Goal: Task Accomplishment & Management: Complete application form

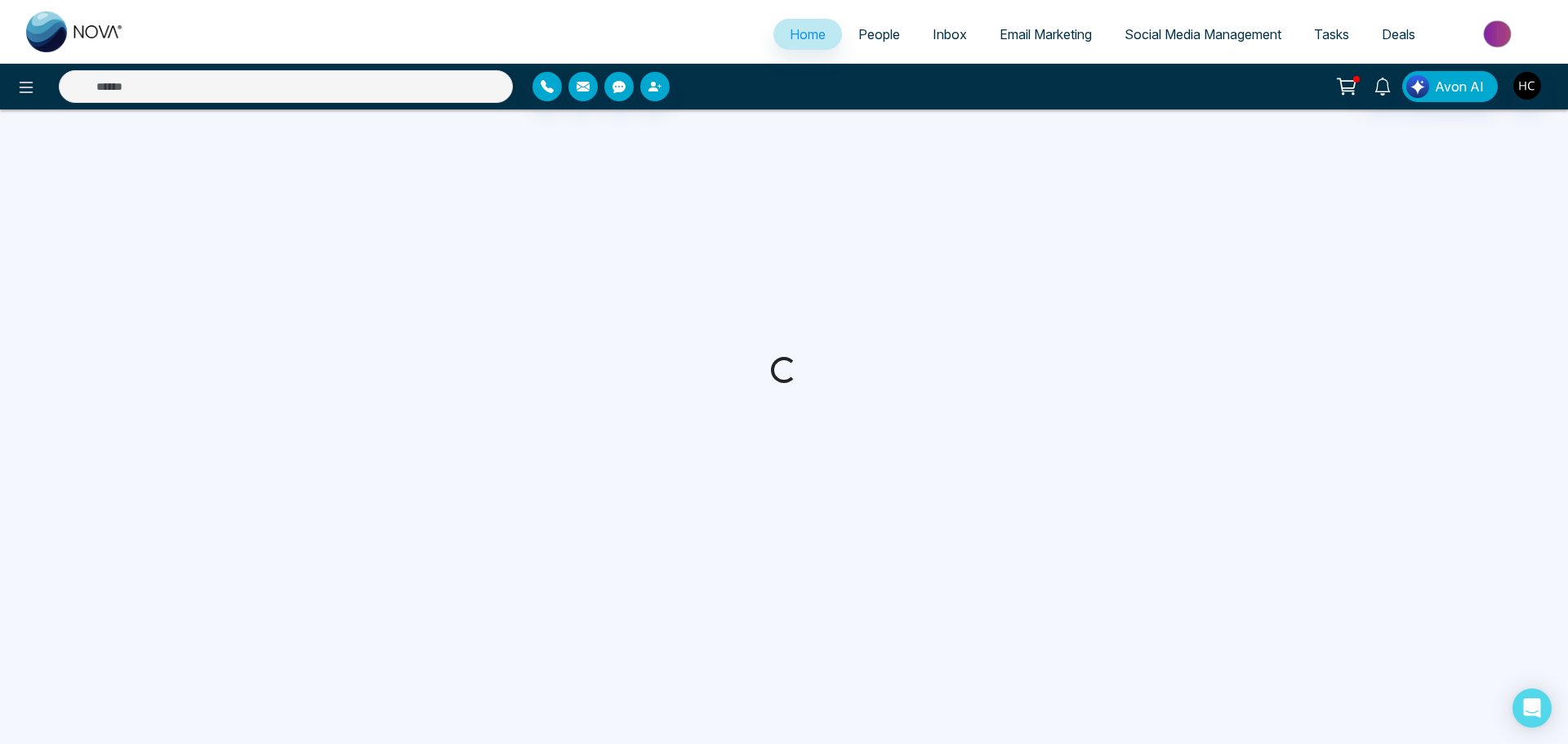
select select "*"
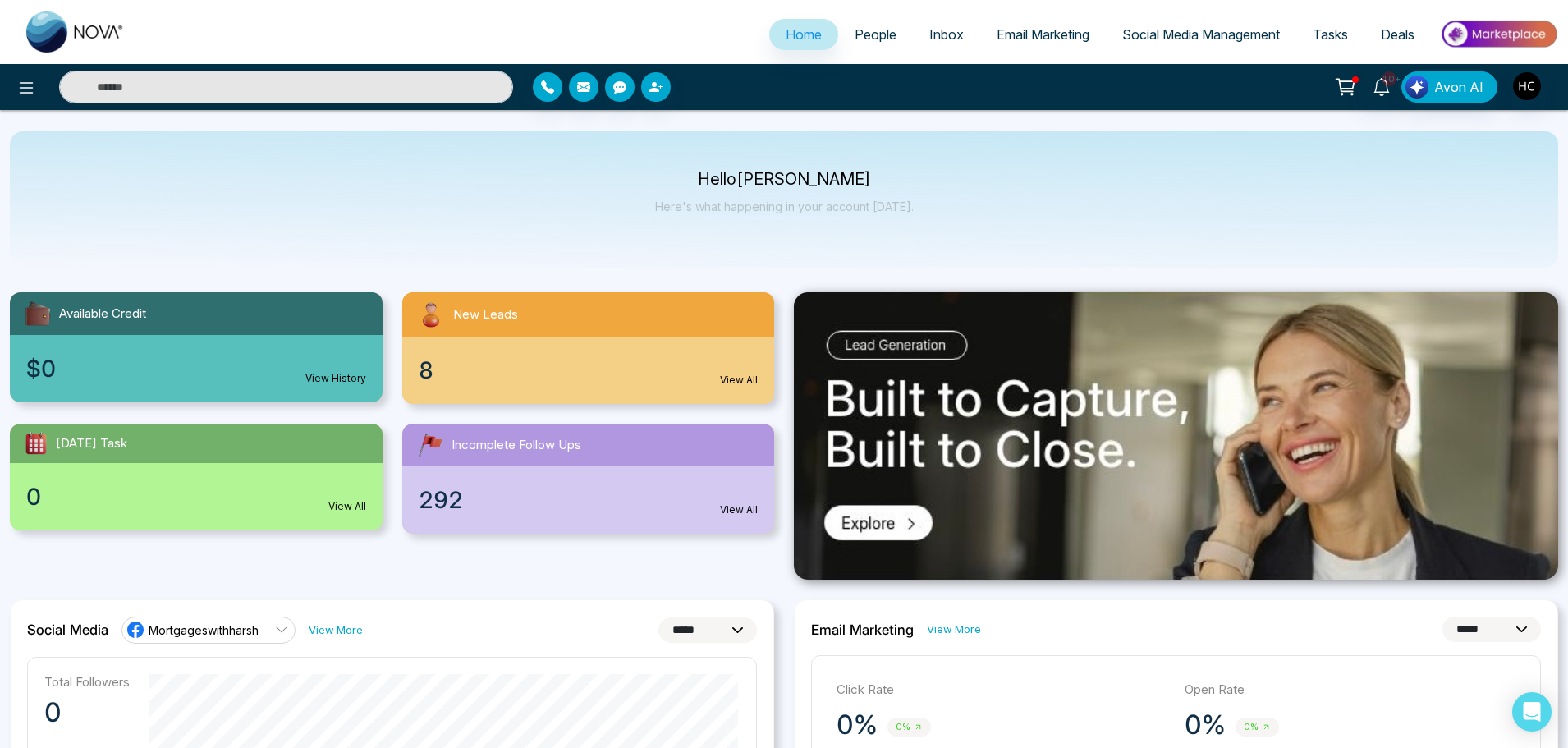
click at [877, 31] on span "People" at bounding box center [875, 35] width 42 height 16
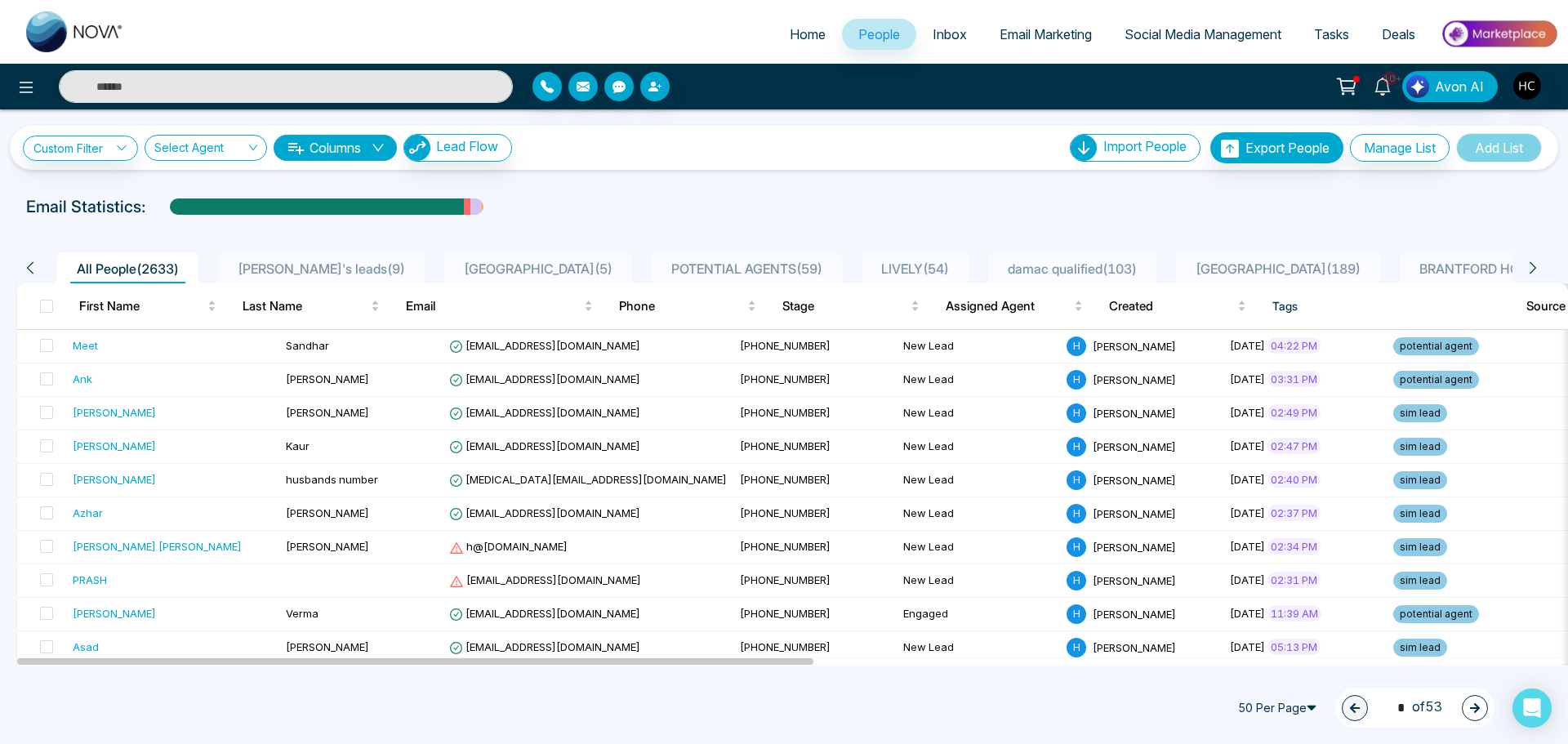
click at [665, 264] on span "POTENTIAL AGENTS ( 59 )" at bounding box center [746, 268] width 164 height 16
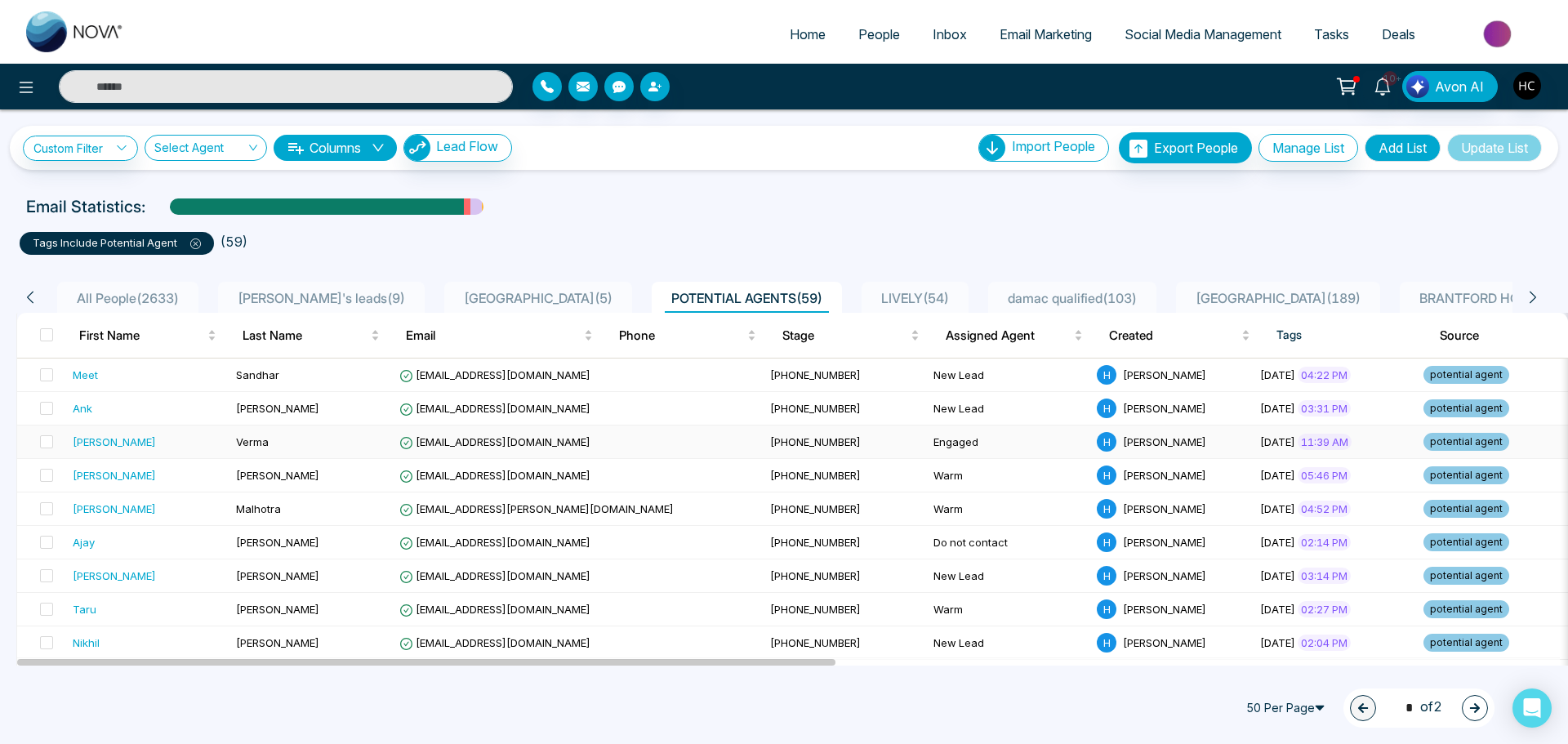
click at [201, 444] on div "[PERSON_NAME]" at bounding box center [148, 442] width 151 height 16
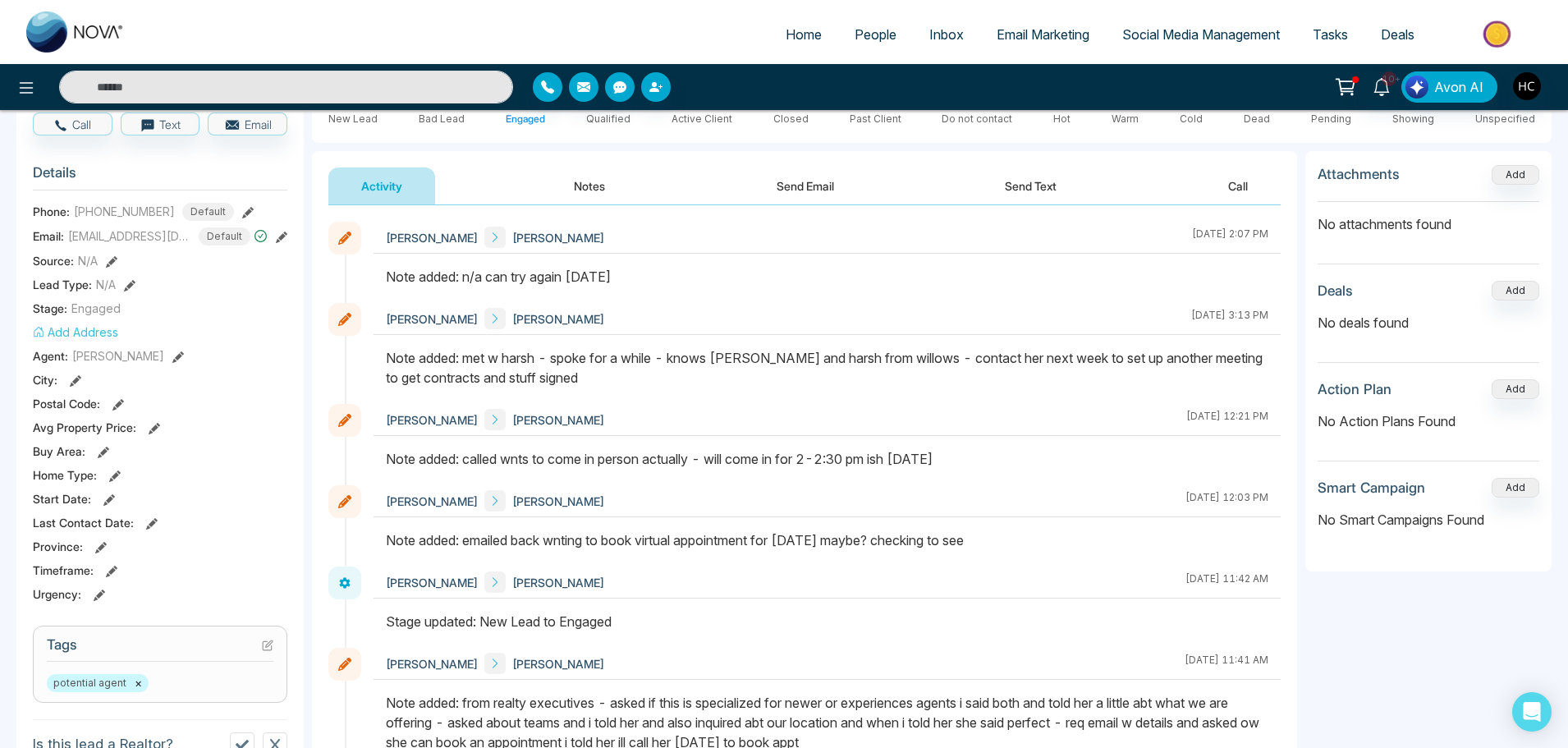
scroll to position [82, 0]
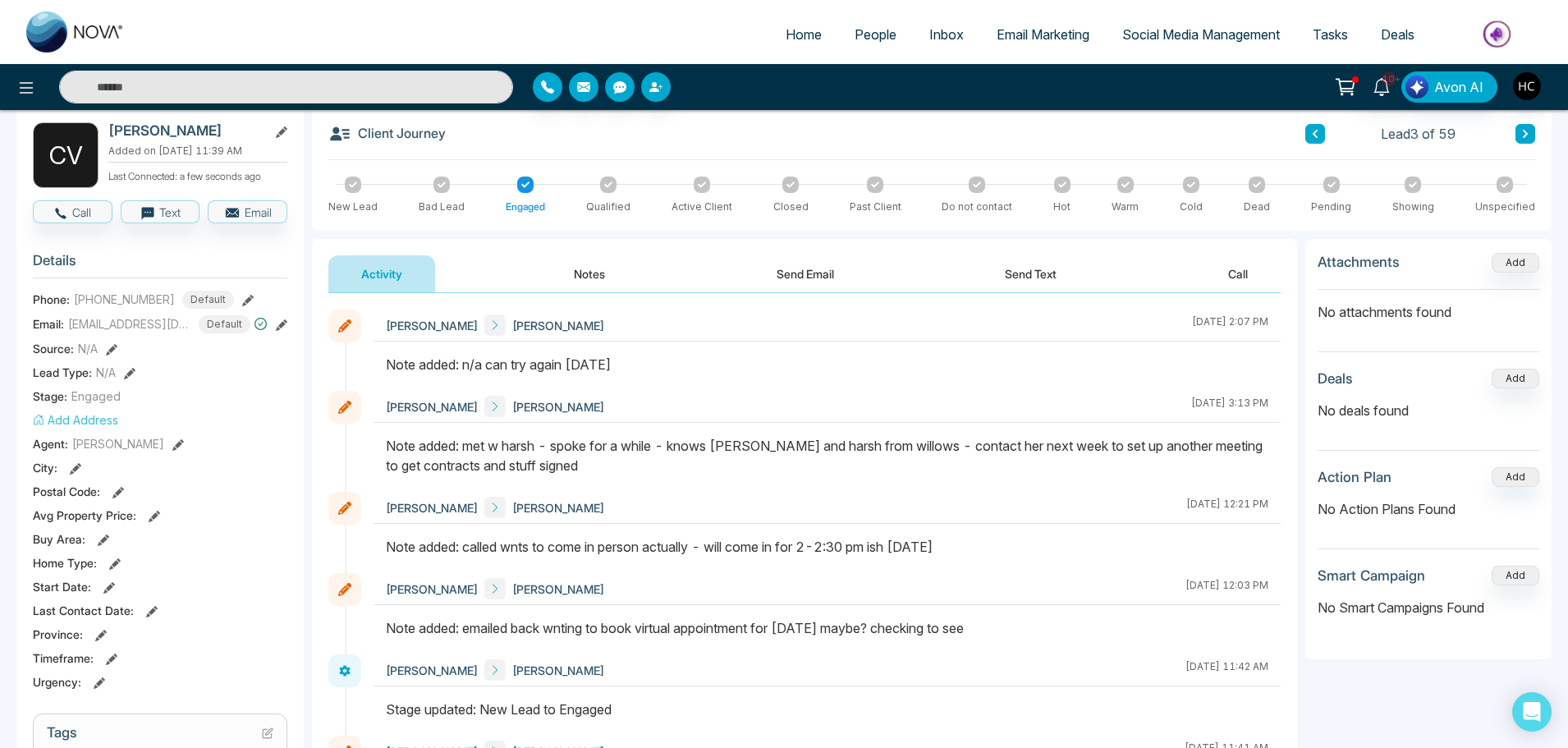
click at [587, 276] on button "Notes" at bounding box center [590, 273] width 97 height 37
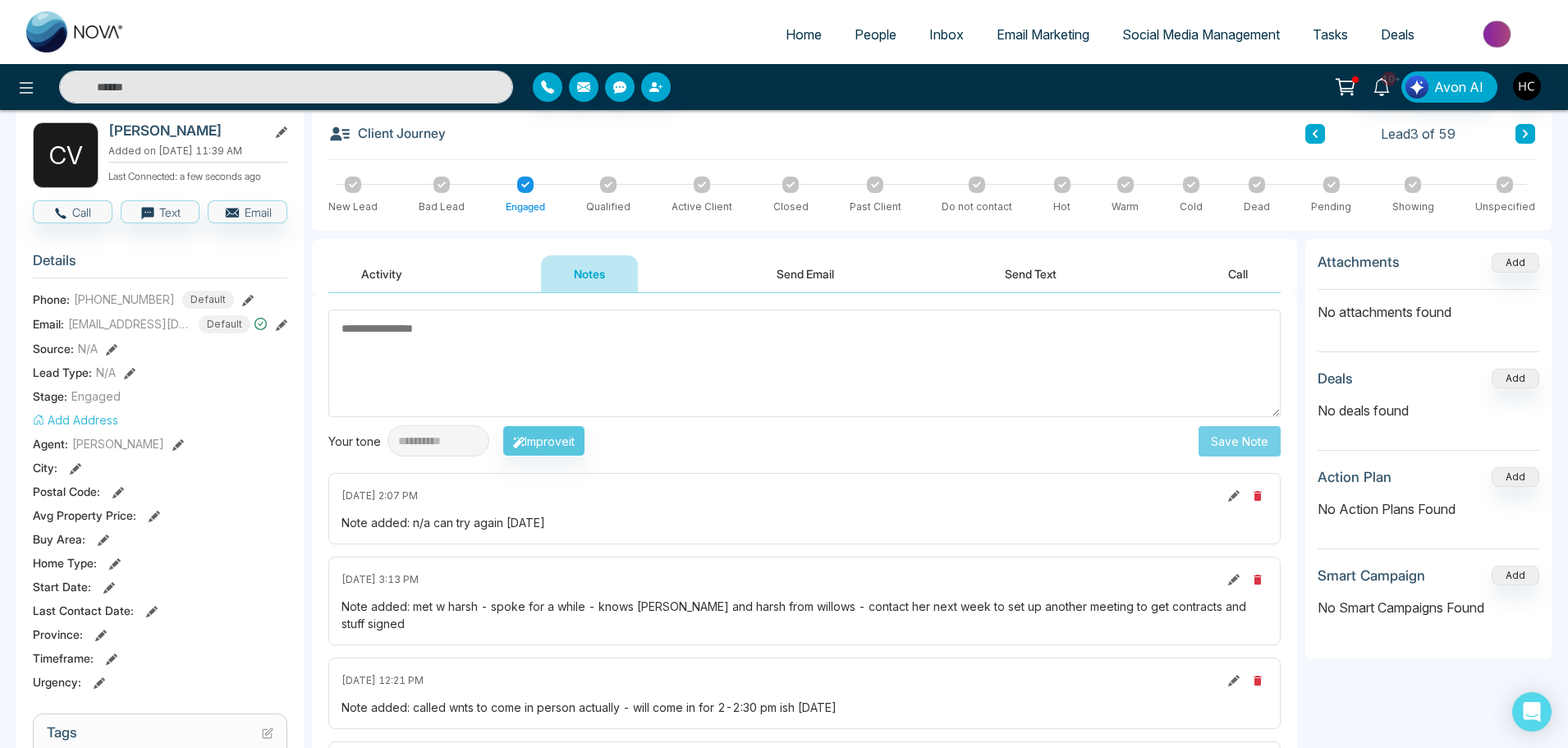
click at [564, 336] on textarea at bounding box center [805, 363] width 953 height 108
click at [560, 341] on textarea at bounding box center [805, 363] width 953 height 108
click at [556, 355] on textarea at bounding box center [805, 363] width 953 height 108
click at [561, 367] on textarea at bounding box center [805, 363] width 953 height 108
click at [537, 370] on textarea at bounding box center [805, 363] width 953 height 108
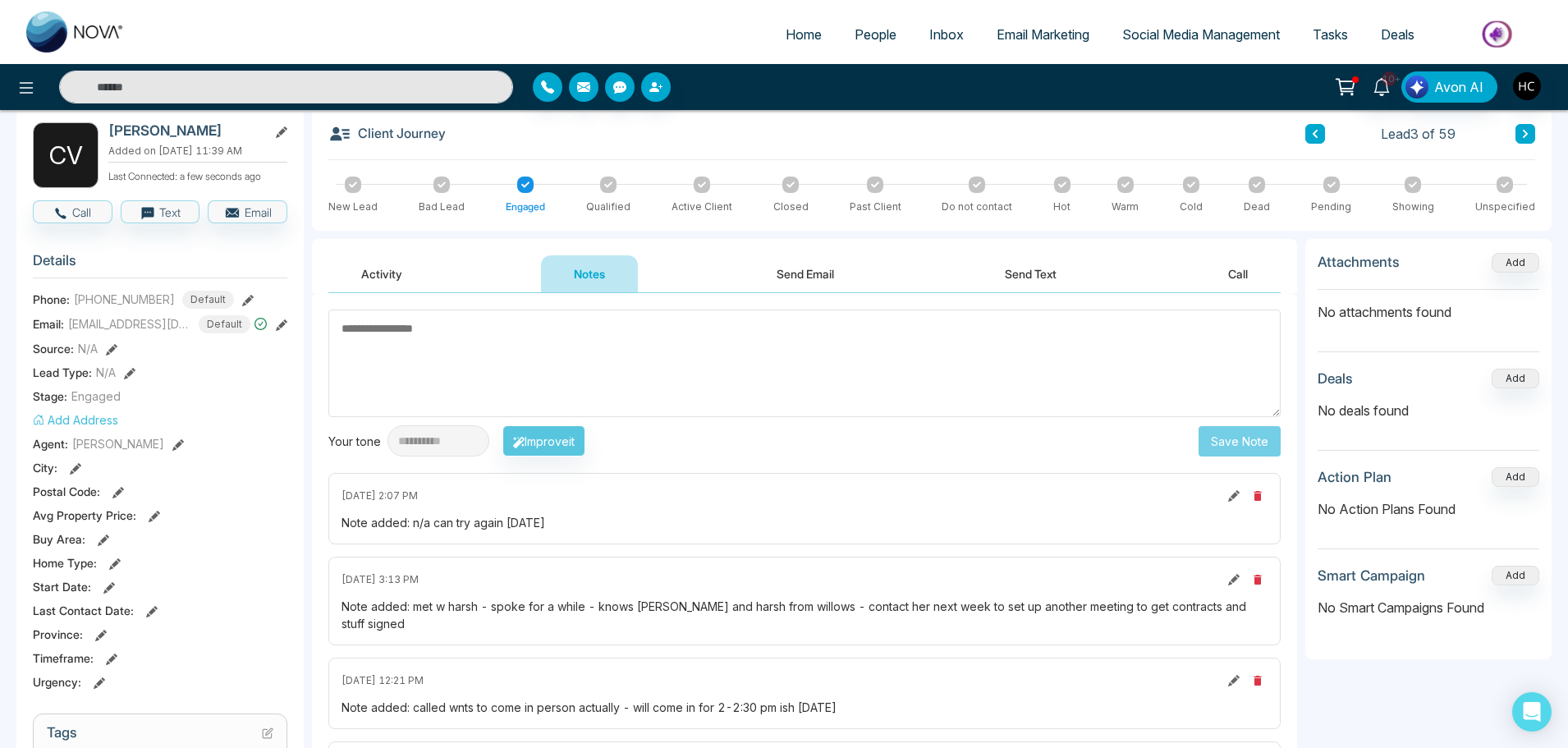
click at [1186, 119] on div "Client Journey Lead 3 of 59 New Lead Bad Lead Engaged Qualified Active Client C…" at bounding box center [931, 169] width 1240 height 125
click at [494, 358] on textarea at bounding box center [805, 363] width 953 height 108
click at [400, 332] on textarea at bounding box center [805, 363] width 953 height 108
drag, startPoint x: 438, startPoint y: 330, endPoint x: 409, endPoint y: 332, distance: 29.1
click at [409, 332] on textarea at bounding box center [805, 363] width 953 height 108
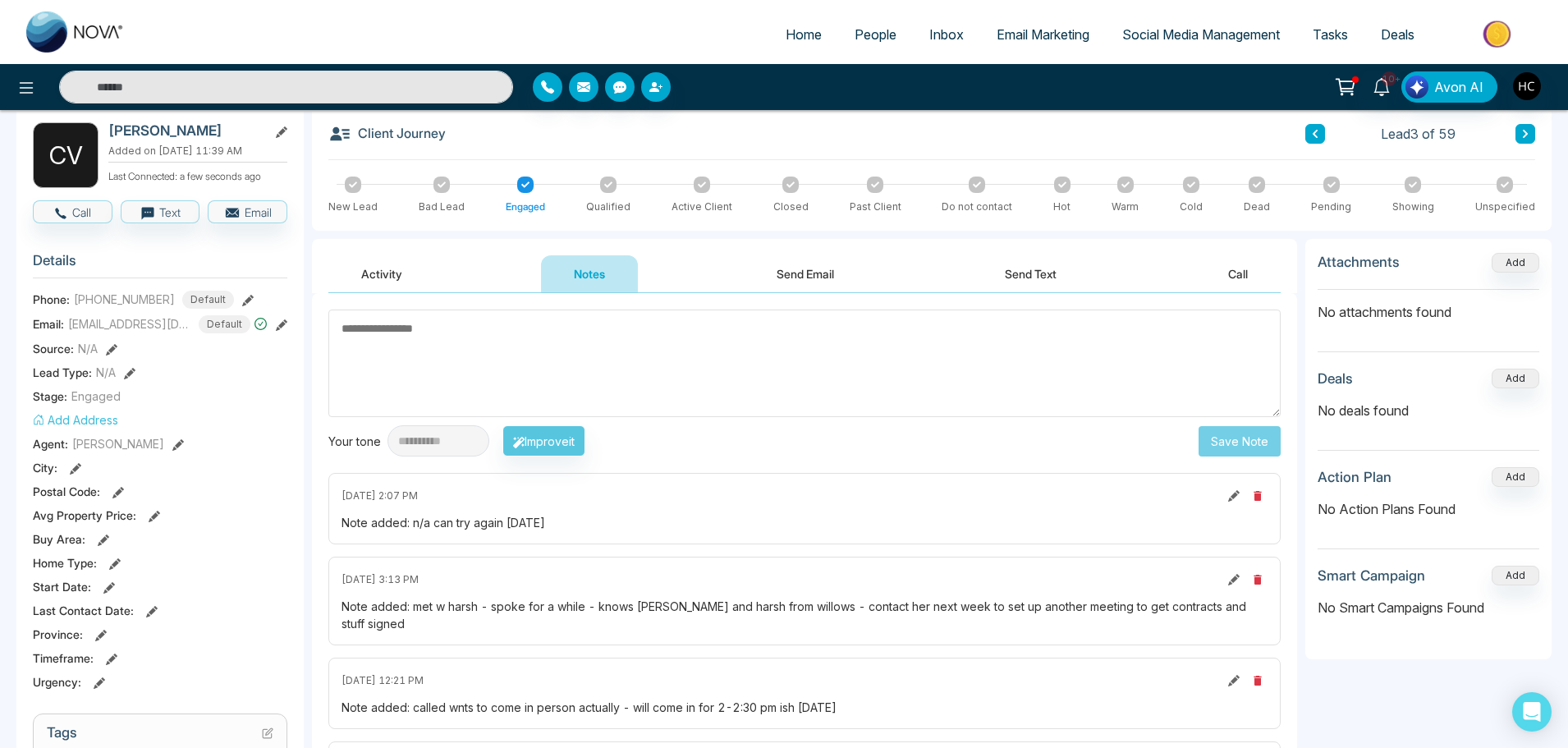
click at [381, 327] on textarea at bounding box center [805, 363] width 953 height 108
drag, startPoint x: 440, startPoint y: 331, endPoint x: 386, endPoint y: 336, distance: 54.2
click at [386, 336] on textarea at bounding box center [805, 363] width 953 height 108
drag, startPoint x: 345, startPoint y: 334, endPoint x: 401, endPoint y: 330, distance: 56.1
click at [400, 330] on textarea at bounding box center [805, 363] width 953 height 108
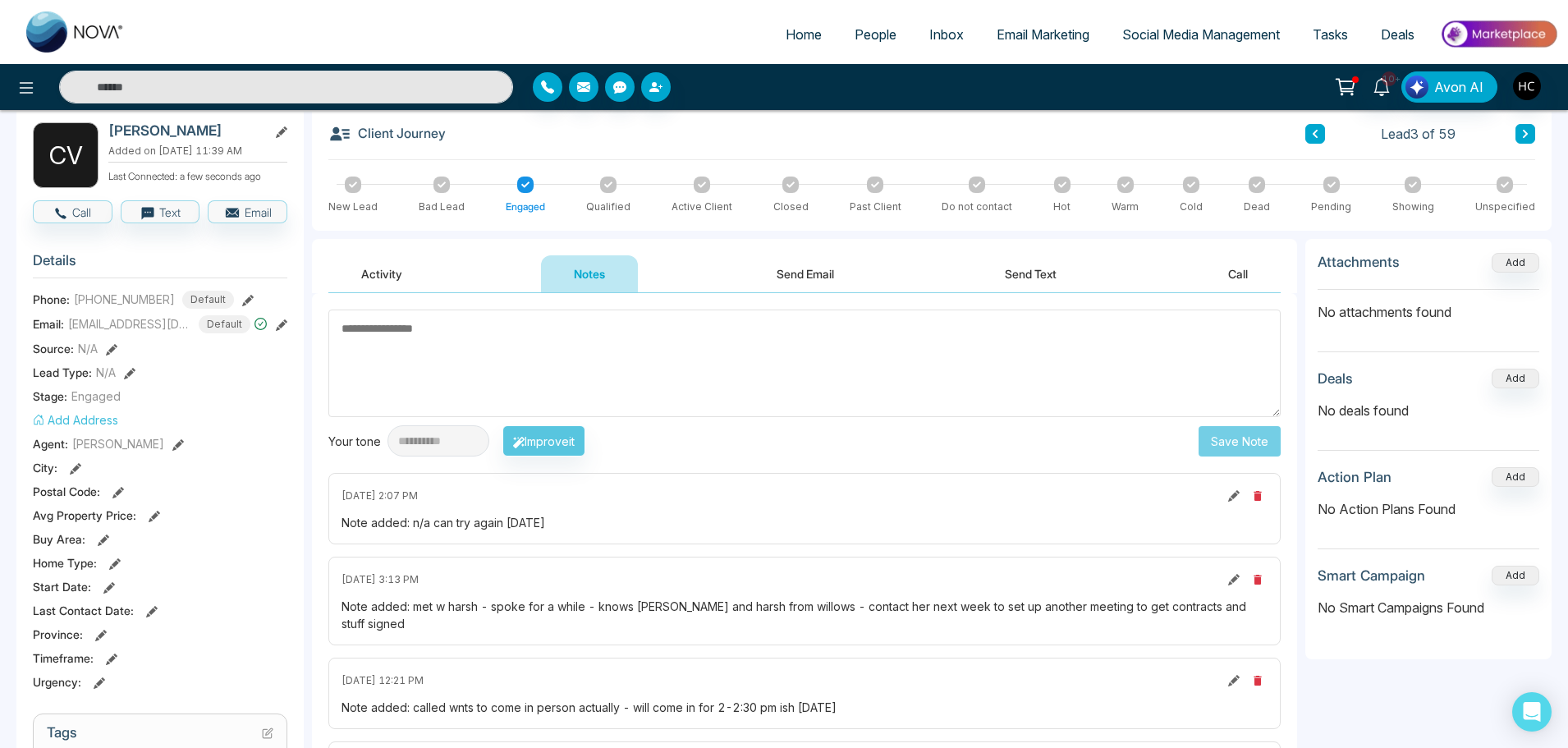
drag, startPoint x: 457, startPoint y: 334, endPoint x: 336, endPoint y: 334, distance: 121.0
click at [336, 334] on textarea at bounding box center [805, 363] width 953 height 108
drag, startPoint x: 341, startPoint y: 331, endPoint x: 417, endPoint y: 322, distance: 76.5
click at [417, 322] on textarea at bounding box center [805, 363] width 953 height 108
drag, startPoint x: 440, startPoint y: 332, endPoint x: 318, endPoint y: 322, distance: 122.4
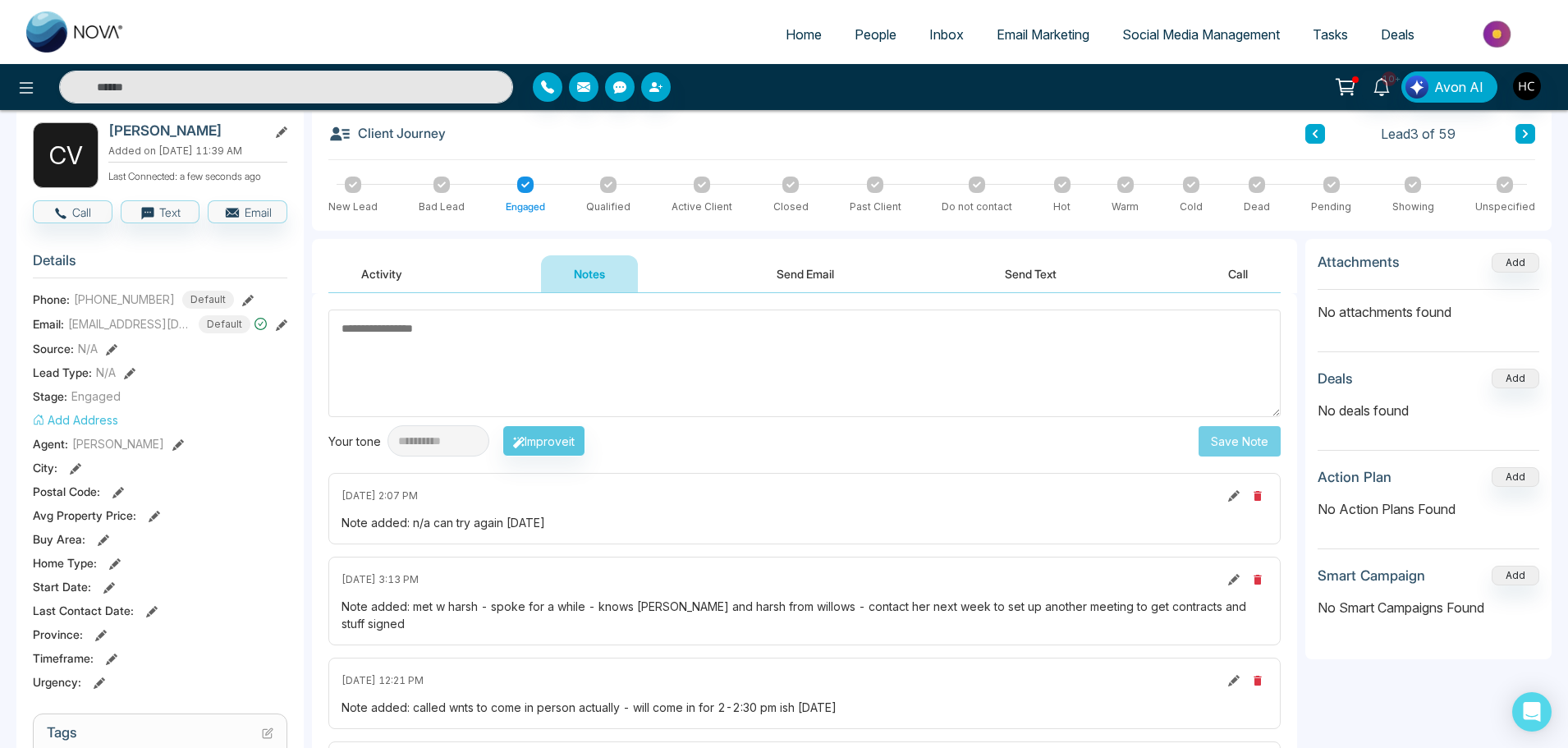
click at [319, 322] on div "**********" at bounding box center [805, 620] width 986 height 654
drag, startPoint x: 341, startPoint y: 330, endPoint x: 401, endPoint y: 317, distance: 61.4
click at [400, 317] on textarea at bounding box center [805, 363] width 953 height 108
click at [436, 328] on textarea at bounding box center [805, 363] width 953 height 108
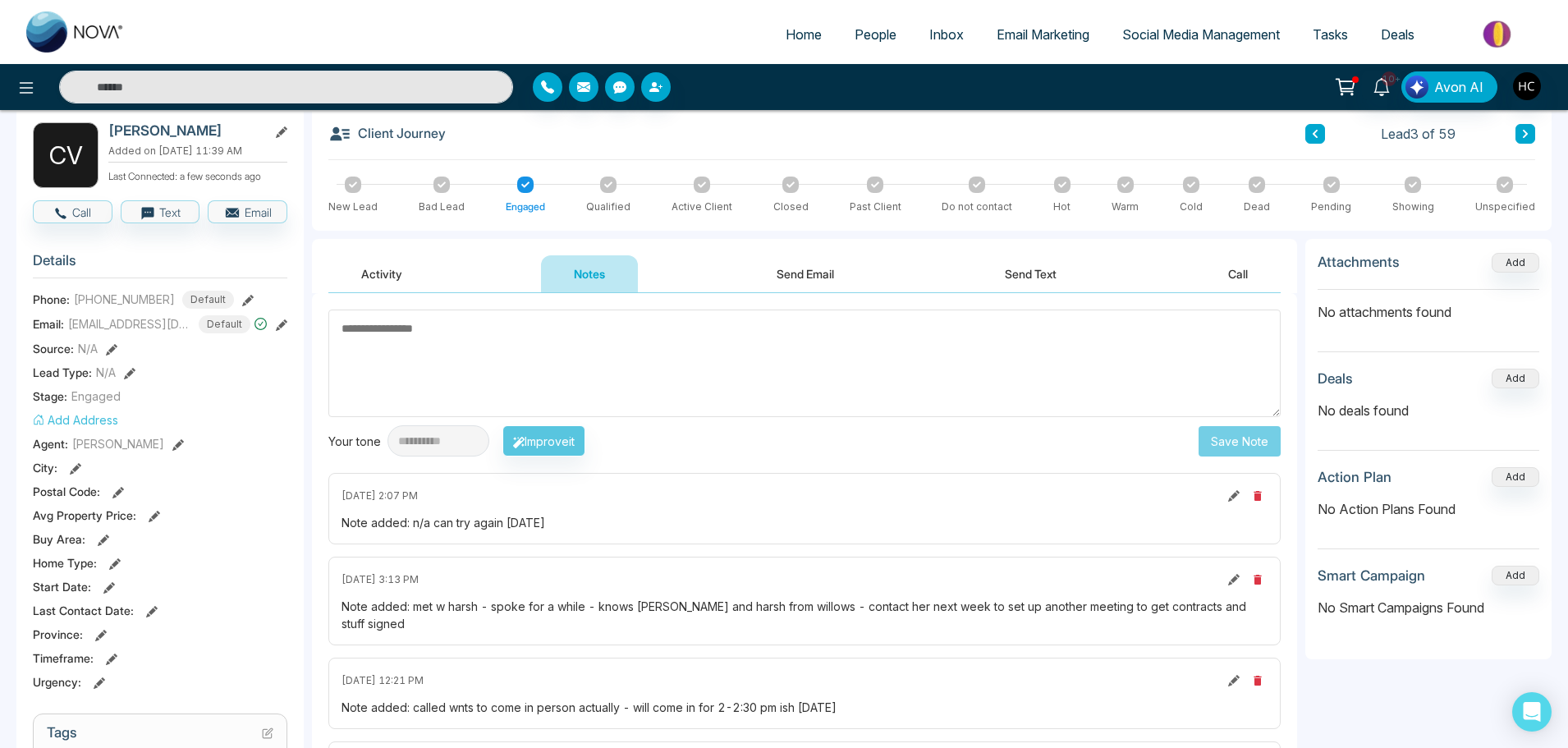
click at [437, 328] on textarea at bounding box center [805, 363] width 953 height 108
click at [442, 331] on textarea at bounding box center [805, 363] width 953 height 108
click at [471, 329] on textarea at bounding box center [805, 363] width 953 height 108
click at [472, 339] on textarea at bounding box center [805, 363] width 953 height 108
type textarea "*"
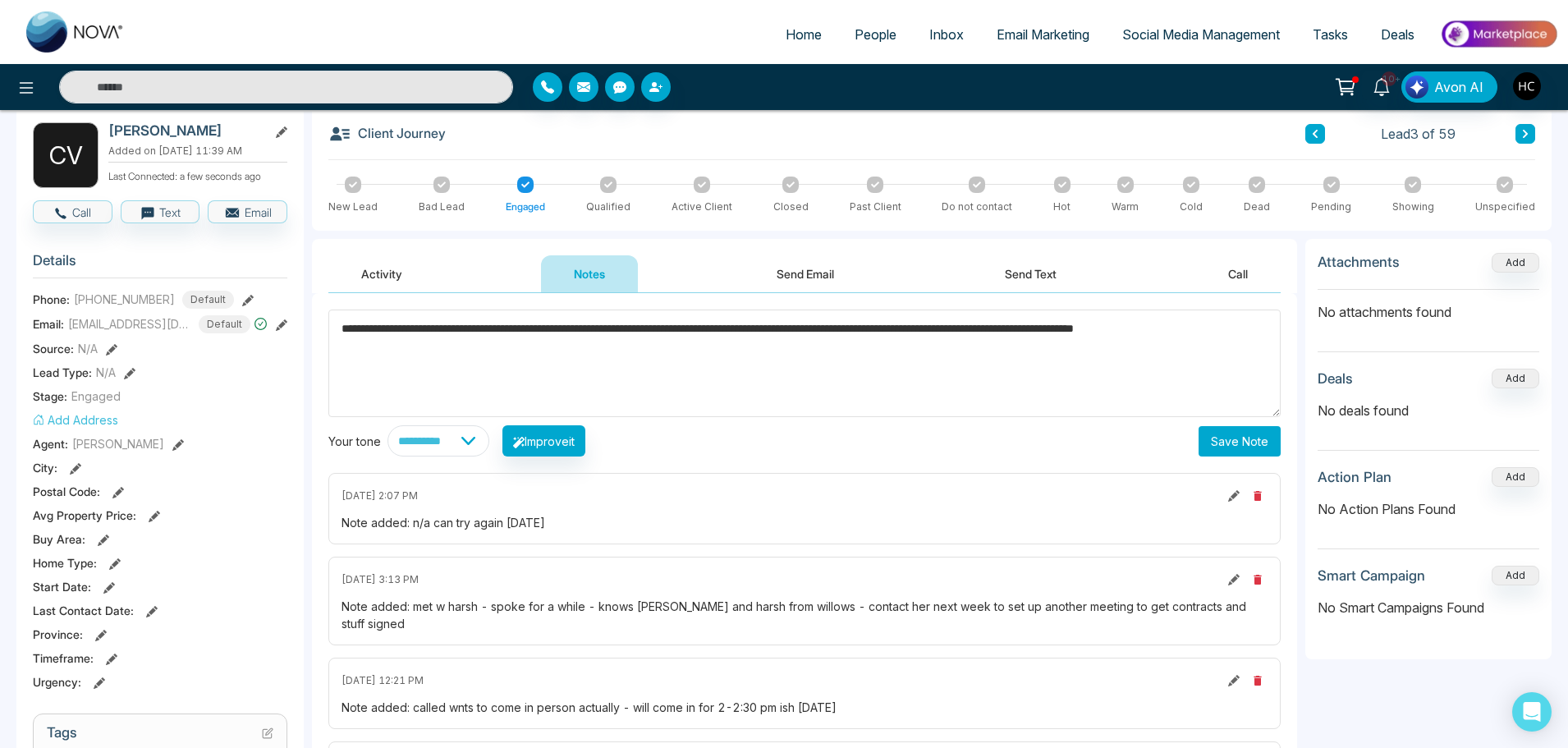
click at [564, 376] on textarea "**********" at bounding box center [805, 363] width 953 height 108
click at [1224, 337] on textarea "**********" at bounding box center [805, 363] width 953 height 108
drag, startPoint x: 1224, startPoint y: 337, endPoint x: 1157, endPoint y: 358, distance: 70.2
click at [1160, 357] on textarea "**********" at bounding box center [805, 363] width 953 height 108
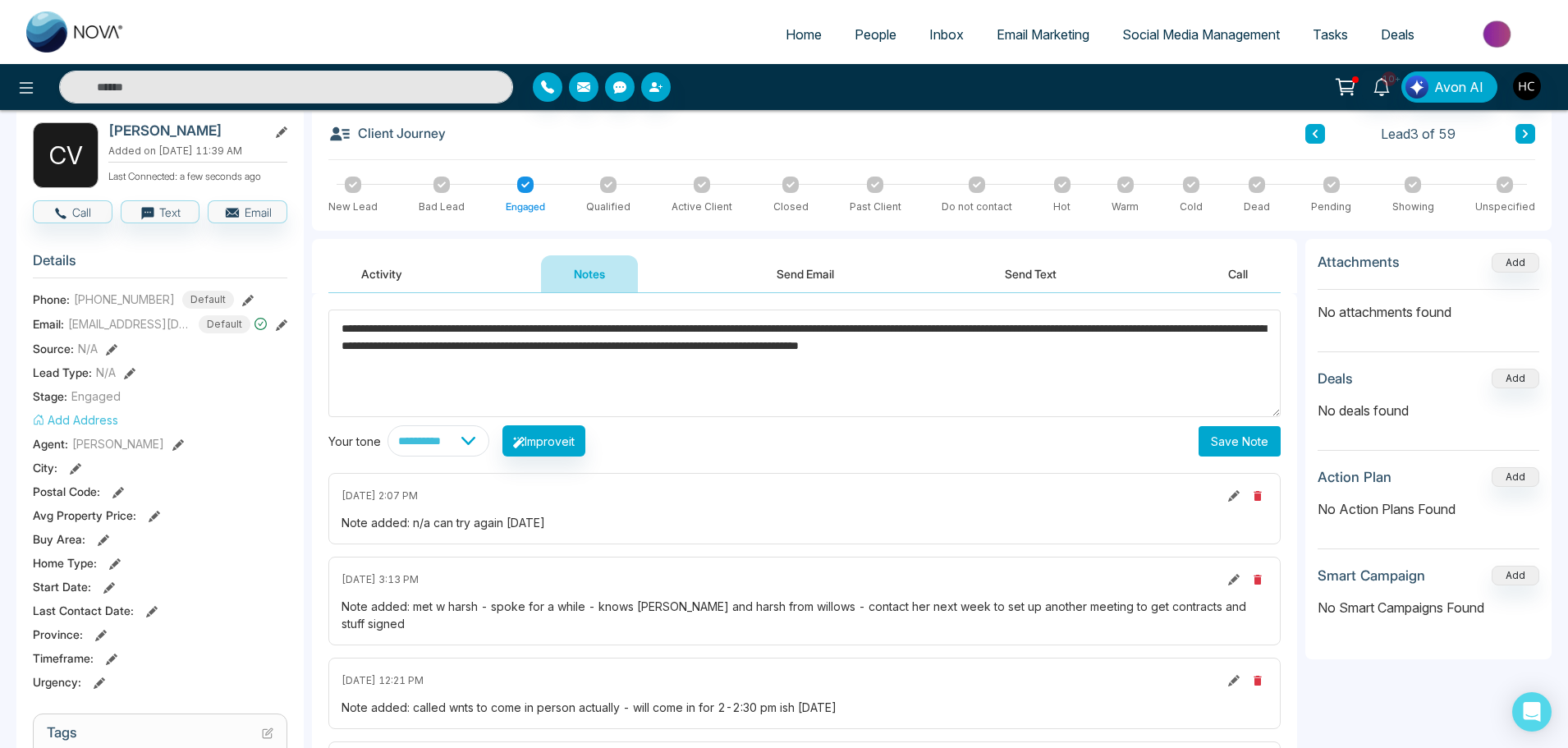
type textarea "**********"
click at [1224, 447] on button "Save Note" at bounding box center [1240, 441] width 82 height 30
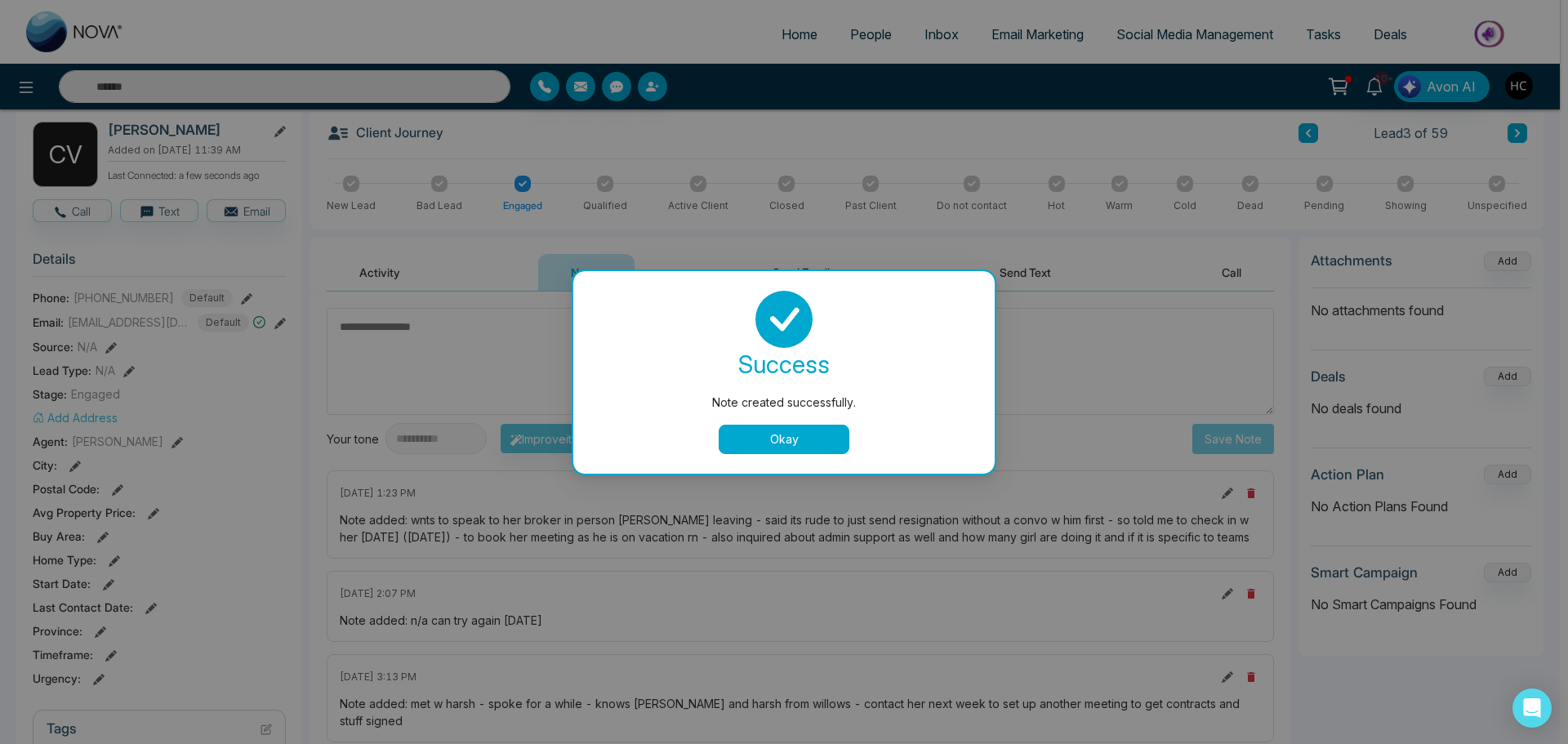
click at [817, 430] on button "Okay" at bounding box center [784, 440] width 131 height 29
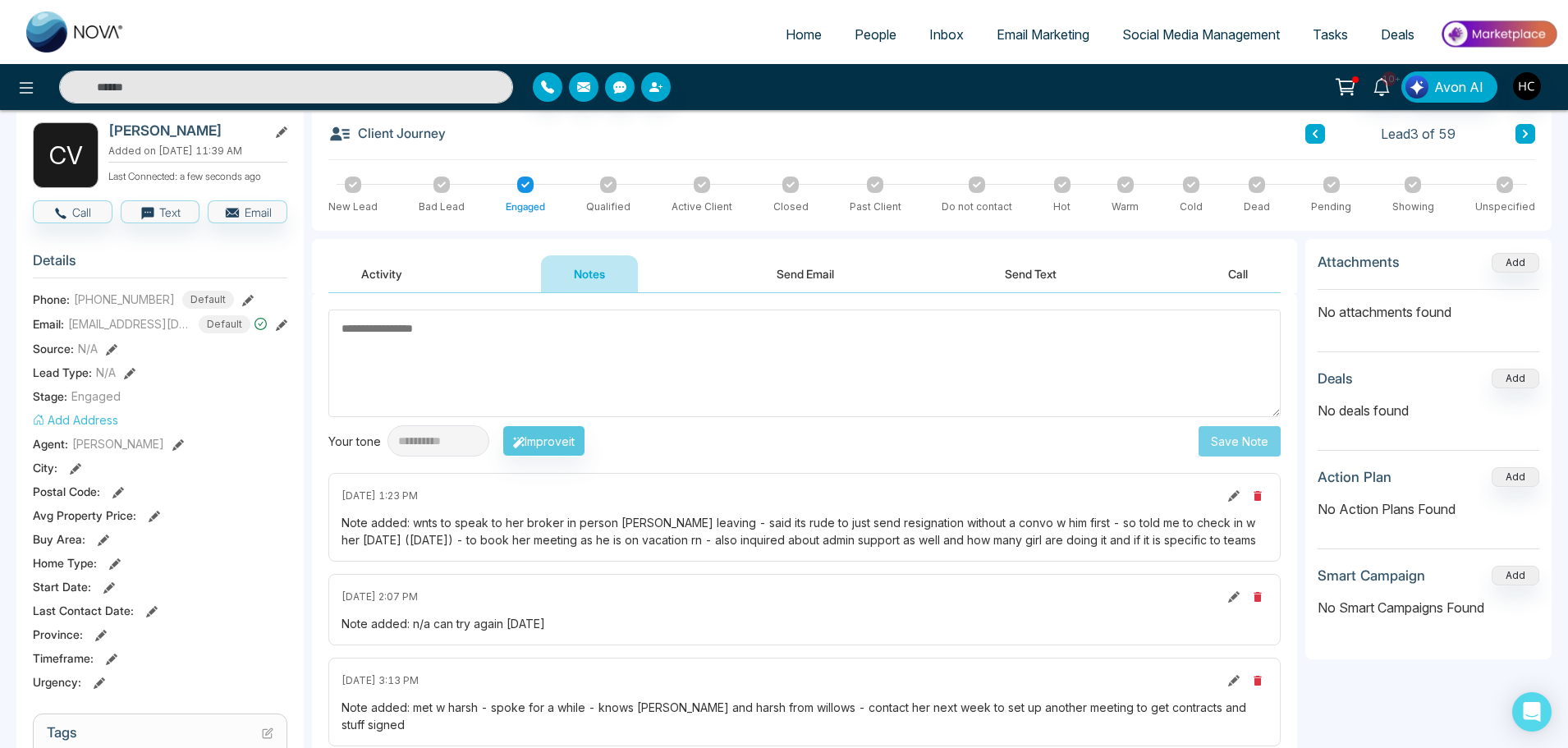
click at [1524, 139] on button at bounding box center [1525, 134] width 20 height 20
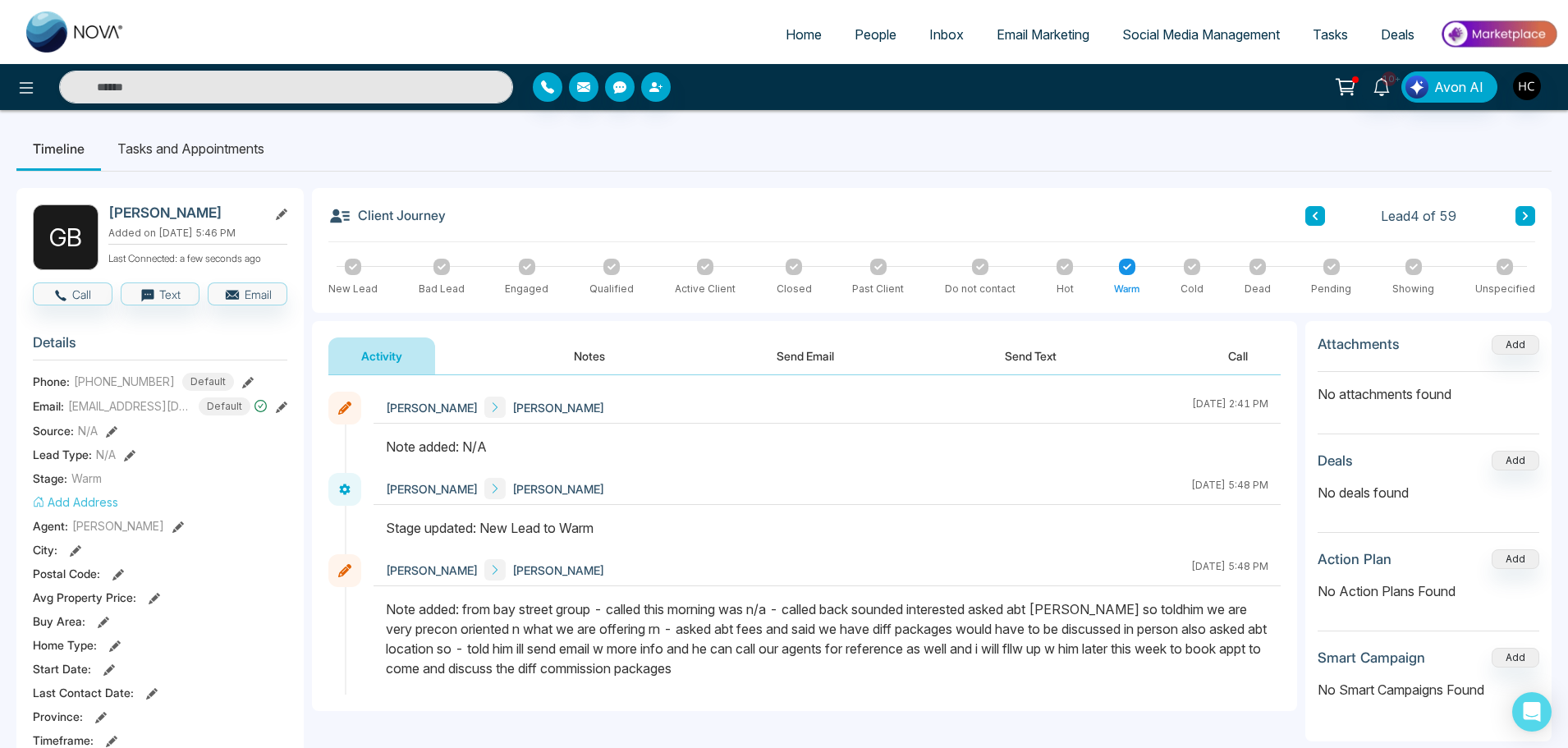
click at [587, 361] on button "Notes" at bounding box center [590, 355] width 97 height 37
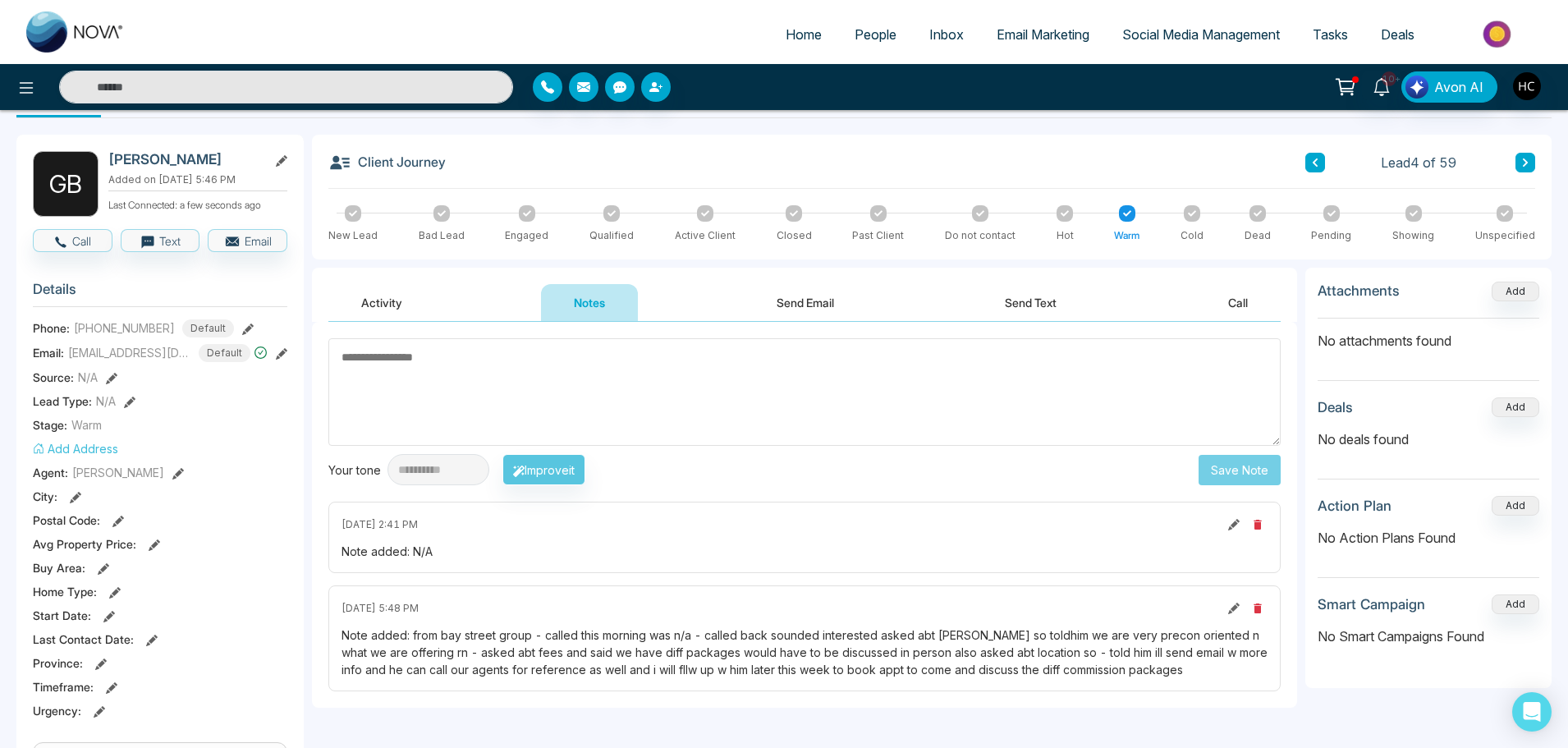
scroll to position [82, 0]
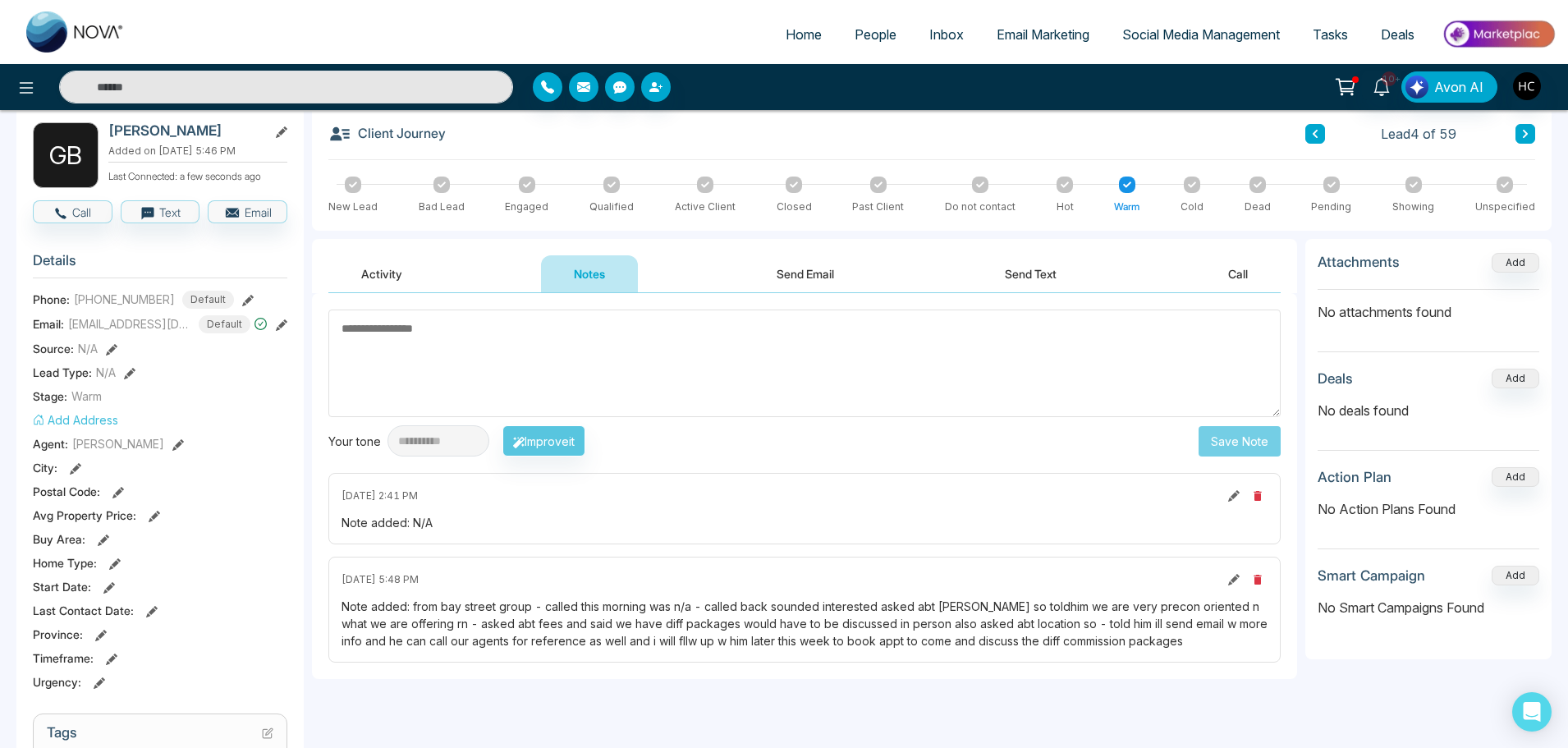
click at [728, 383] on textarea at bounding box center [805, 363] width 953 height 108
click at [397, 336] on textarea at bounding box center [805, 363] width 953 height 108
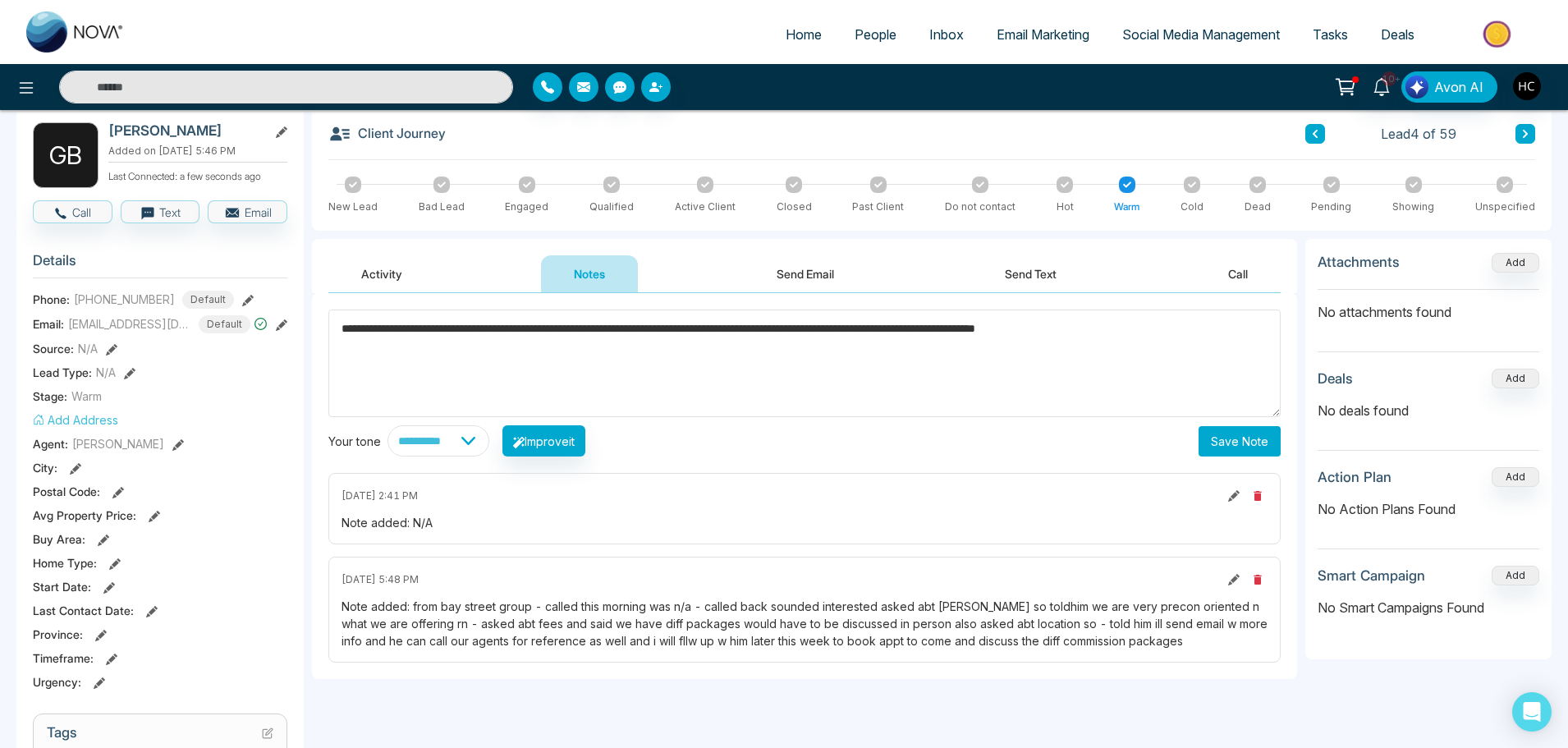
click at [1157, 332] on textarea "**********" at bounding box center [805, 363] width 953 height 108
paste textarea "**********"
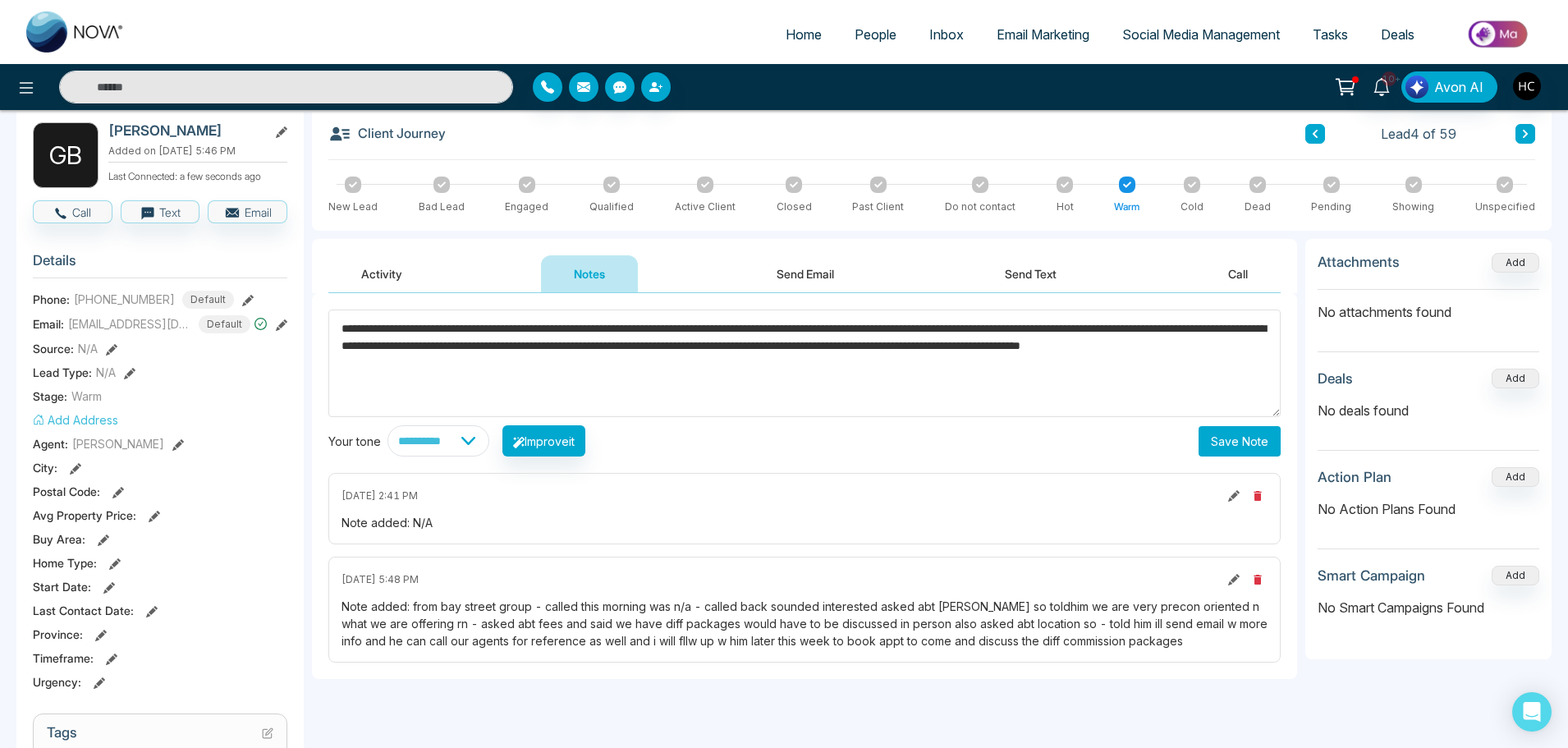
type textarea "**********"
click at [1243, 453] on button "Save Note" at bounding box center [1240, 441] width 82 height 30
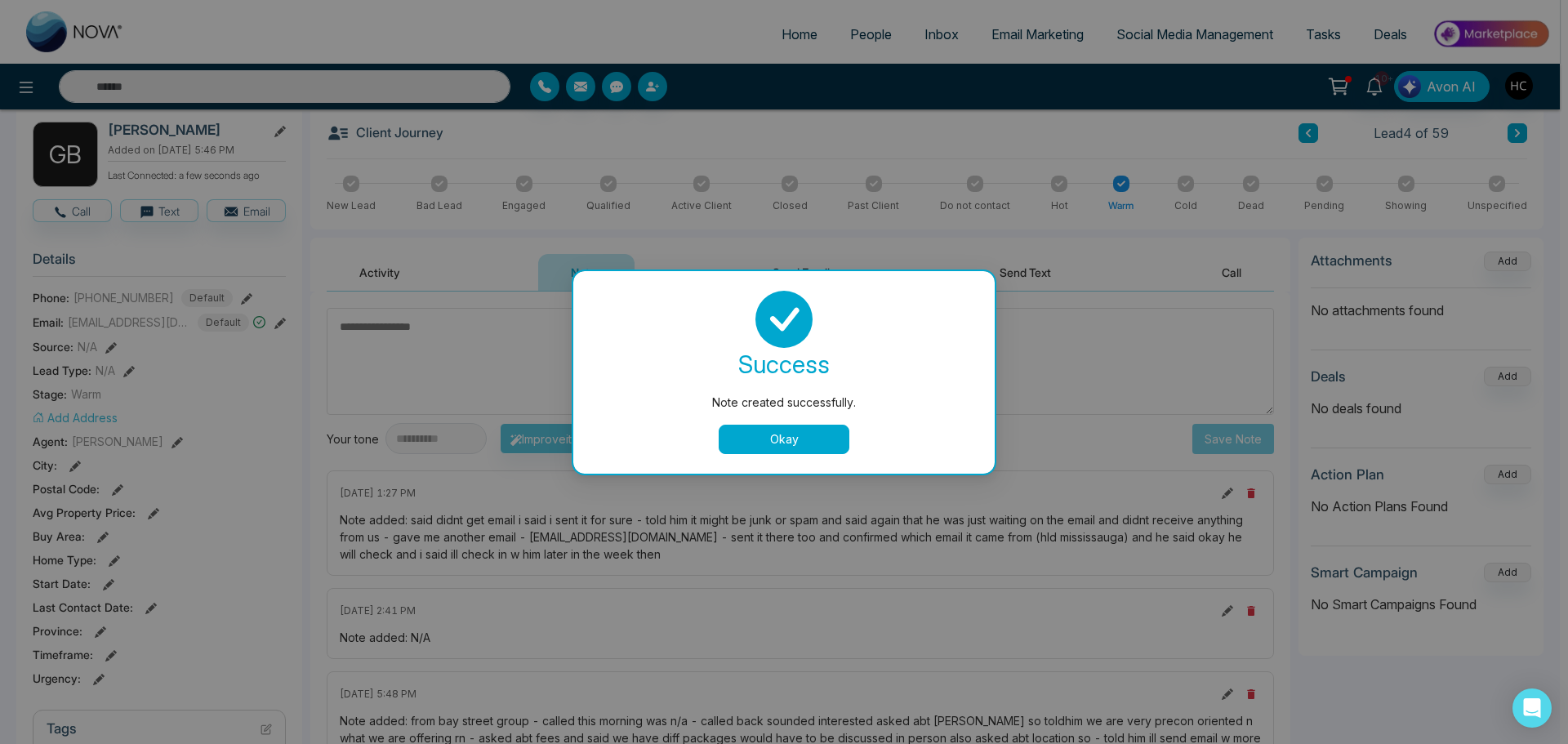
click at [800, 432] on button "Okay" at bounding box center [784, 440] width 131 height 29
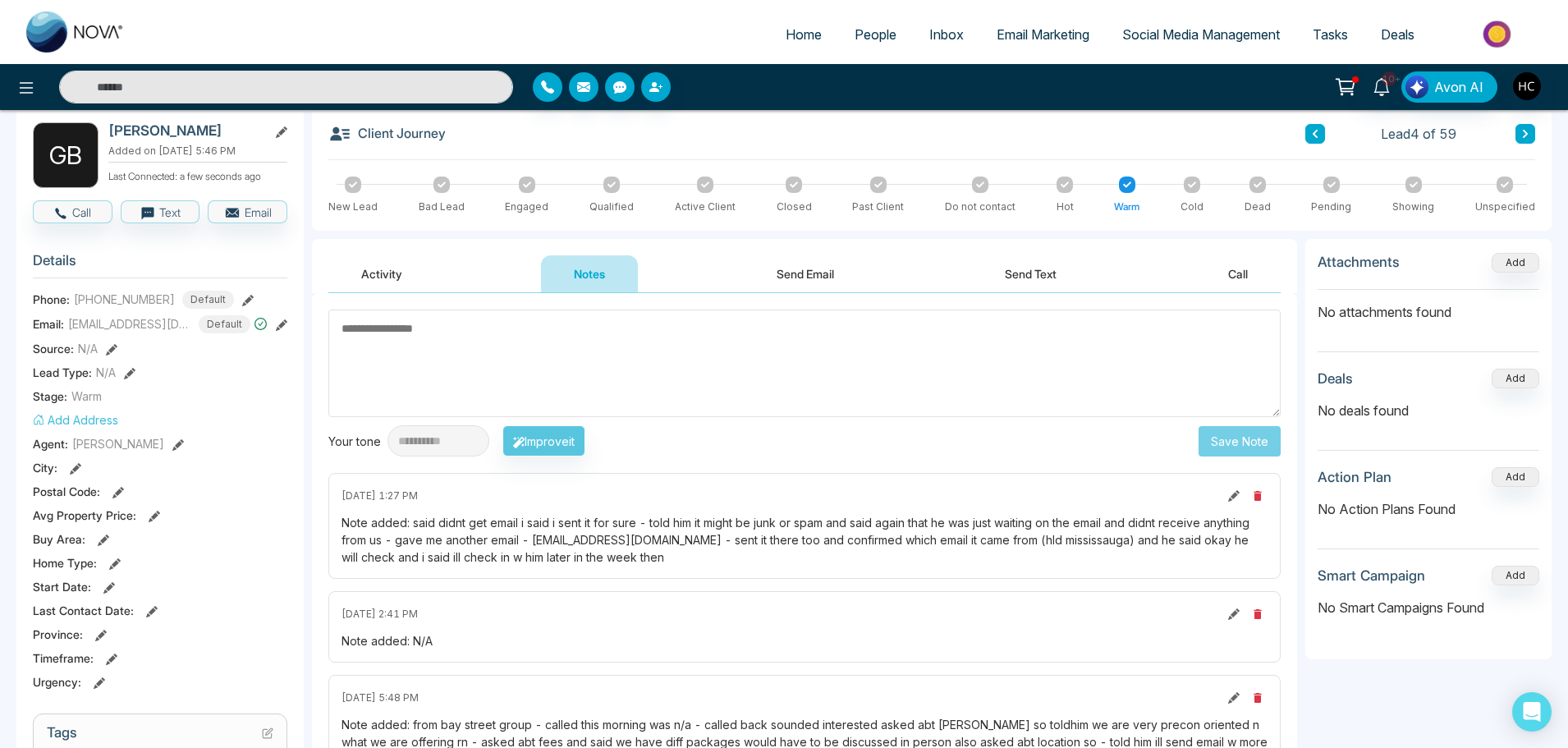
click at [1528, 136] on icon at bounding box center [1525, 134] width 8 height 10
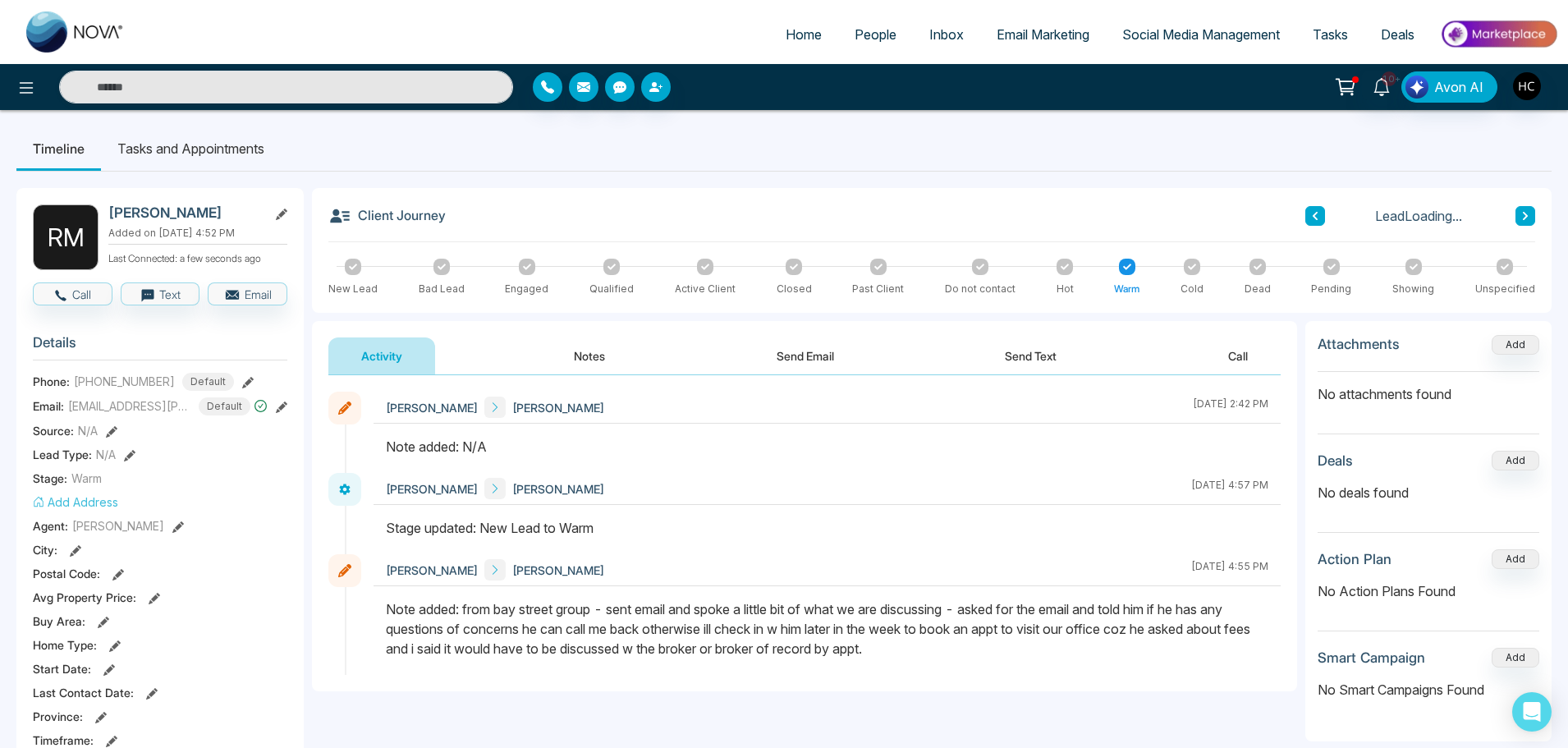
click at [580, 351] on button "Notes" at bounding box center [590, 355] width 97 height 37
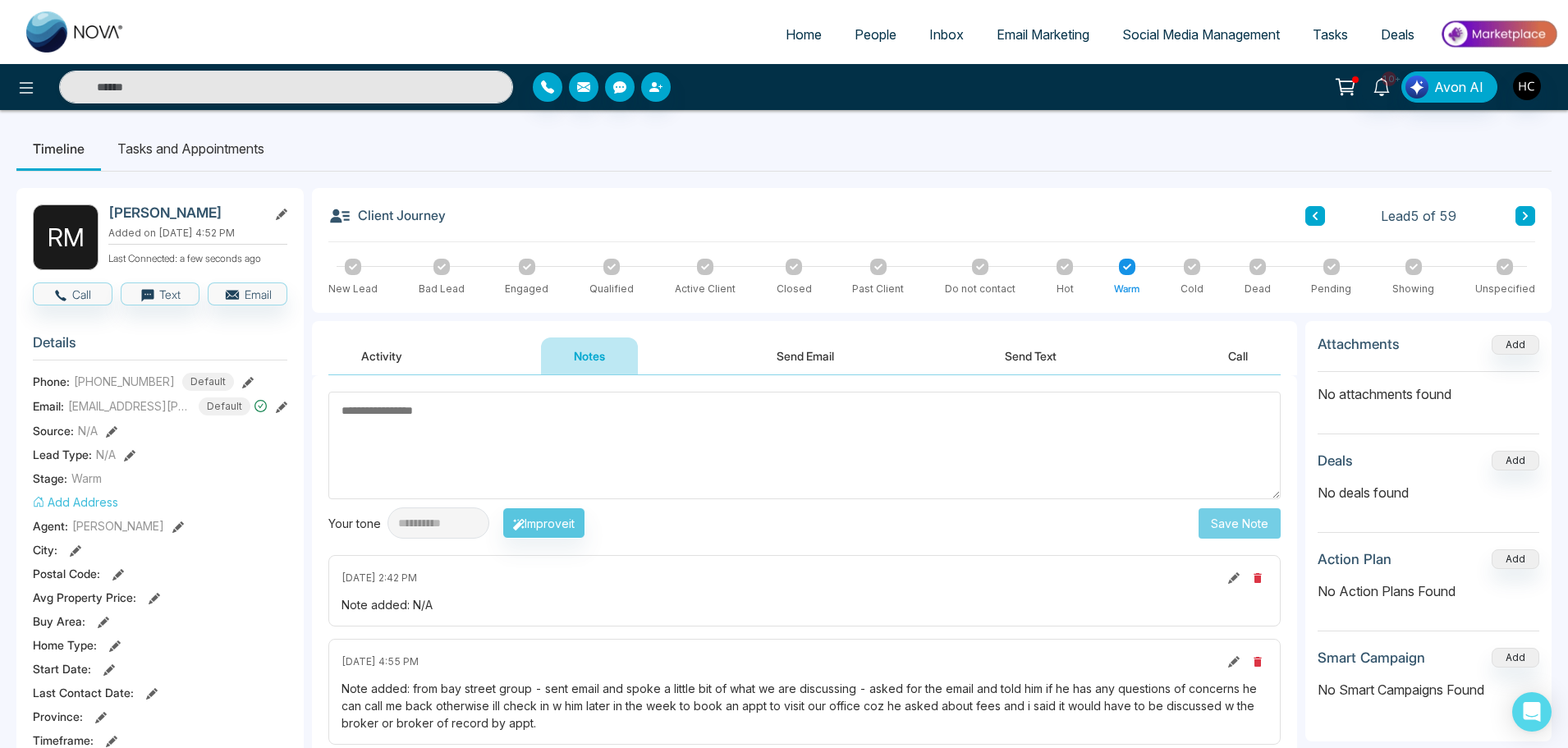
click at [609, 444] on textarea at bounding box center [805, 445] width 953 height 108
type textarea "***"
click at [1208, 521] on button "Save Note" at bounding box center [1240, 523] width 82 height 30
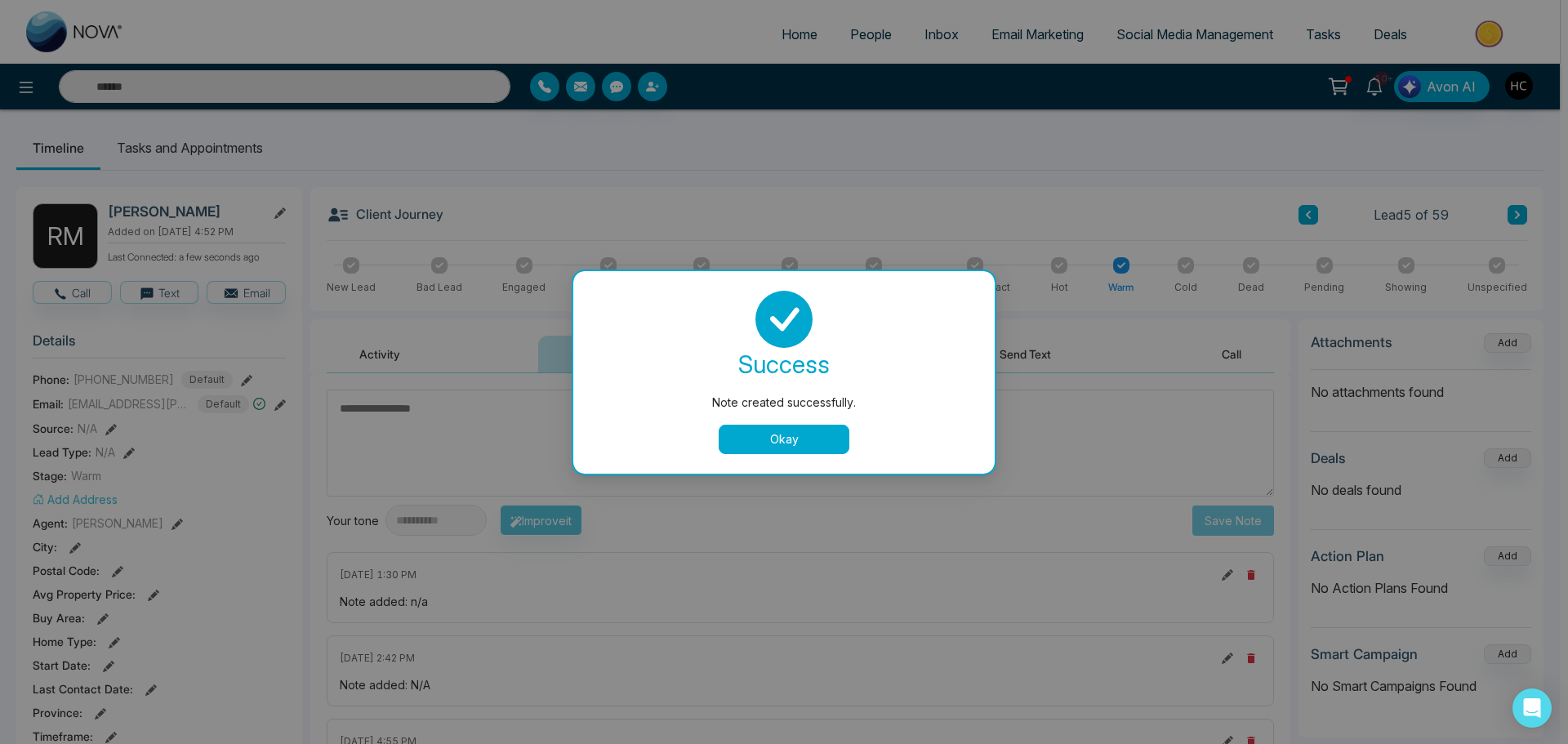
click at [788, 439] on button "Okay" at bounding box center [784, 440] width 131 height 29
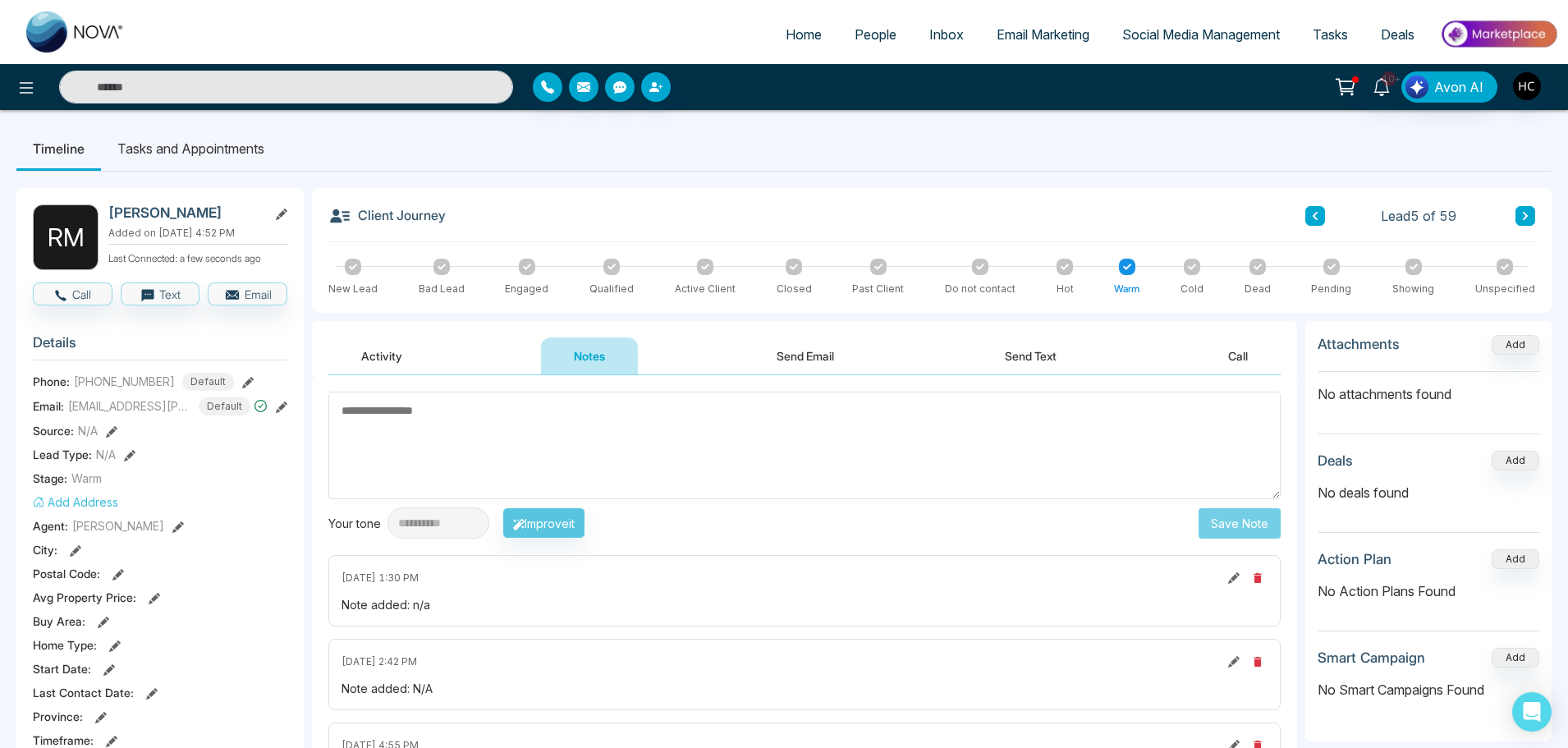
click at [1524, 212] on icon at bounding box center [1525, 216] width 5 height 8
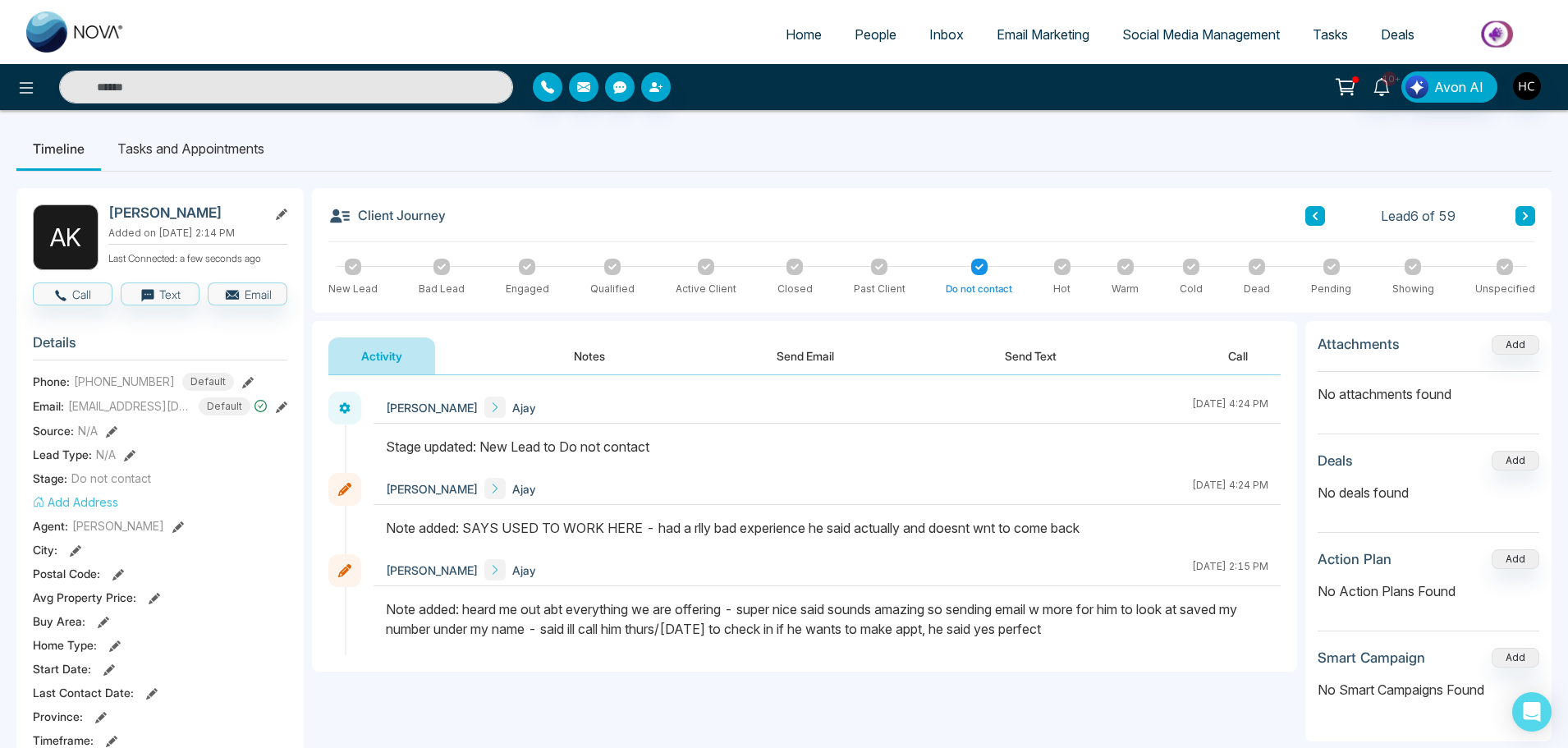
click at [1527, 213] on icon at bounding box center [1525, 216] width 8 height 10
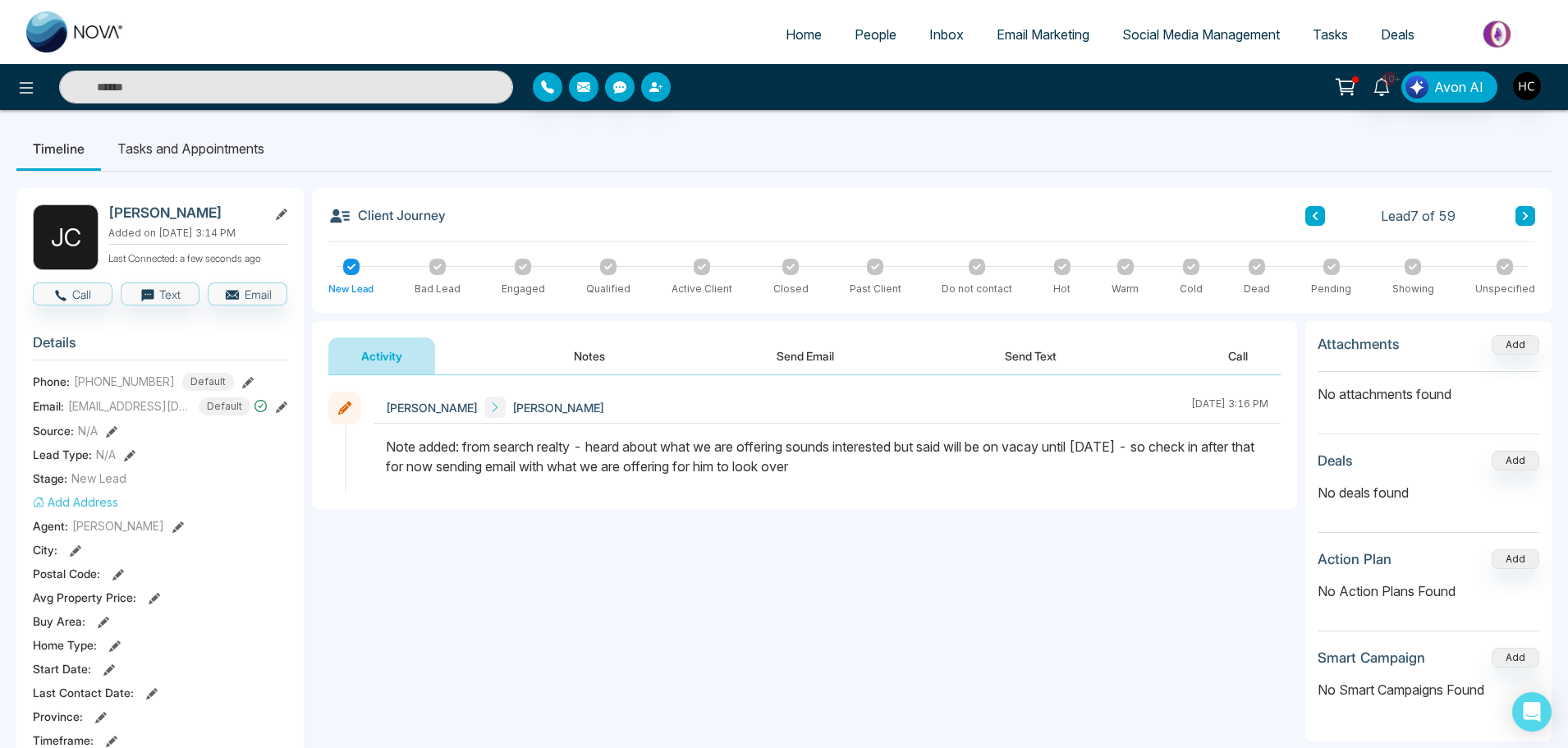
click at [1525, 209] on button at bounding box center [1525, 216] width 20 height 20
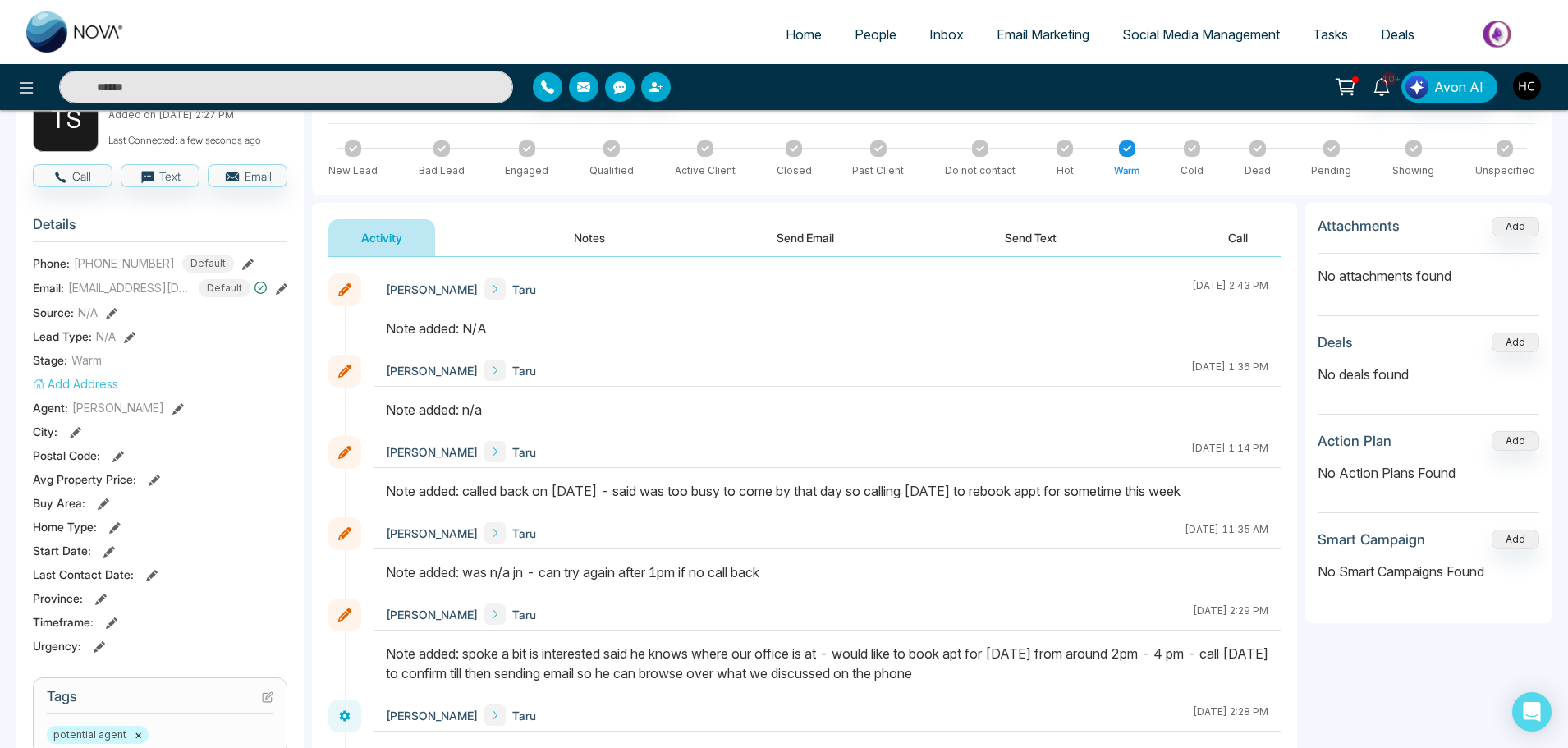
scroll to position [82, 0]
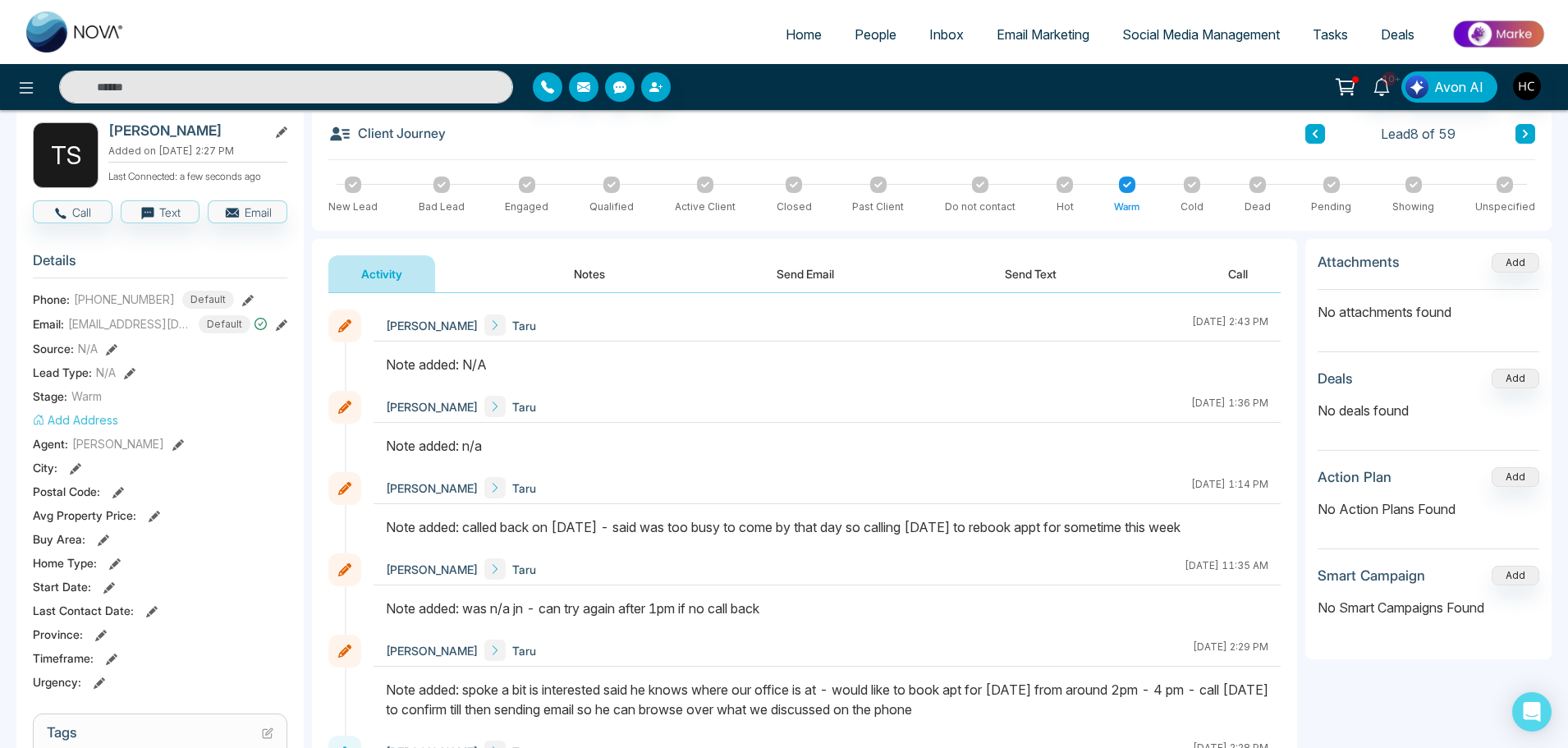
click at [604, 284] on button "Notes" at bounding box center [590, 273] width 97 height 37
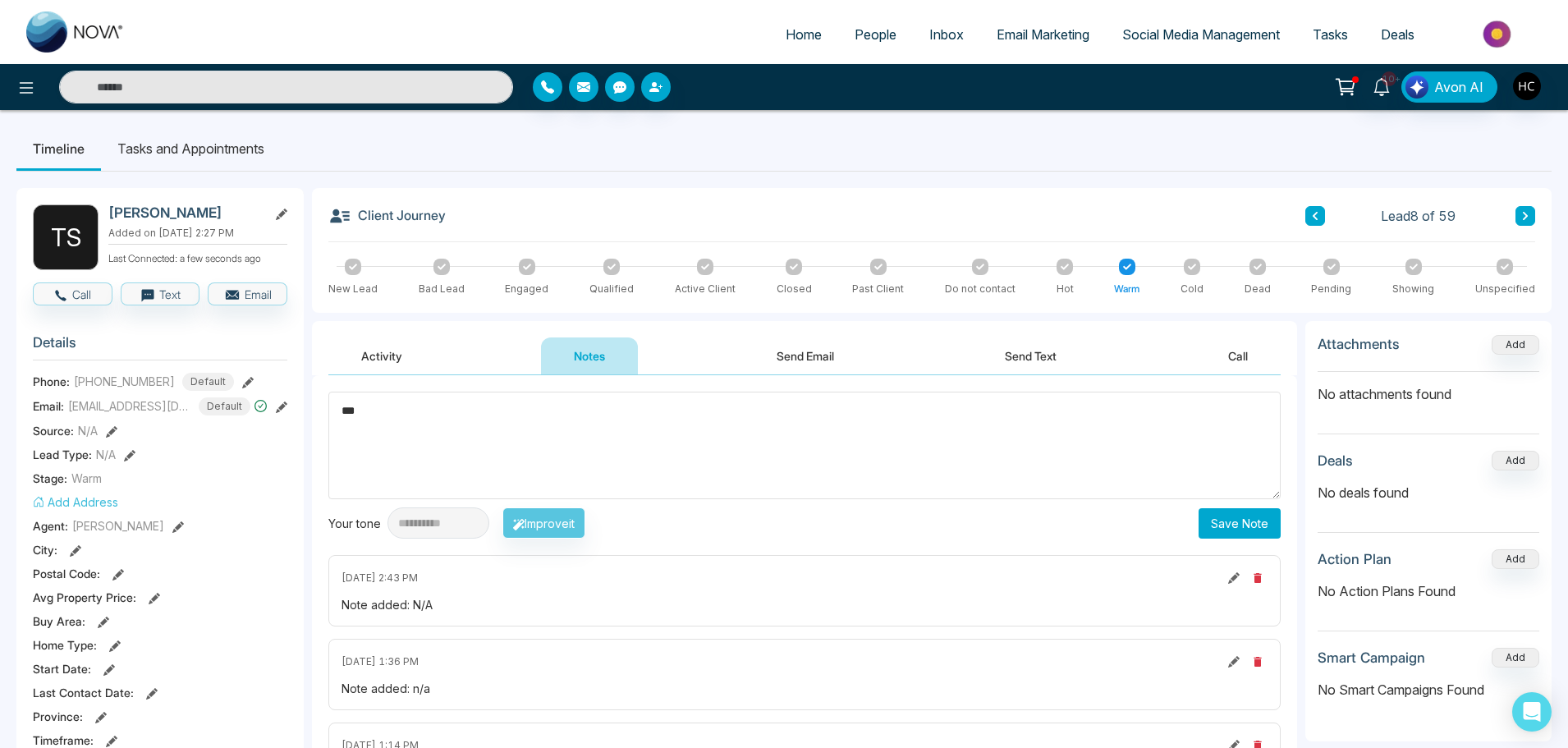
type textarea "***"
click at [1255, 526] on button "Save Note" at bounding box center [1240, 523] width 82 height 30
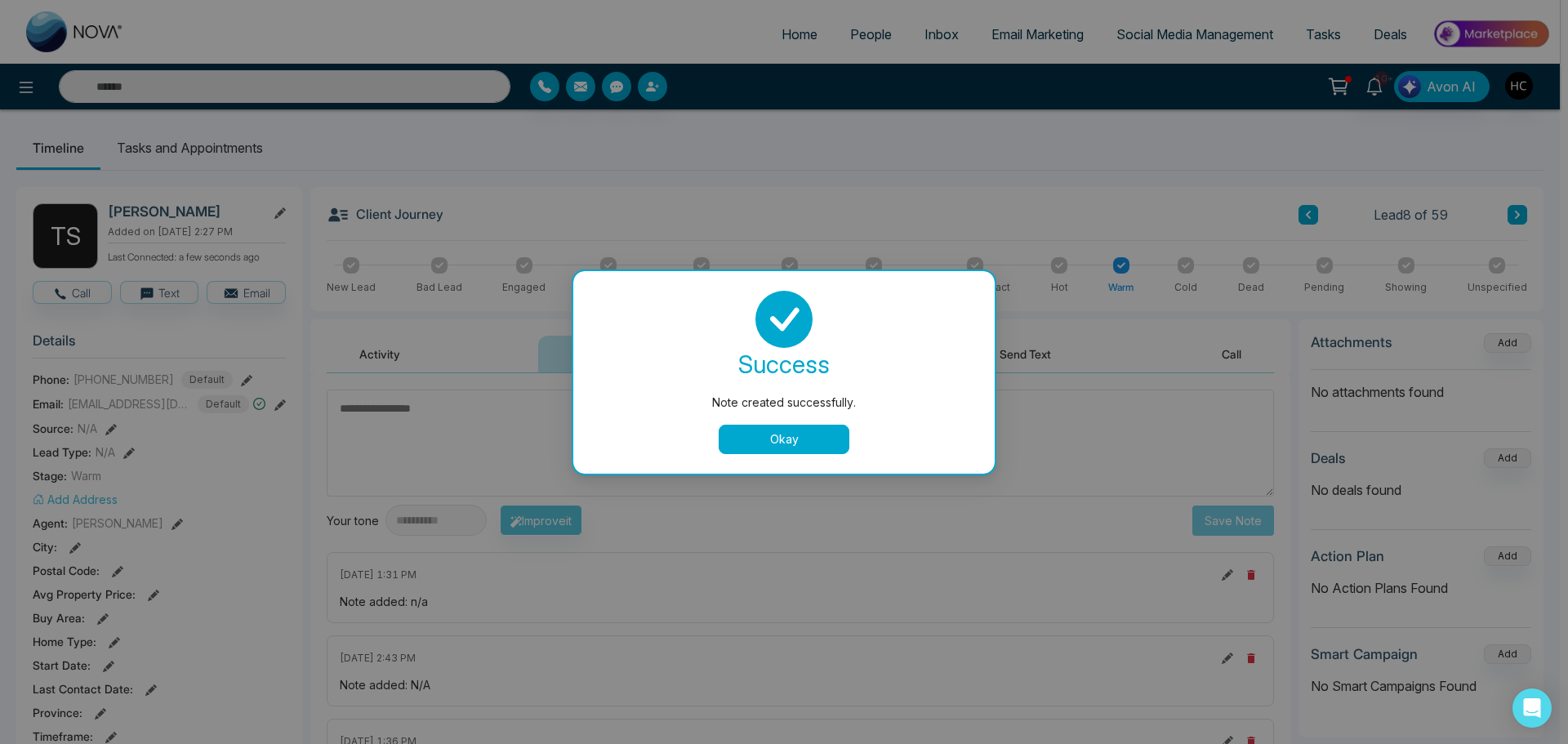
click at [1430, 168] on div "Note created successfully. success Note created successfully. Okay" at bounding box center [784, 372] width 1568 height 744
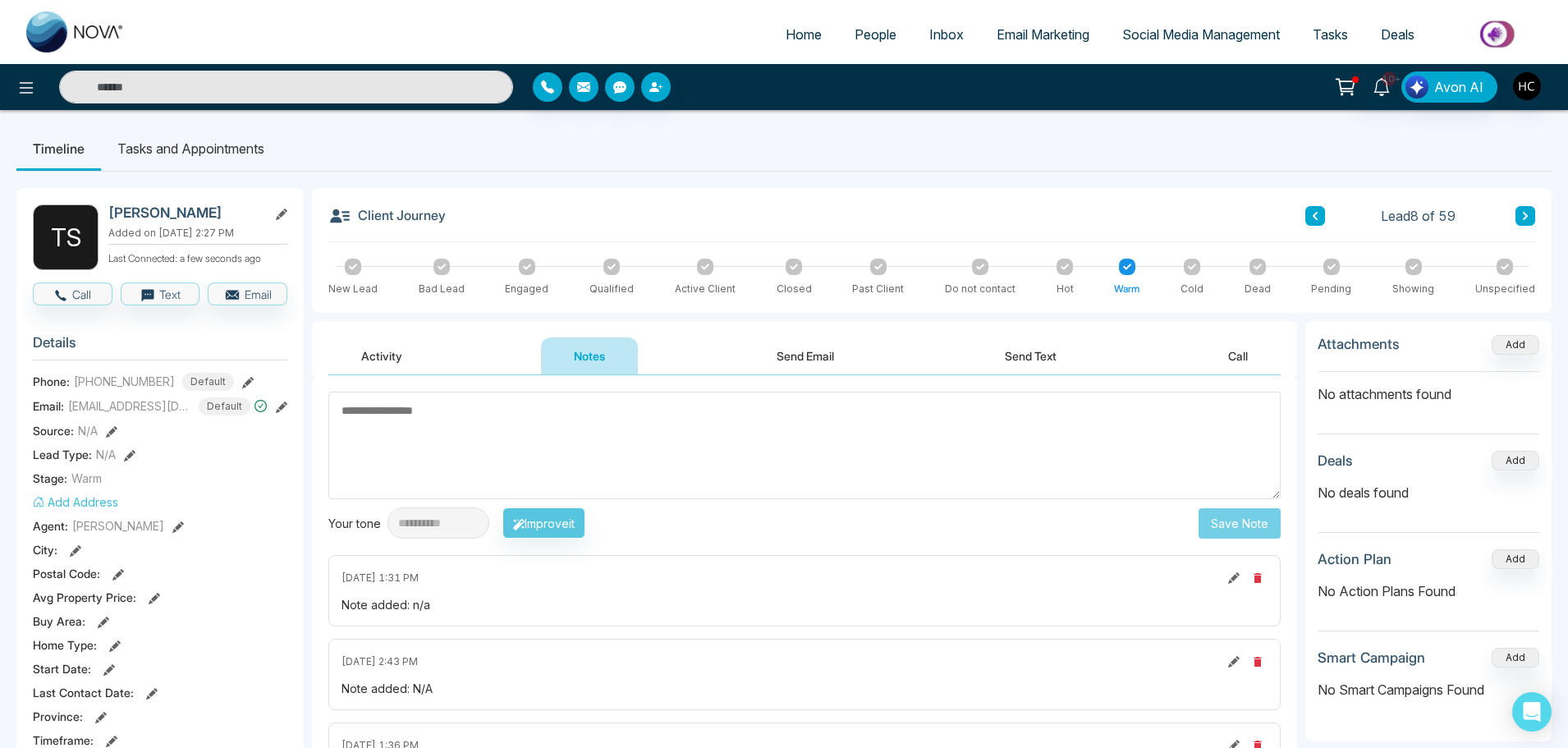
click at [1529, 216] on button at bounding box center [1525, 216] width 20 height 20
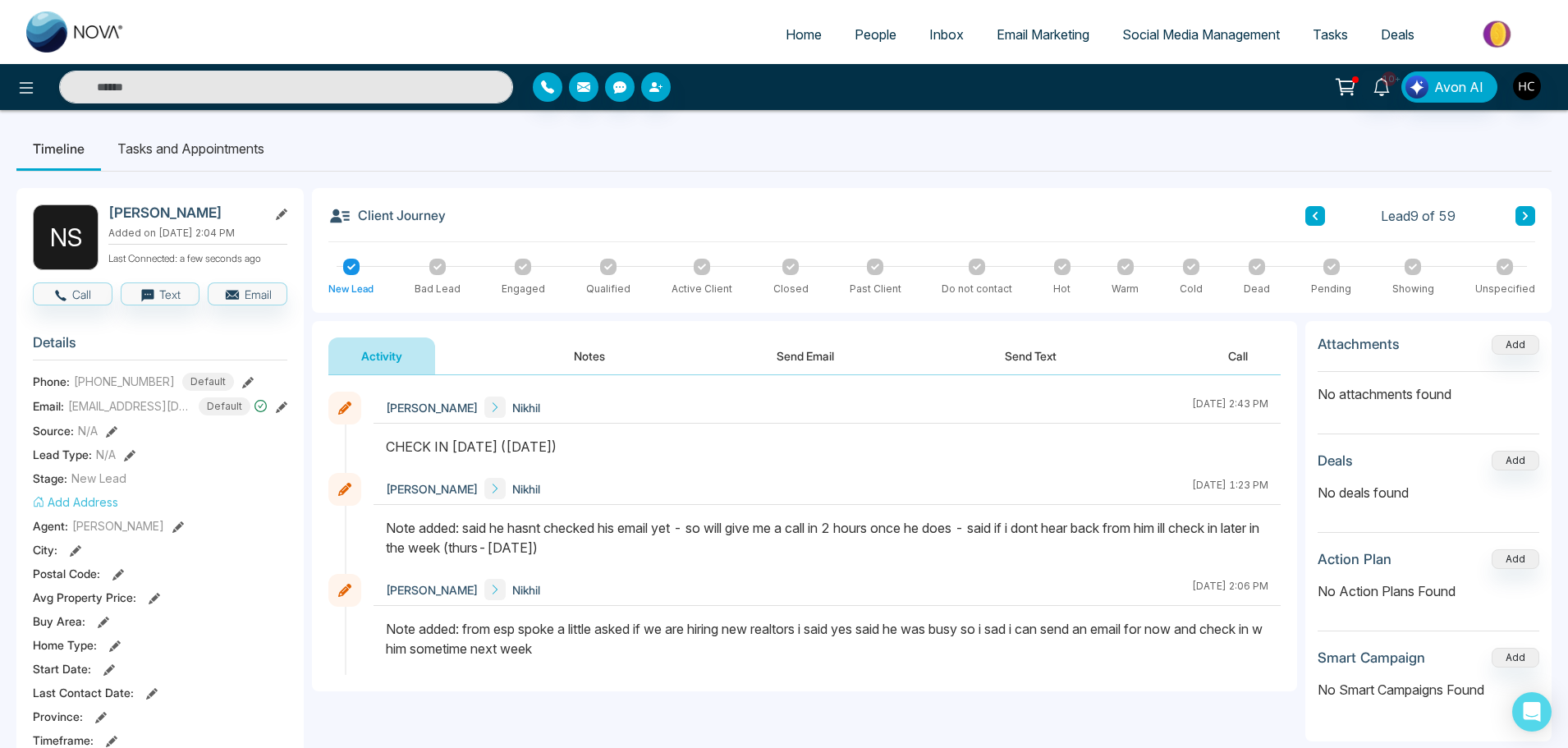
click at [593, 351] on button "Notes" at bounding box center [590, 355] width 97 height 37
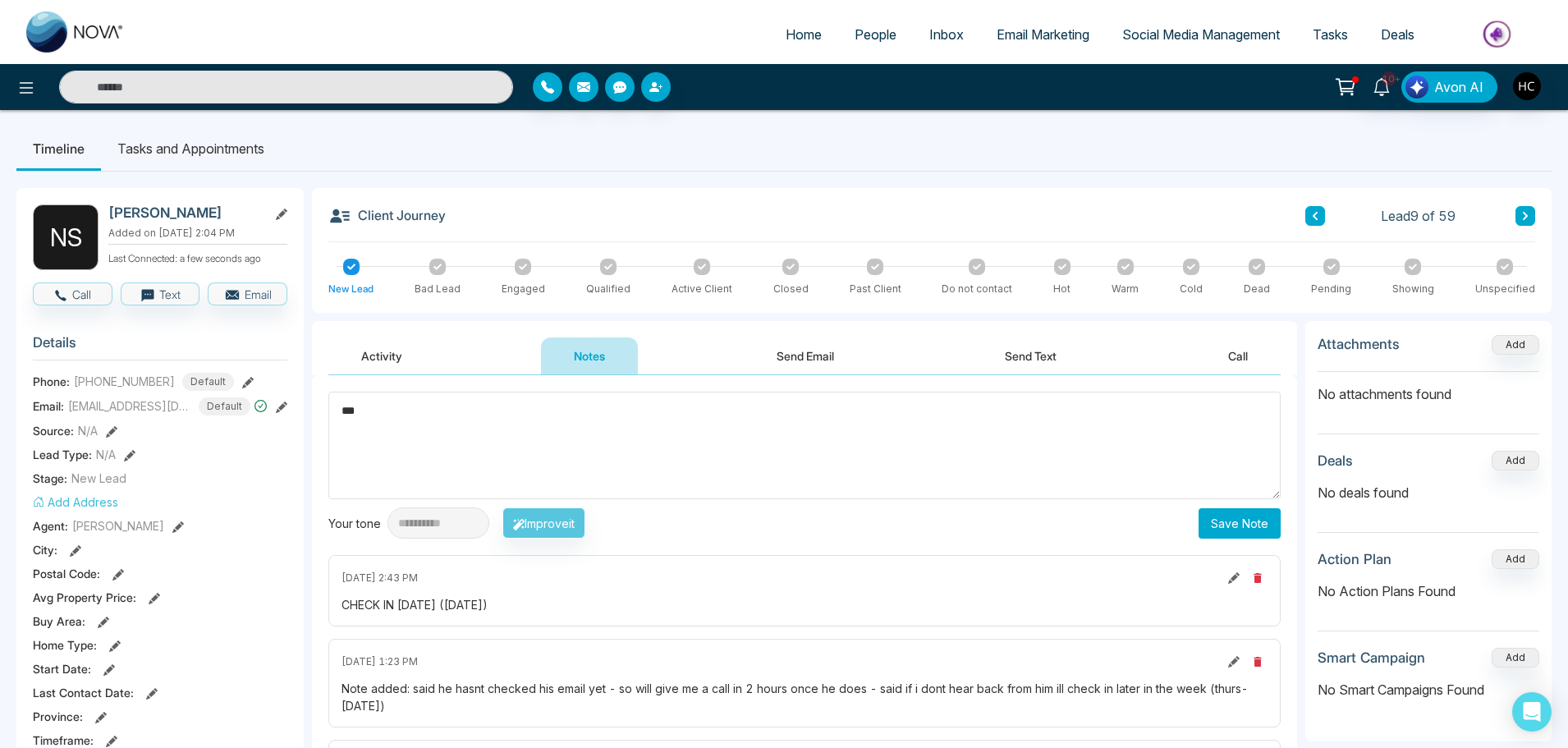
type textarea "***"
click at [1237, 513] on button "Save Note" at bounding box center [1240, 523] width 82 height 30
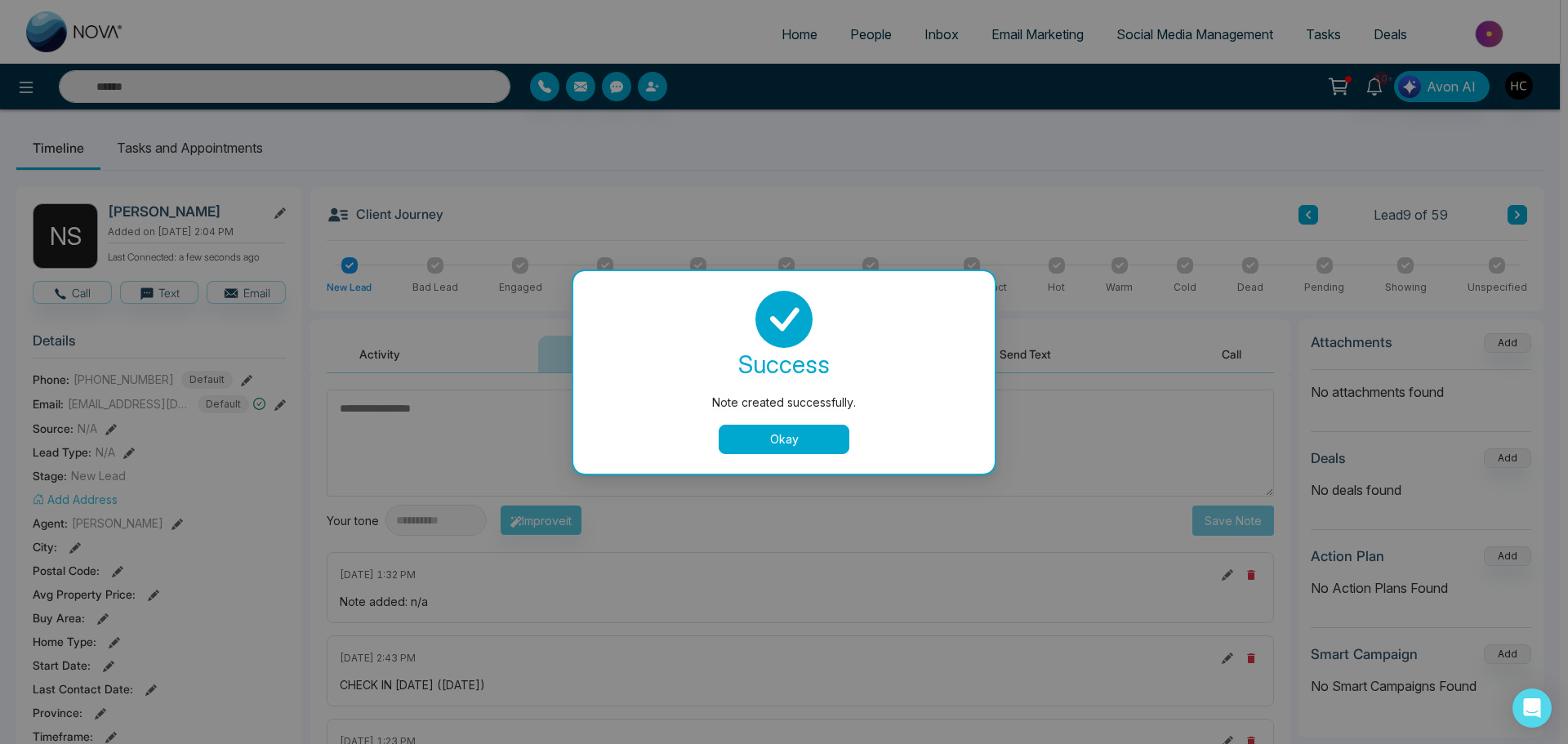
click at [811, 437] on button "Okay" at bounding box center [784, 440] width 131 height 29
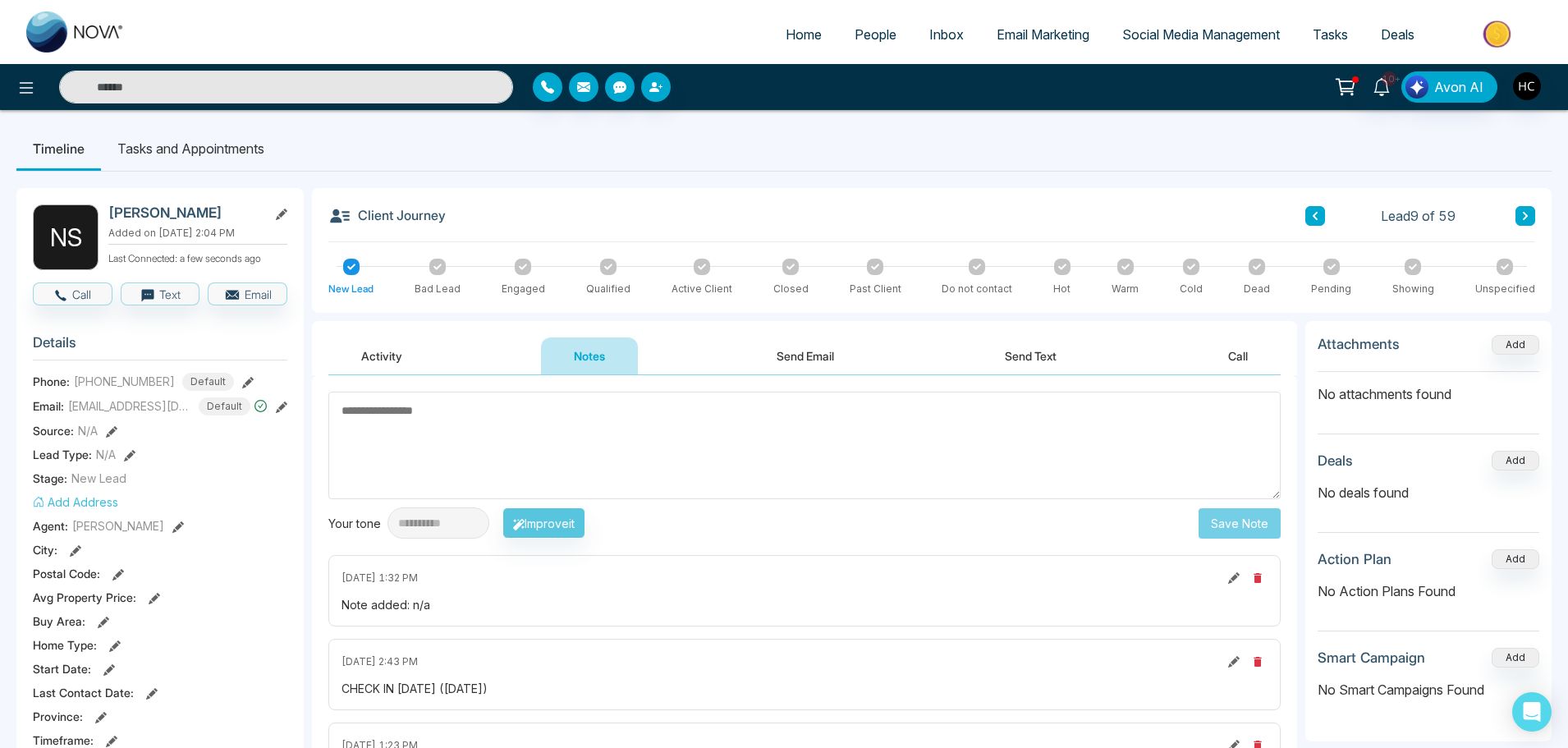
click at [1524, 216] on icon at bounding box center [1525, 216] width 8 height 10
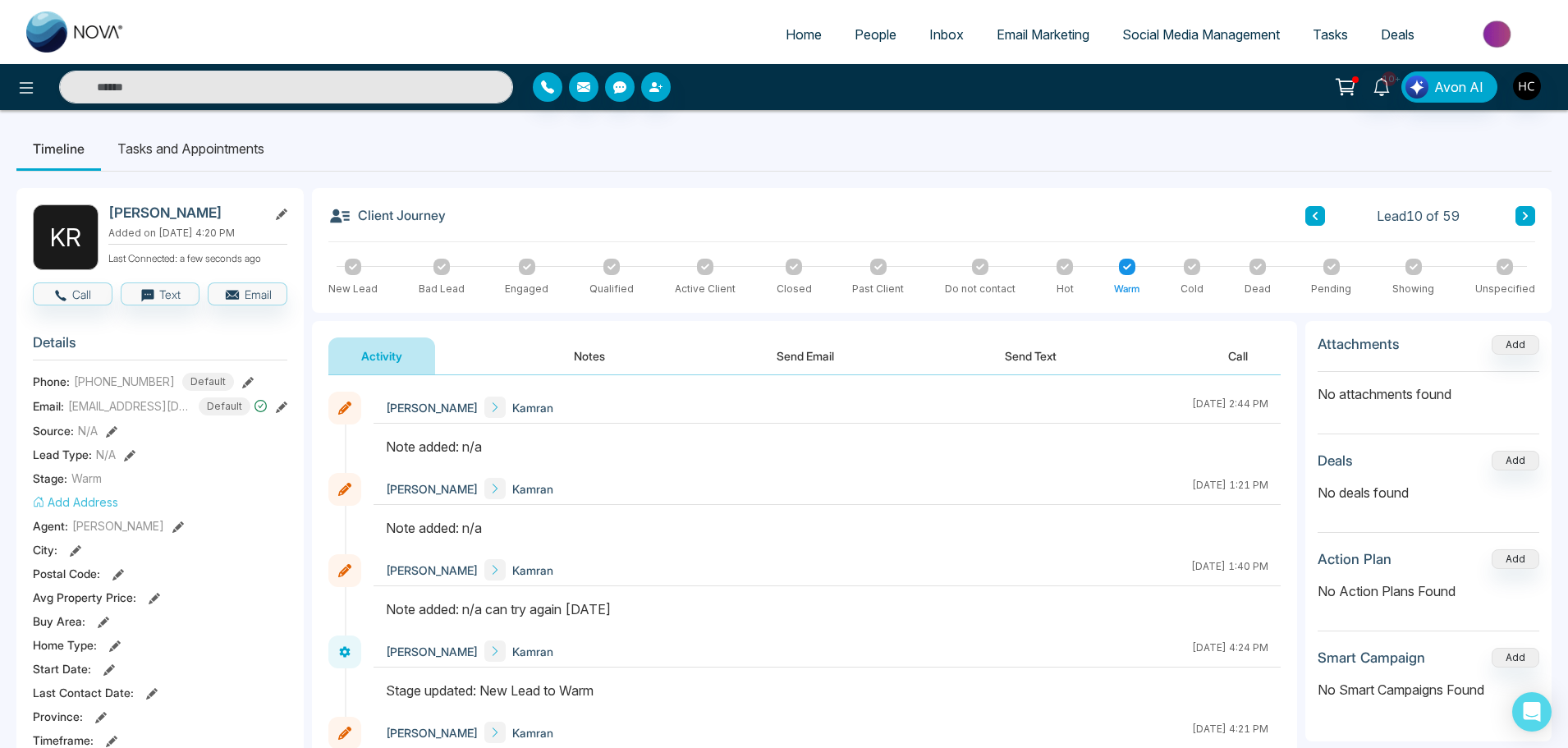
click at [605, 355] on button "Notes" at bounding box center [590, 355] width 97 height 37
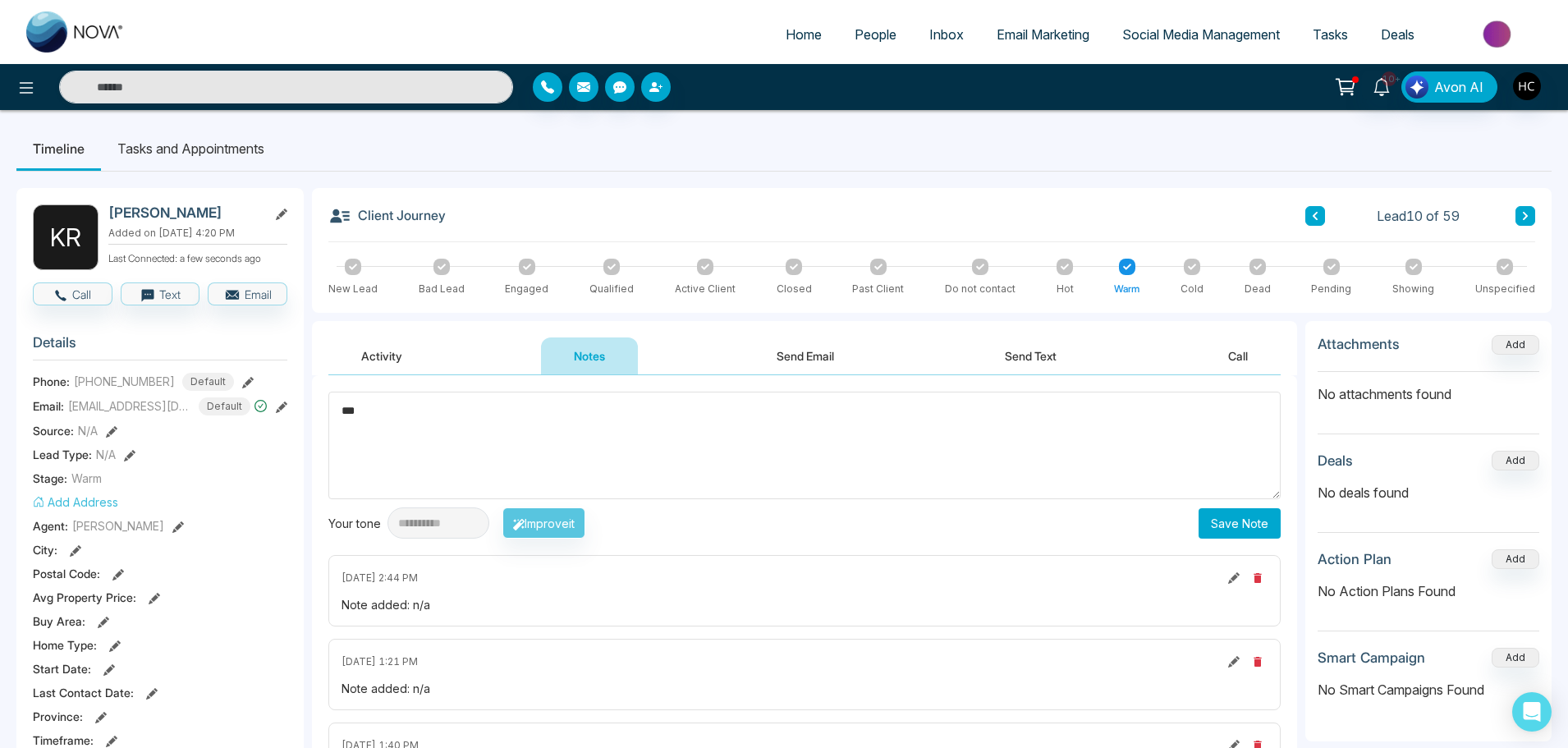
type textarea "***"
click at [1205, 520] on button "Save Note" at bounding box center [1240, 523] width 82 height 30
click at [1534, 213] on button at bounding box center [1525, 216] width 20 height 20
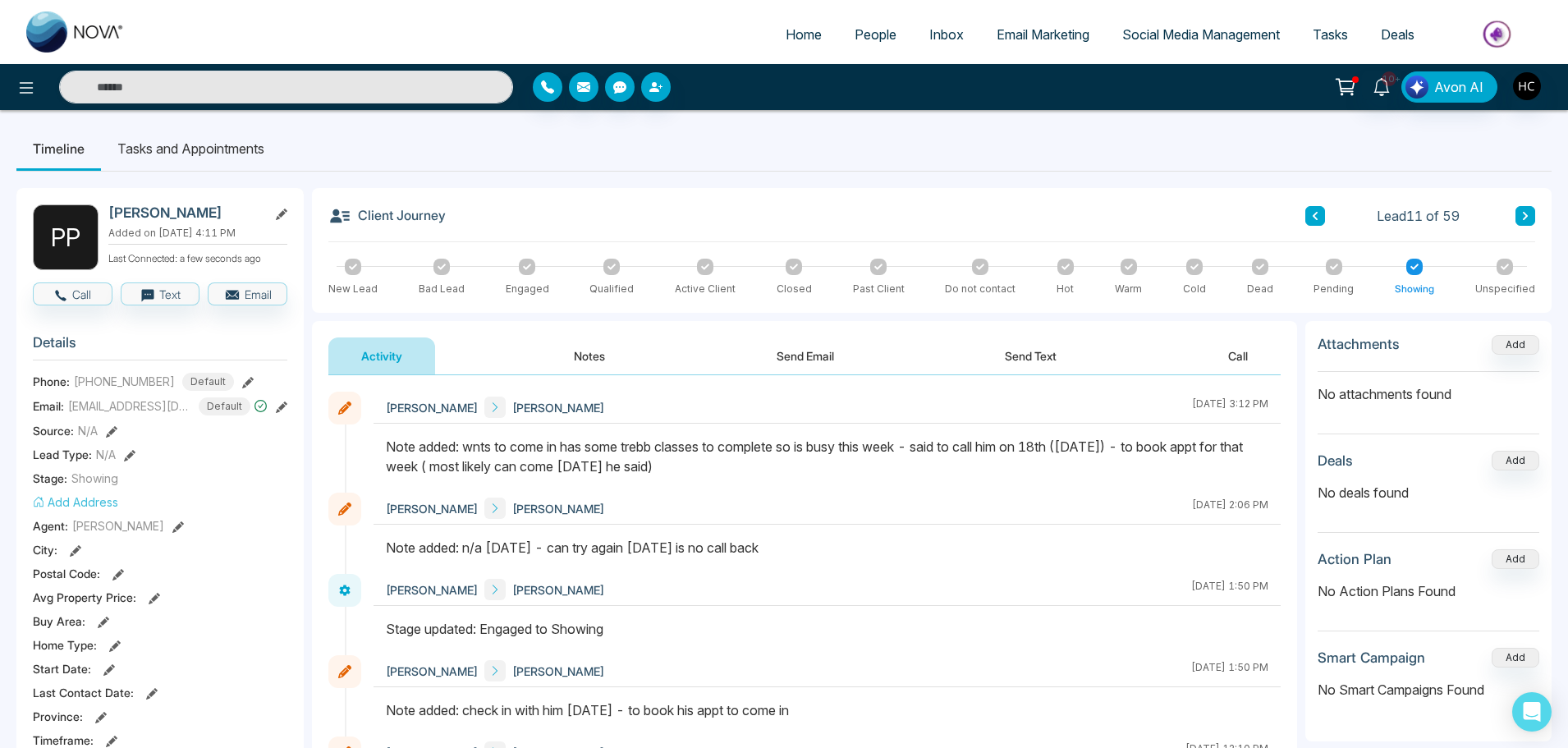
click at [1524, 216] on icon at bounding box center [1525, 216] width 8 height 10
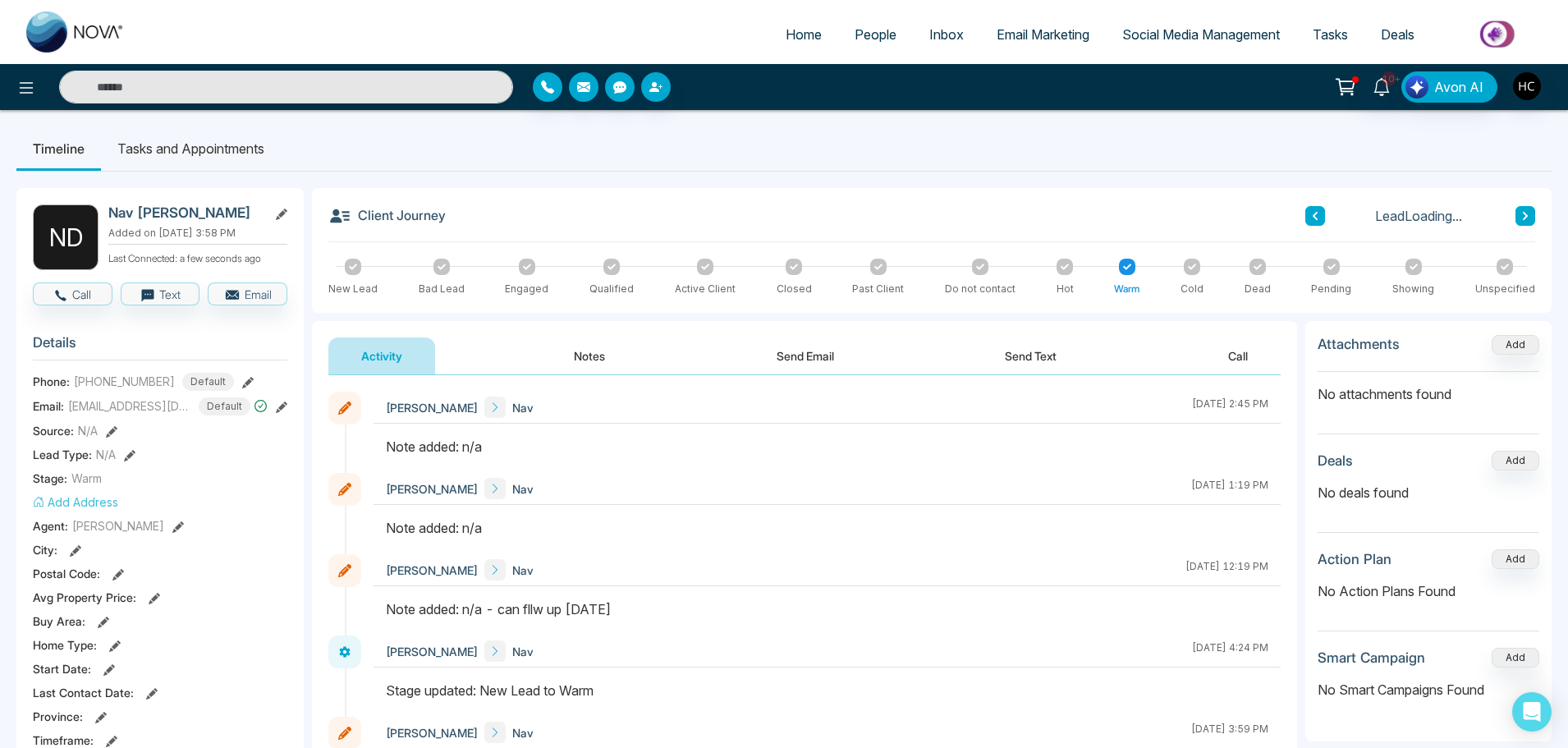
click at [583, 355] on button "Notes" at bounding box center [590, 355] width 97 height 37
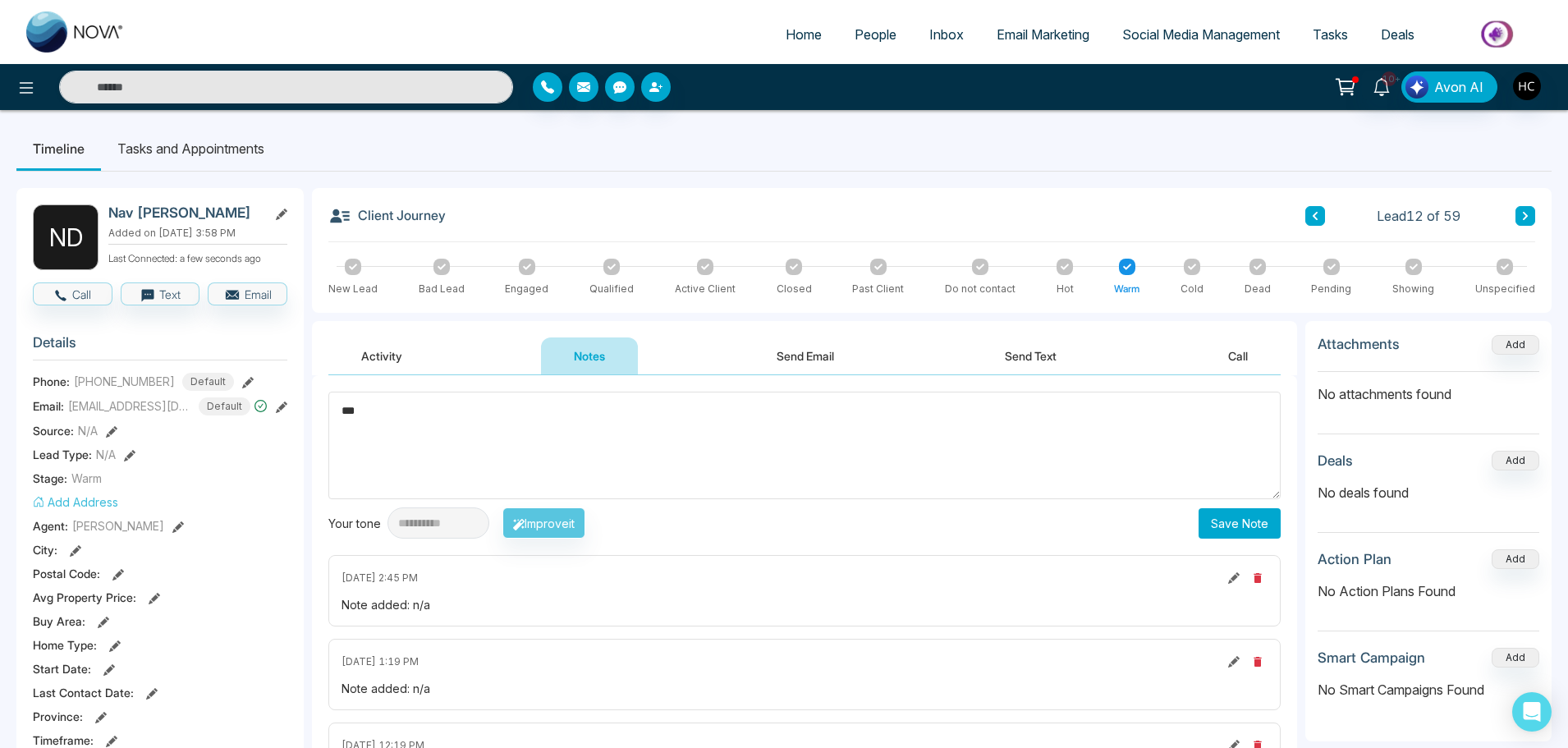
type textarea "***"
click at [1256, 523] on button "Save Note" at bounding box center [1240, 523] width 82 height 30
click at [1530, 214] on button at bounding box center [1525, 216] width 20 height 20
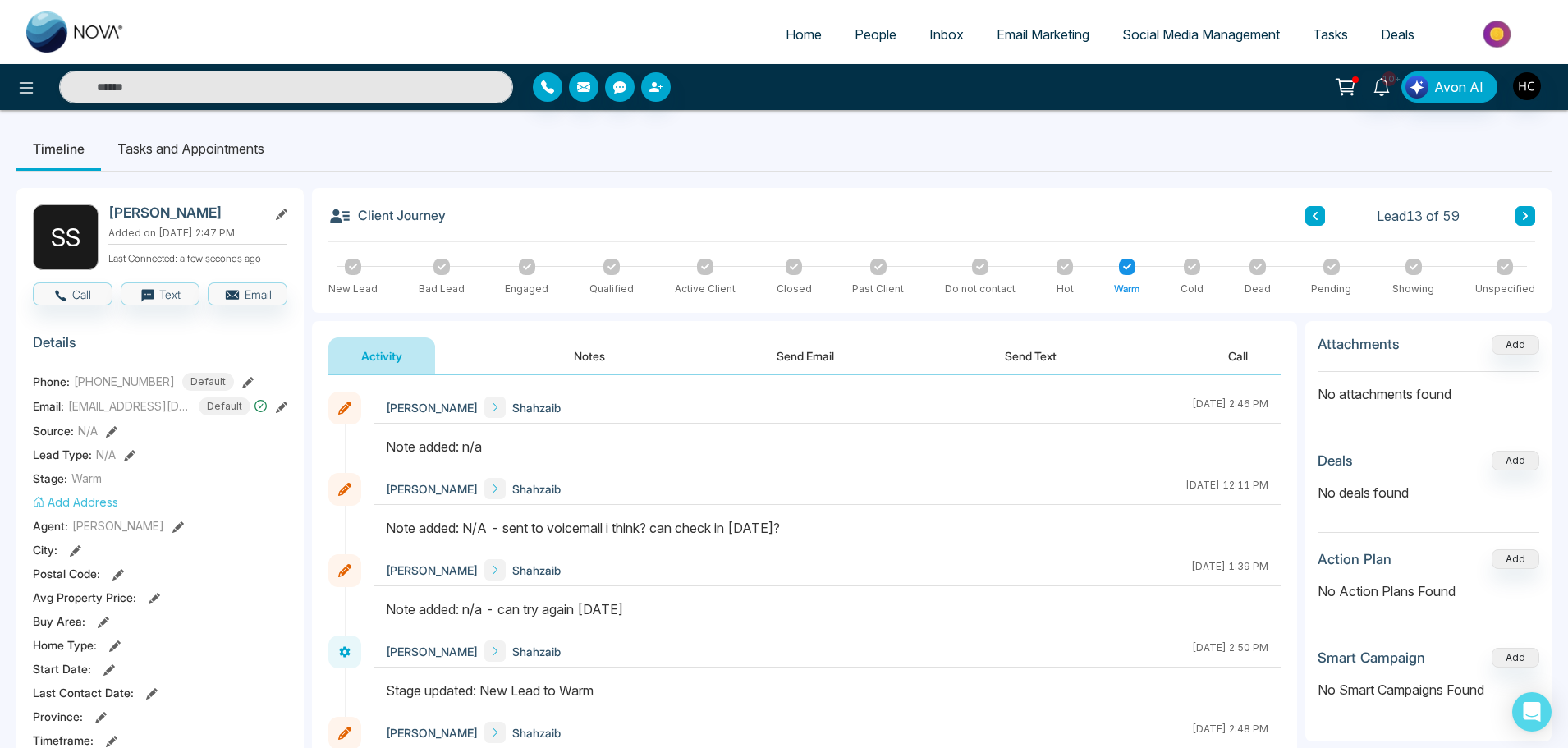
click at [605, 359] on button "Notes" at bounding box center [590, 355] width 97 height 37
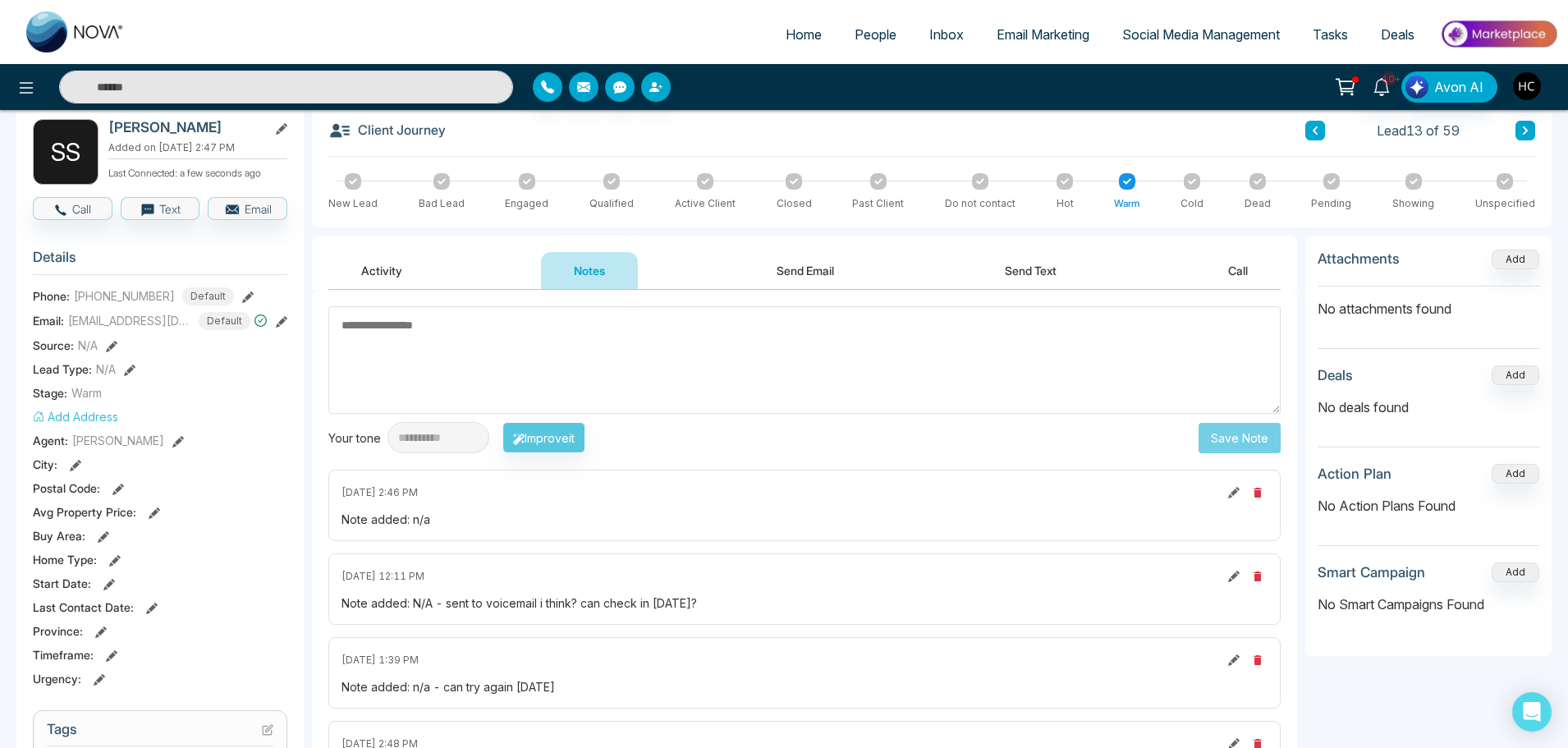
scroll to position [82, 0]
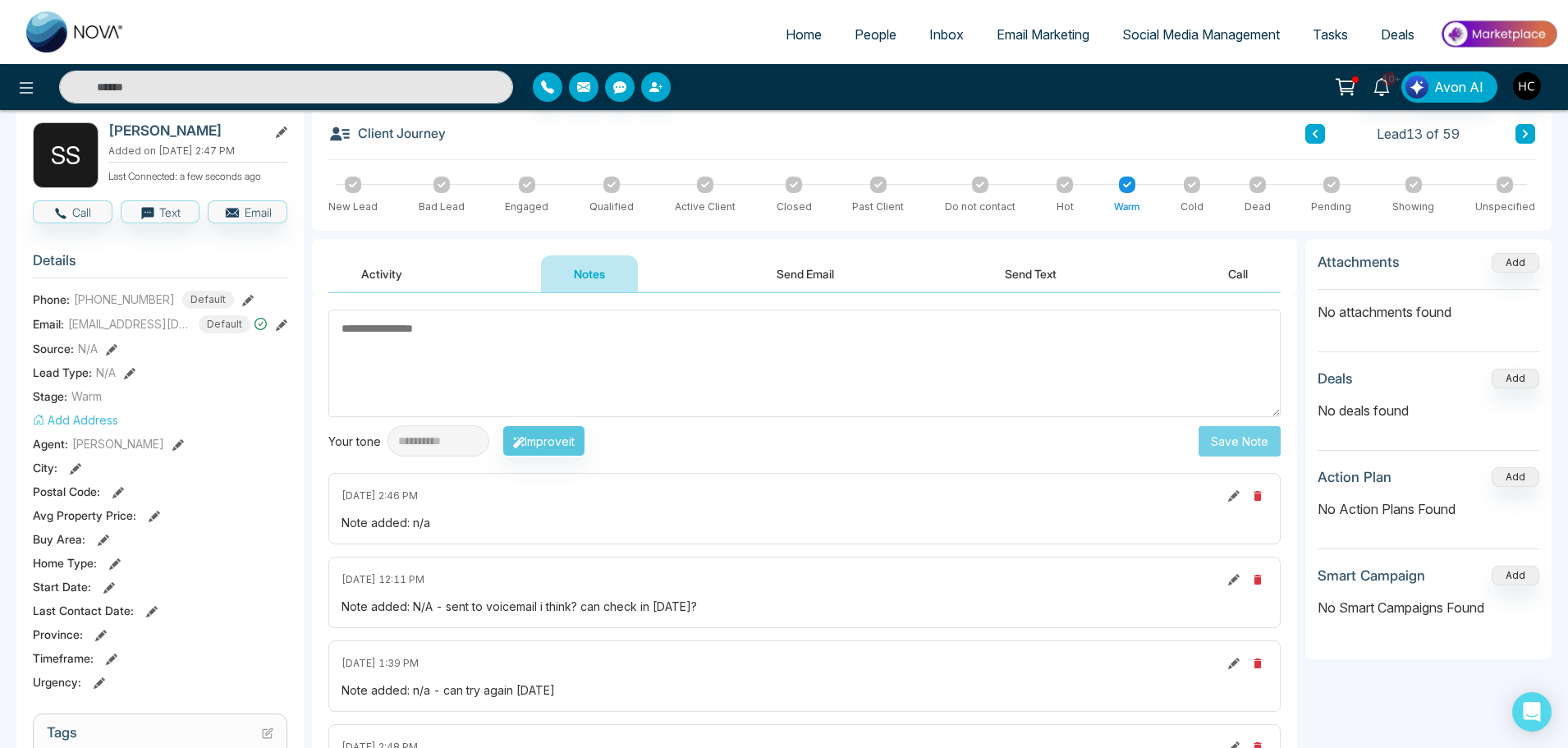
click at [600, 376] on textarea at bounding box center [805, 363] width 953 height 108
type textarea "***"
click at [1258, 453] on button "Save Note" at bounding box center [1240, 441] width 82 height 30
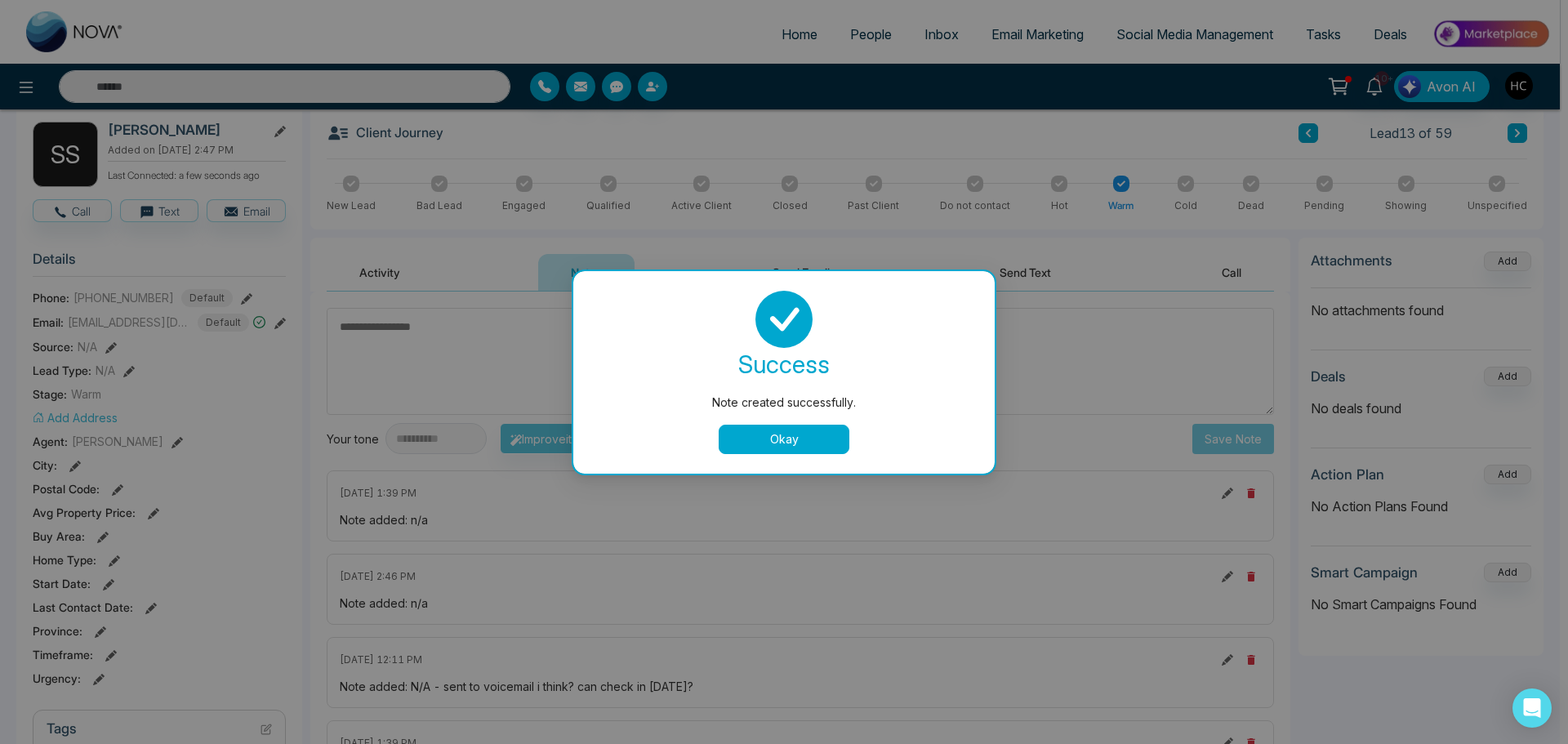
click at [811, 433] on button "Okay" at bounding box center [784, 440] width 131 height 29
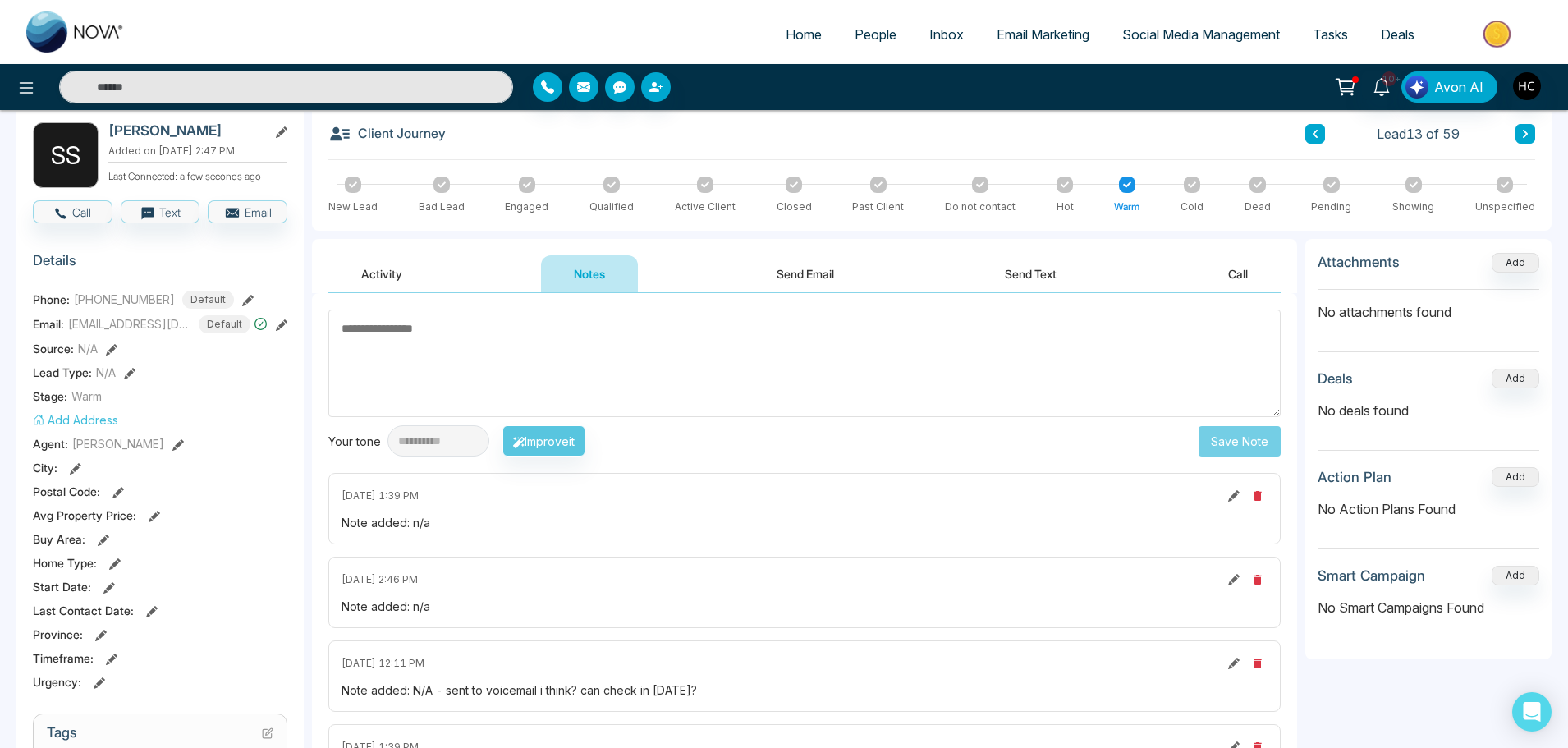
click at [1528, 132] on icon at bounding box center [1525, 134] width 8 height 10
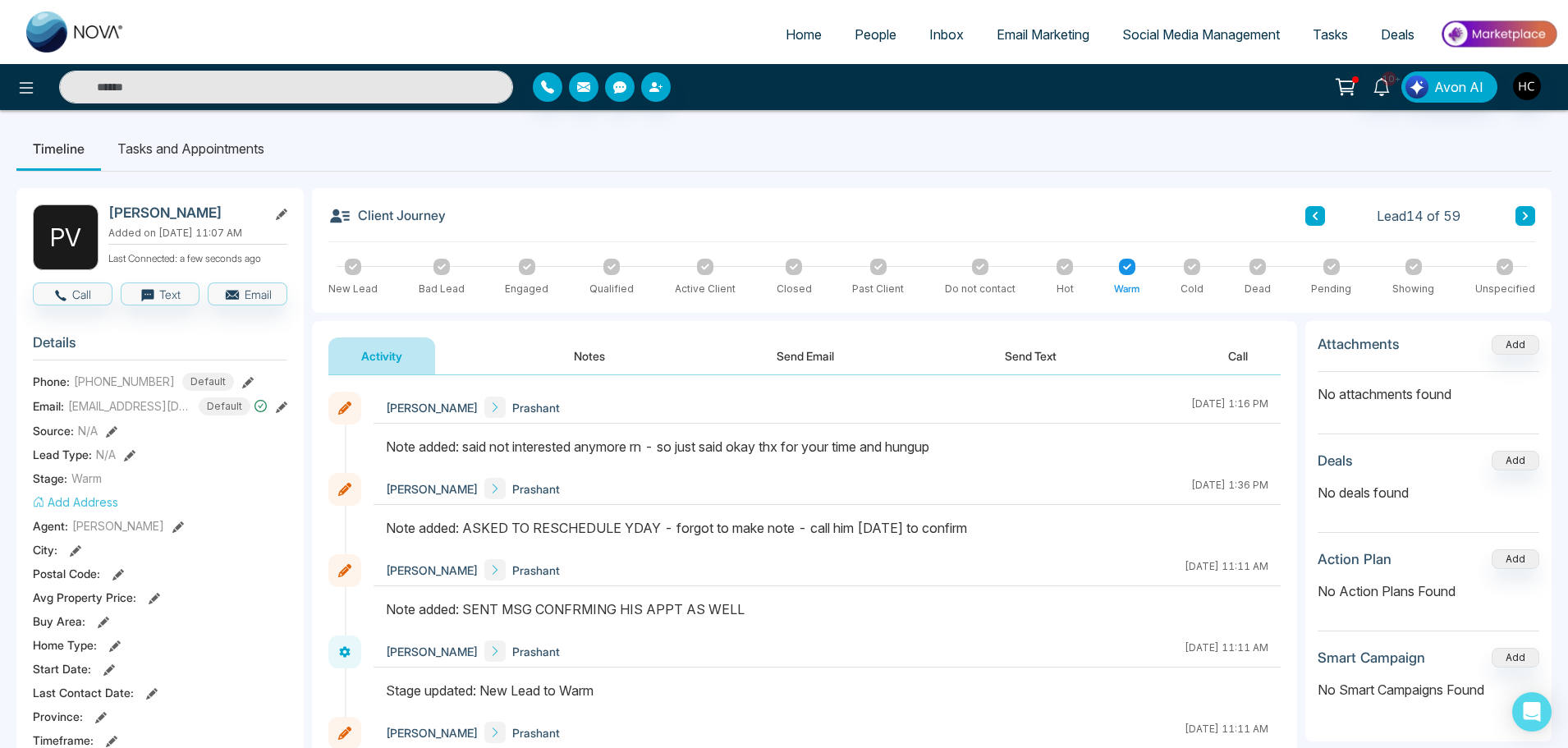
click at [1262, 268] on icon at bounding box center [1258, 267] width 8 height 8
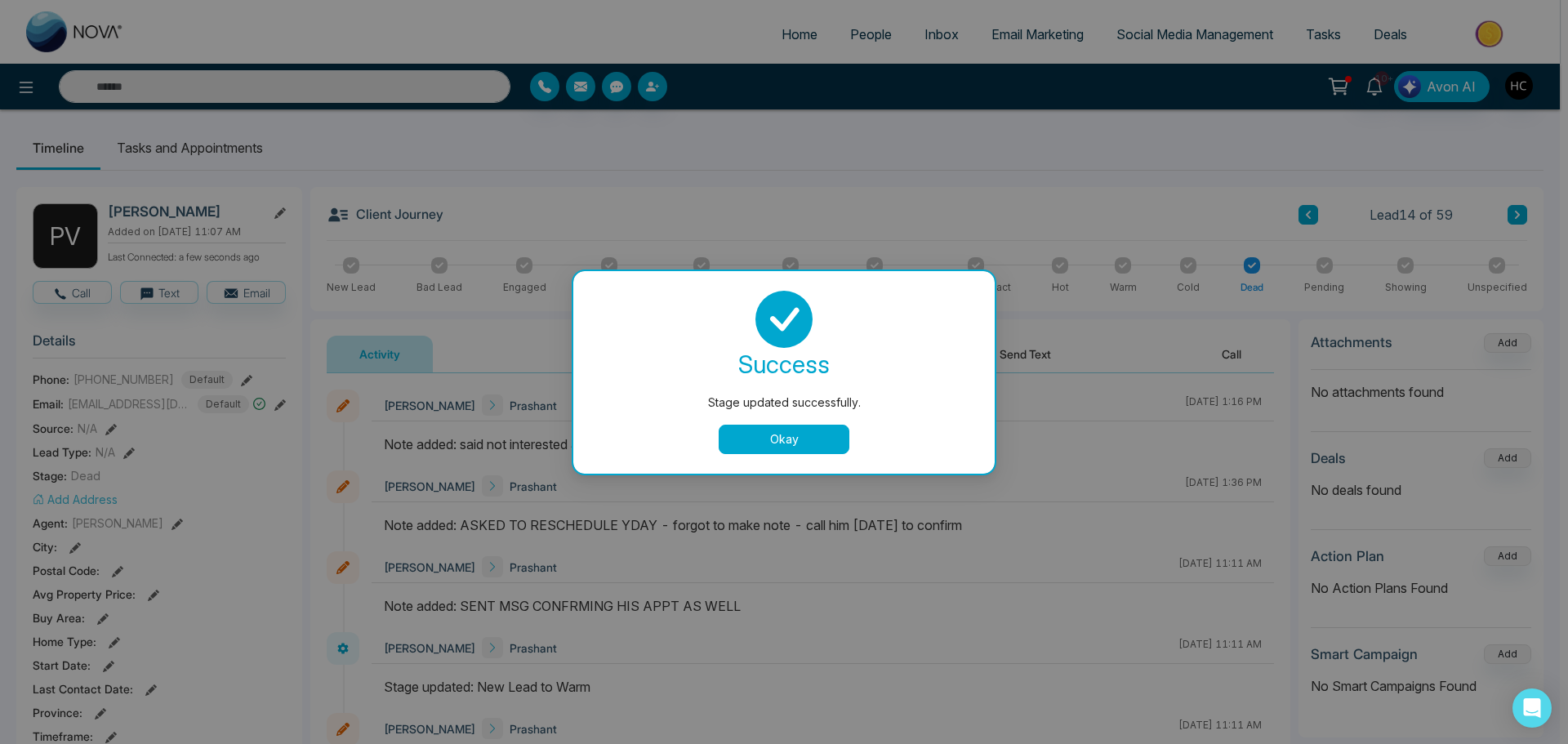
click at [1515, 211] on div "Stage updated successfully. success Stage updated successfully. Okay" at bounding box center [784, 372] width 1568 height 744
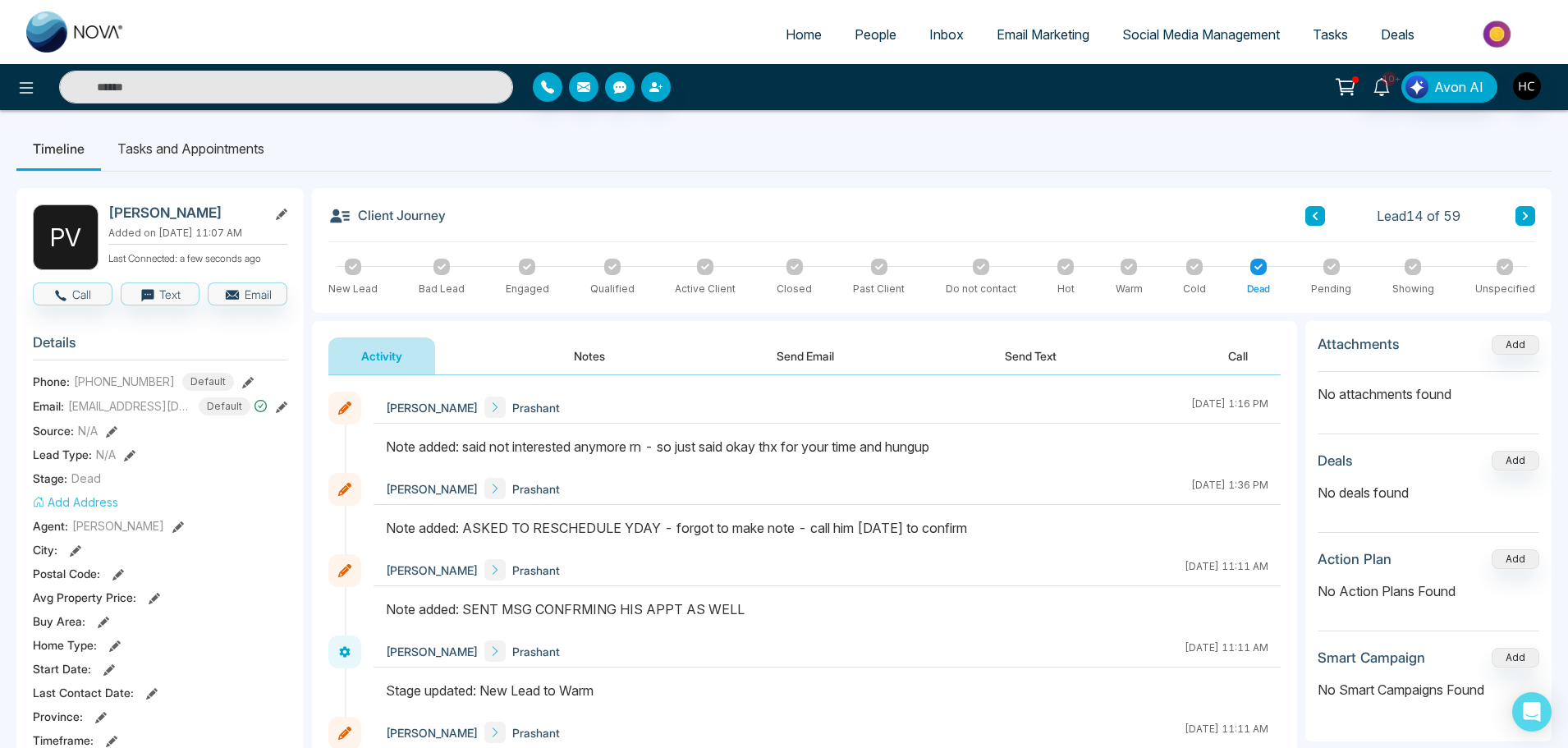
click at [1523, 212] on icon at bounding box center [1525, 216] width 8 height 10
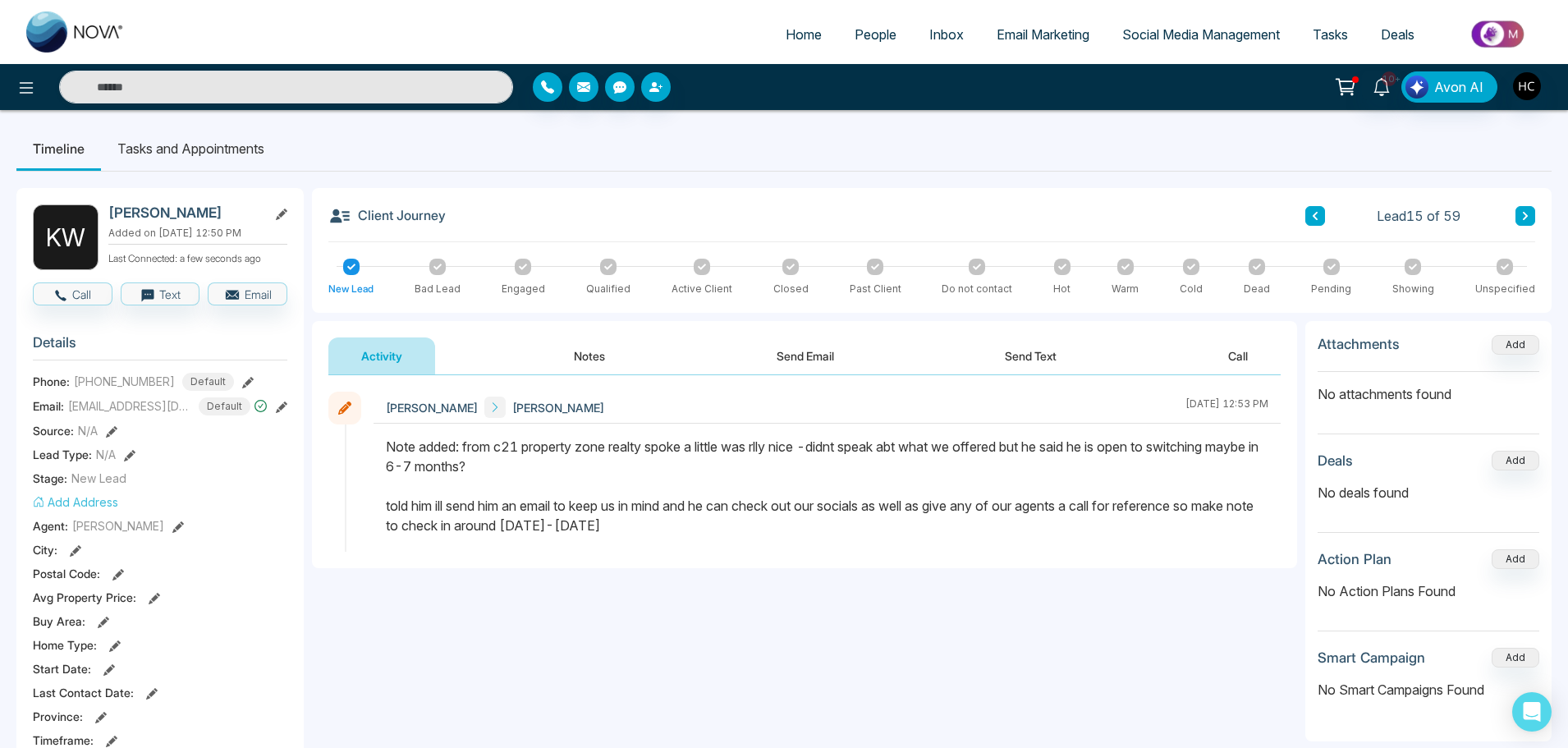
click at [1524, 211] on button at bounding box center [1525, 216] width 20 height 20
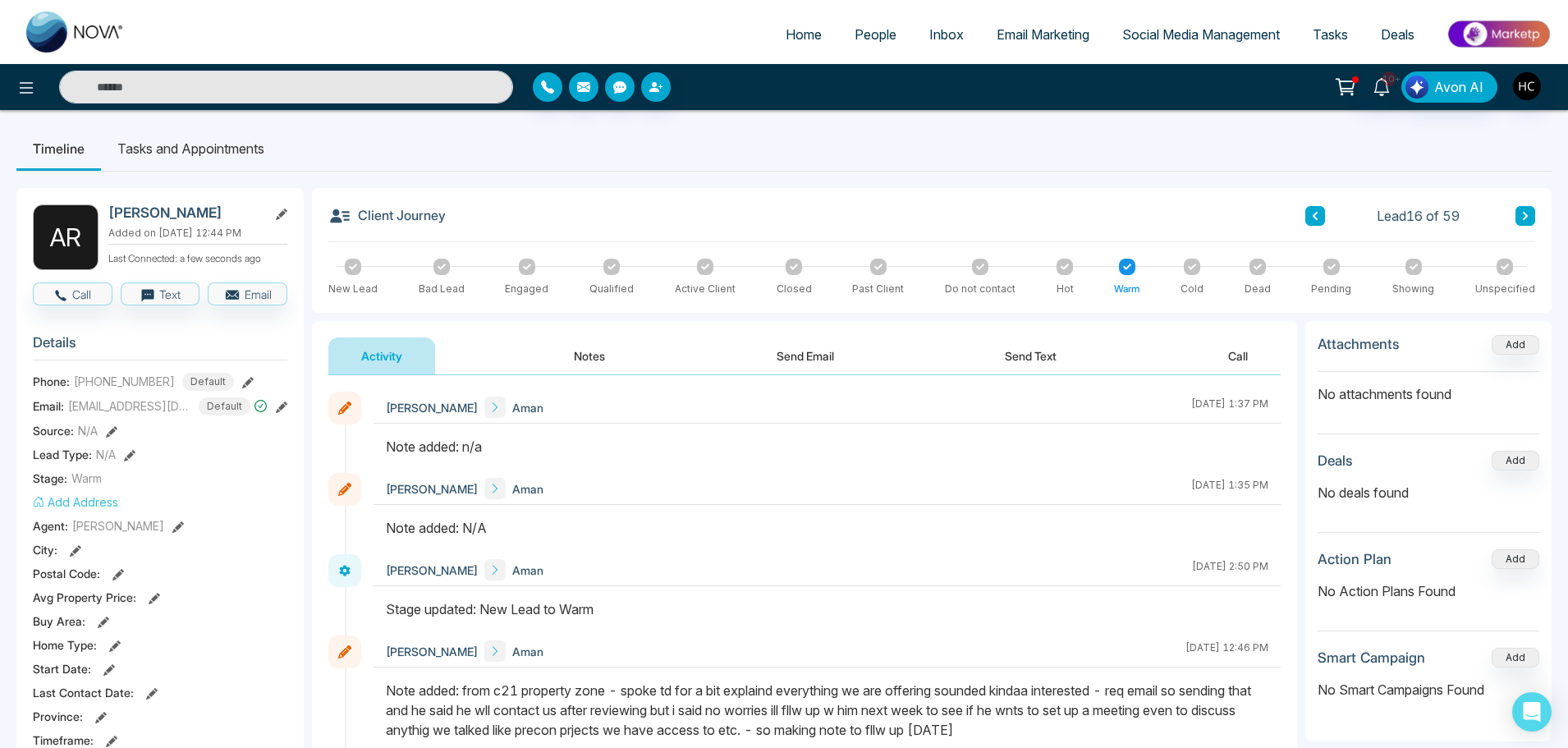
click at [1520, 206] on div "Client Journey Lead 16 of 59" at bounding box center [931, 224] width 1207 height 38
click at [1530, 207] on button at bounding box center [1525, 216] width 20 height 20
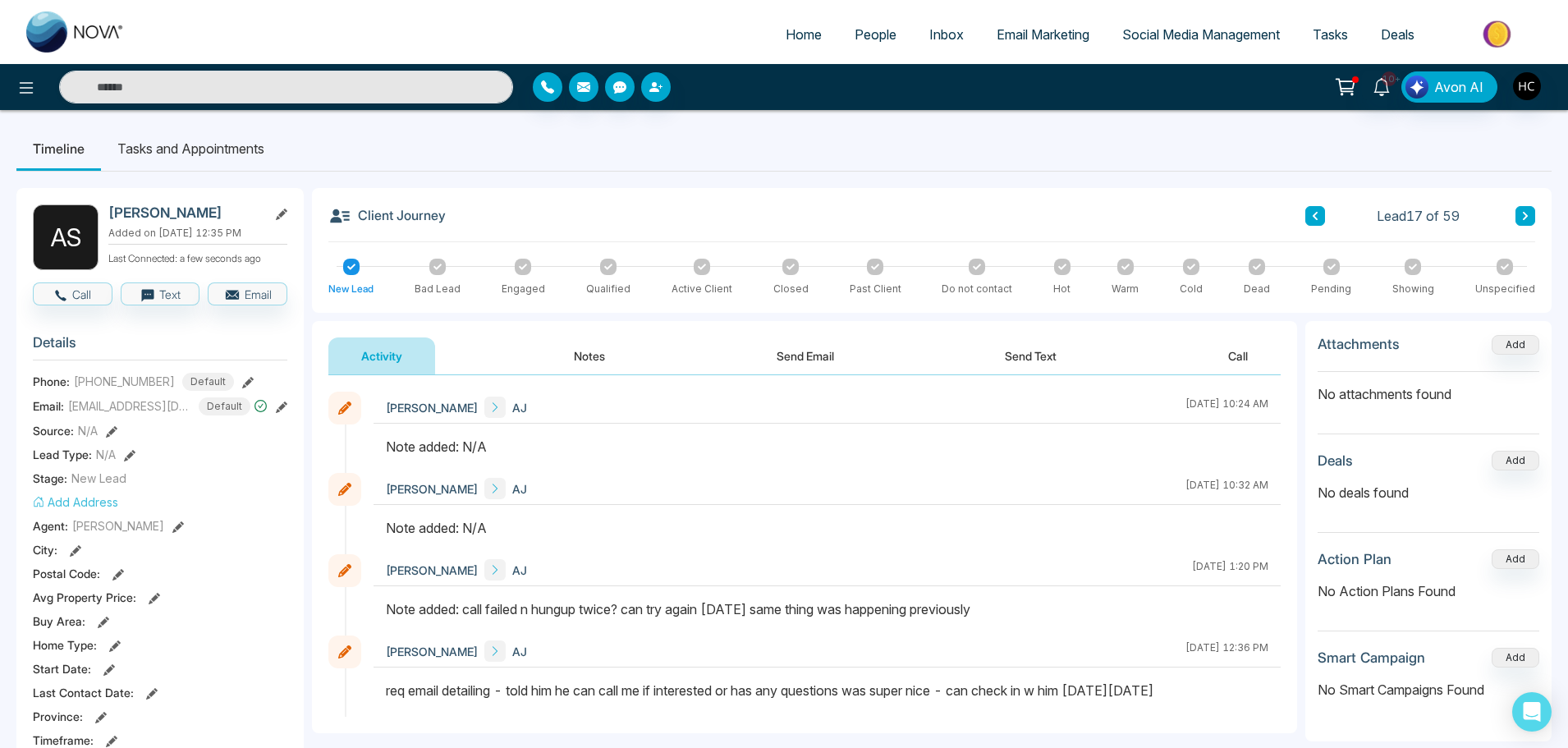
click at [1526, 215] on icon at bounding box center [1525, 216] width 5 height 8
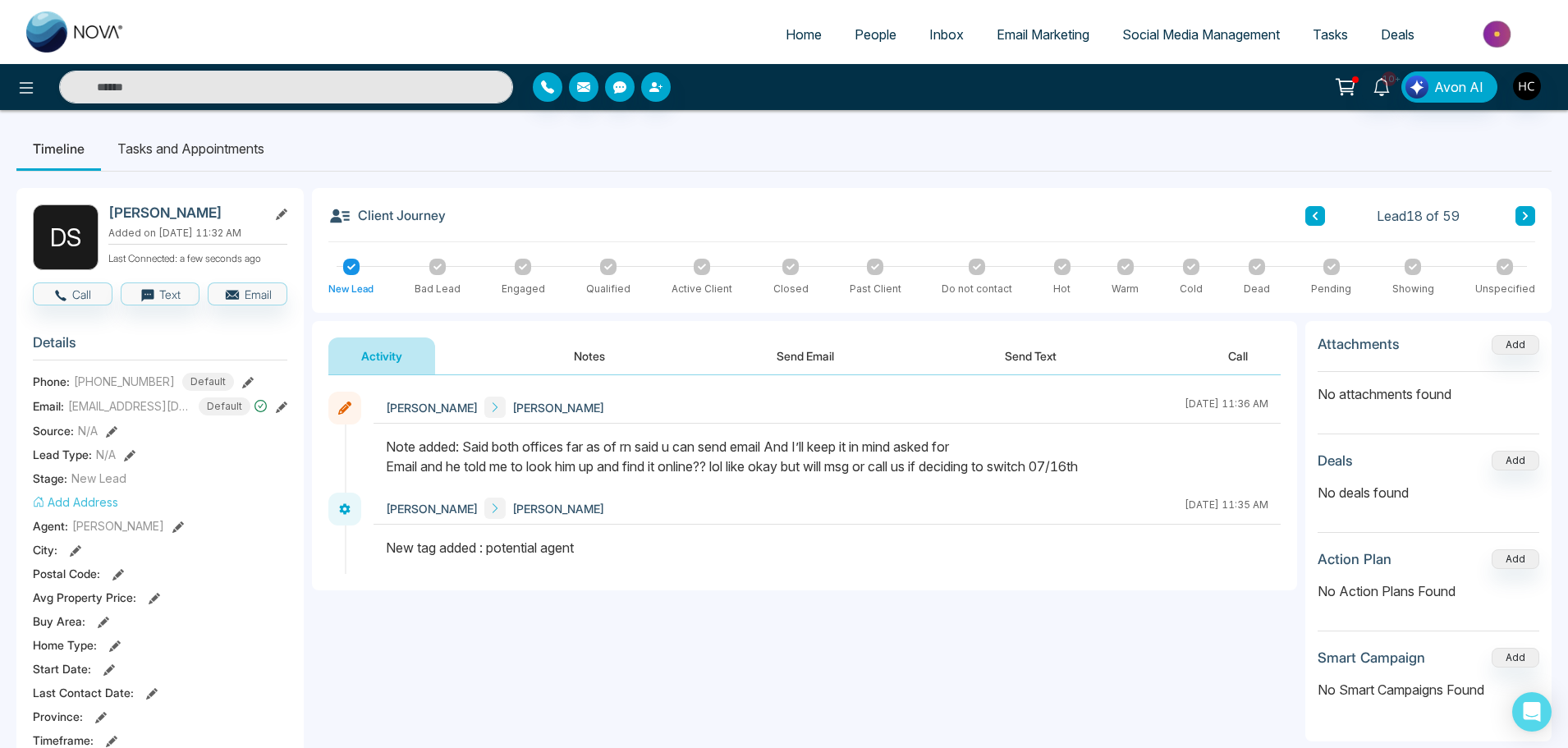
click at [1526, 215] on icon at bounding box center [1525, 216] width 5 height 8
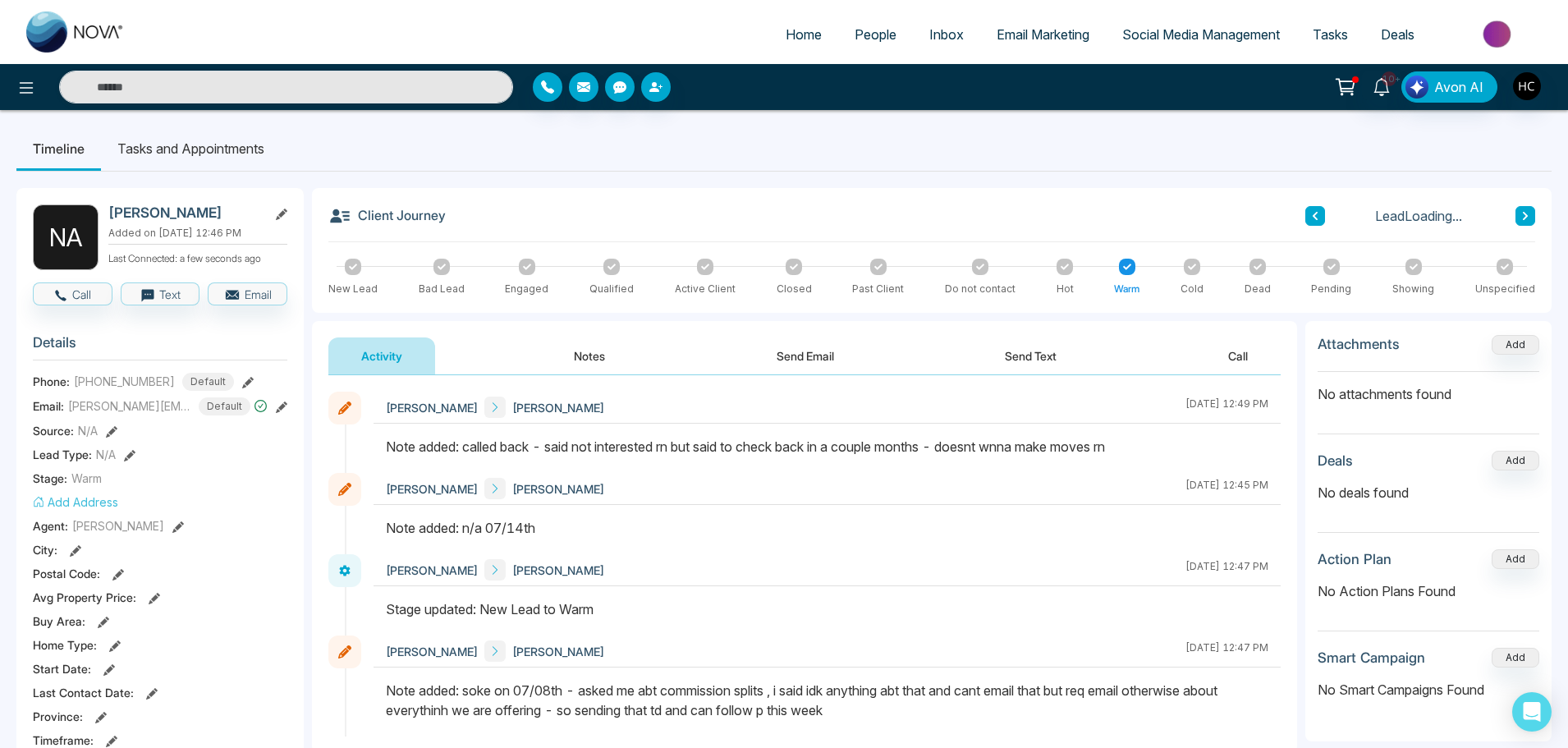
click at [1526, 215] on icon at bounding box center [1525, 216] width 5 height 8
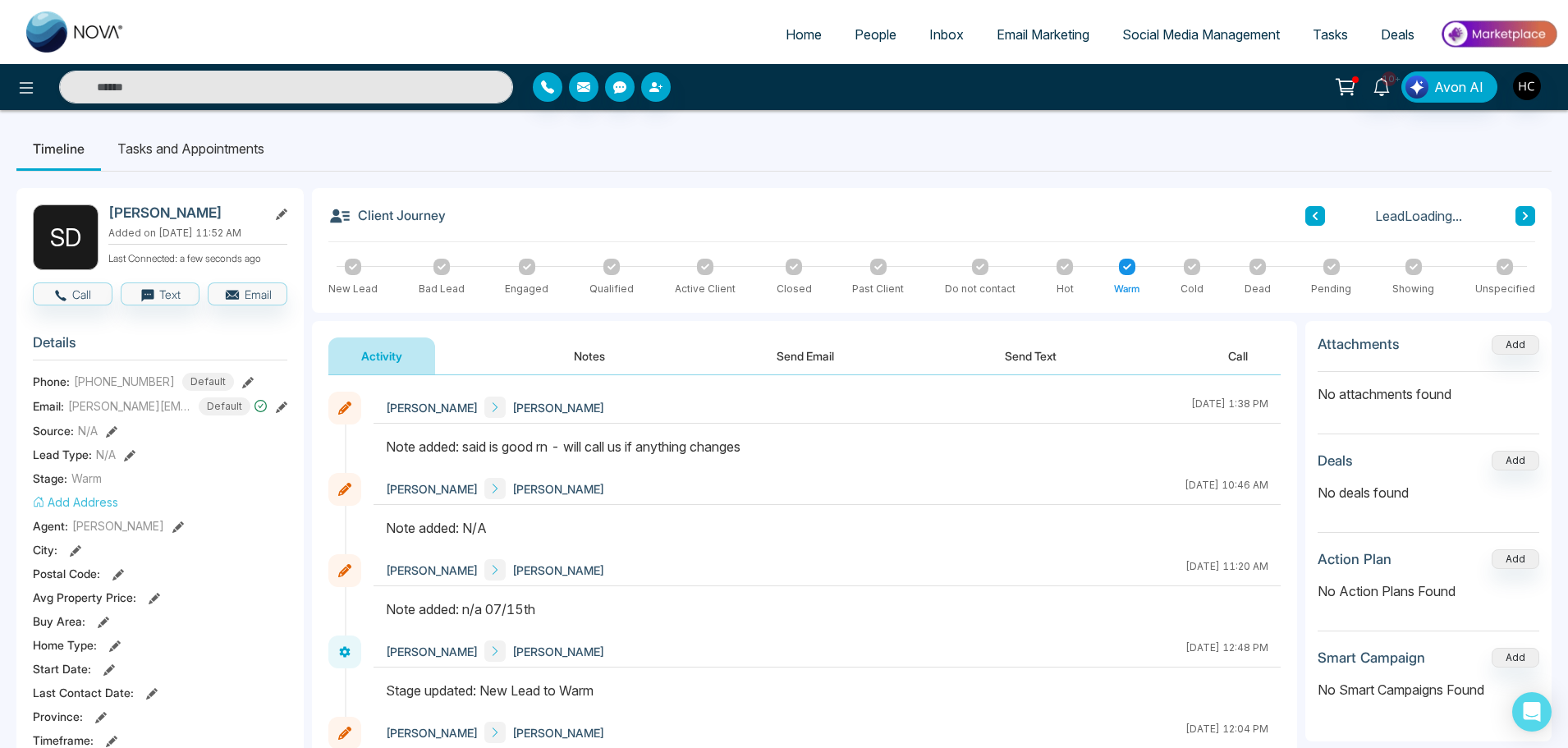
click at [1526, 215] on icon at bounding box center [1525, 216] width 5 height 8
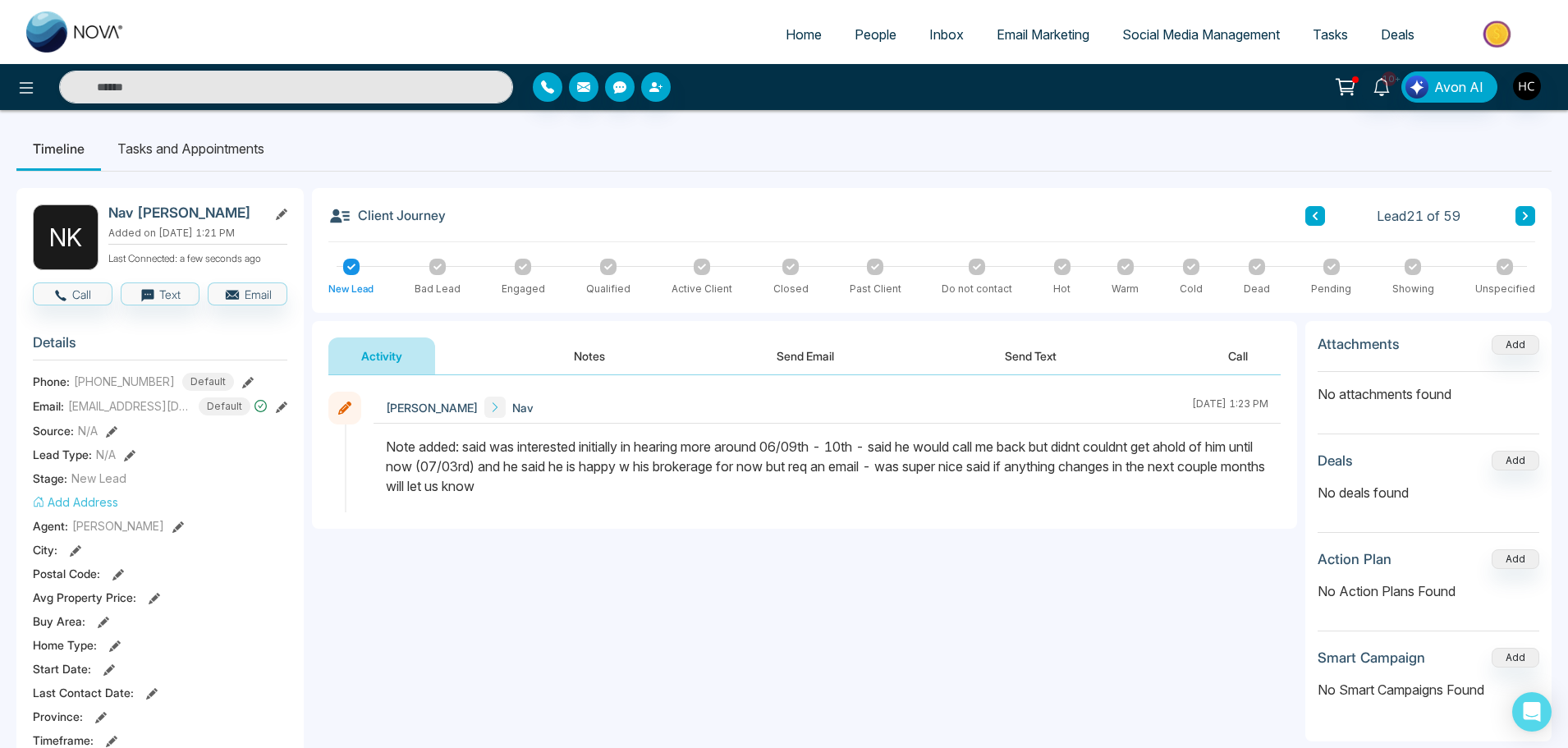
click at [1526, 215] on icon at bounding box center [1525, 216] width 5 height 8
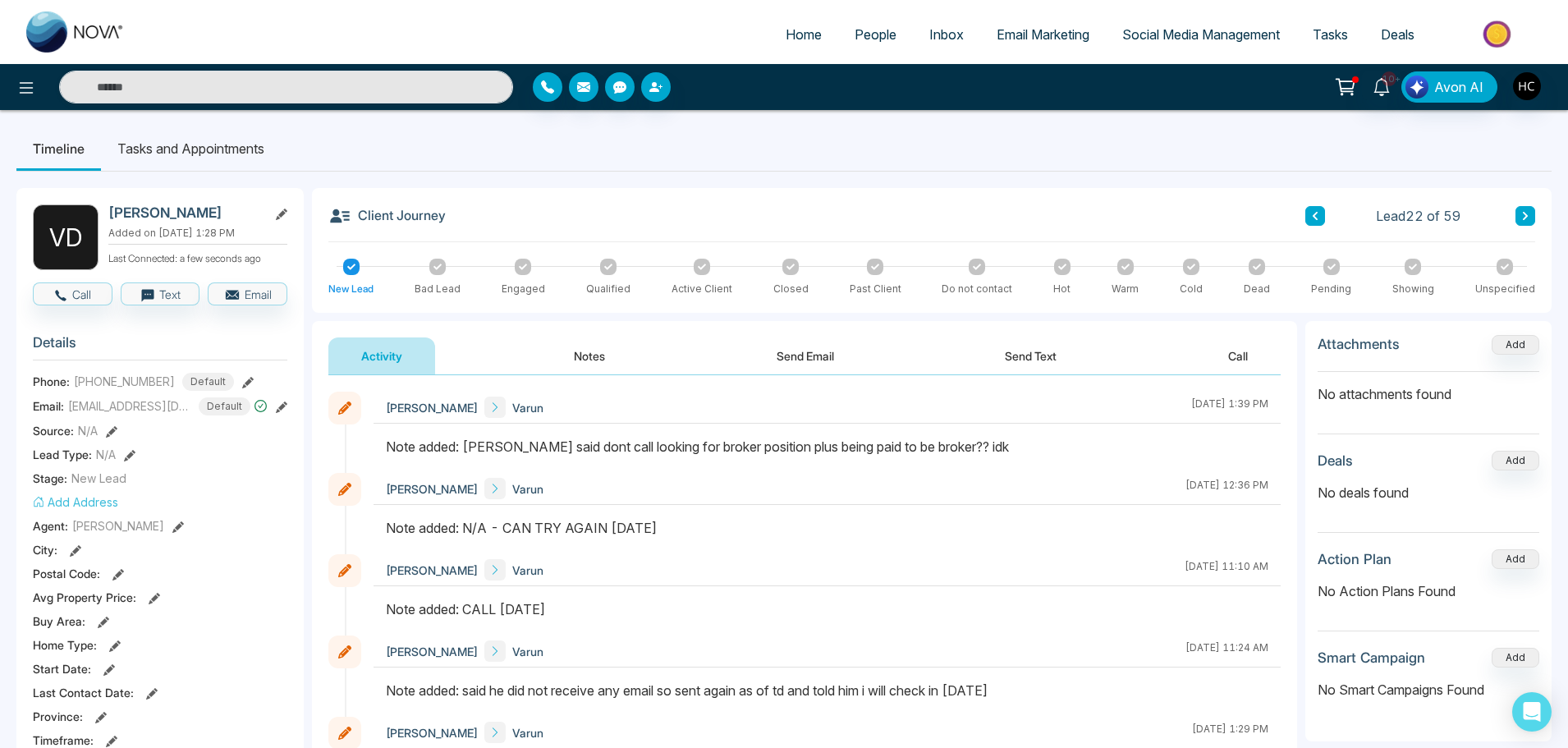
click at [1526, 215] on icon at bounding box center [1525, 216] width 5 height 8
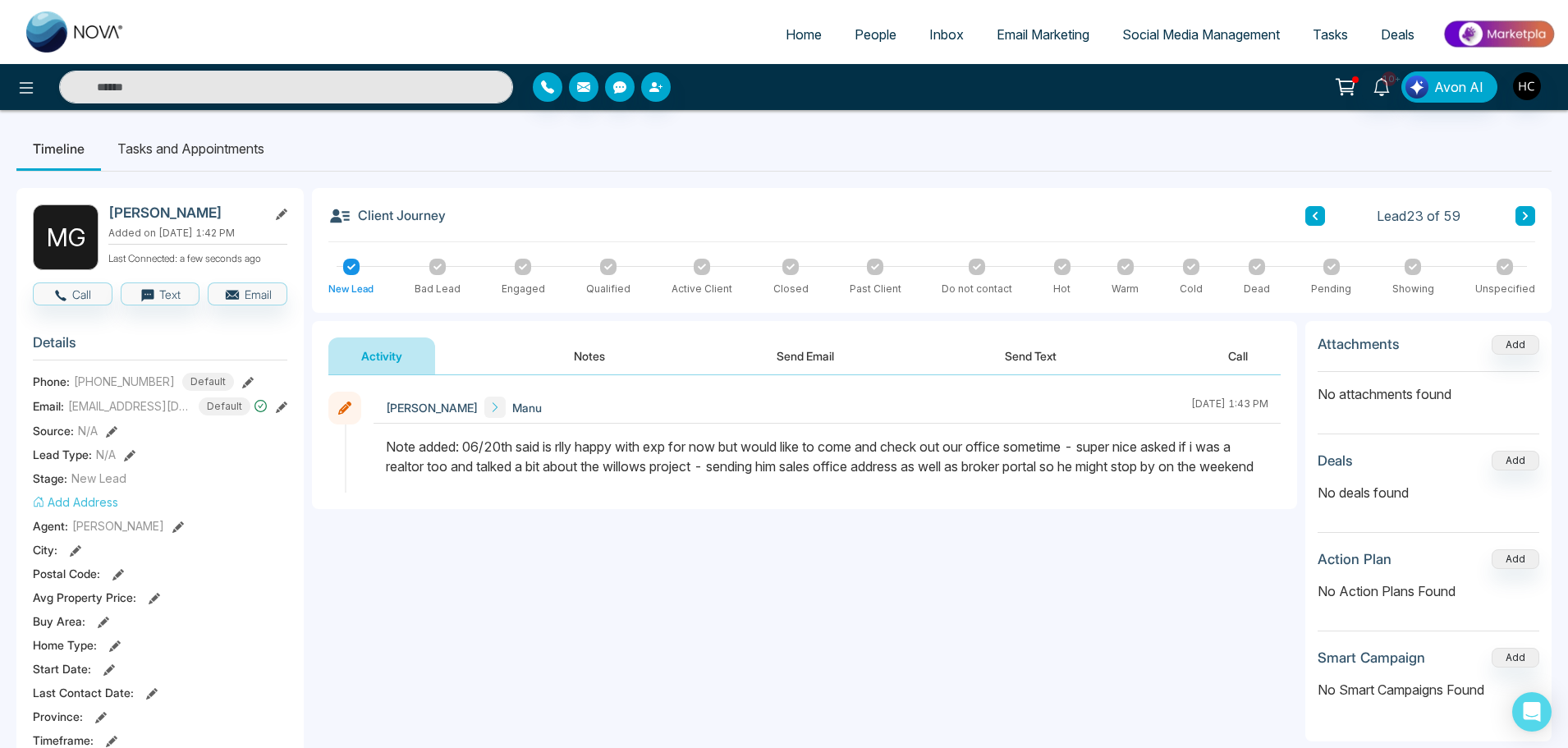
click at [1526, 215] on icon at bounding box center [1525, 216] width 5 height 8
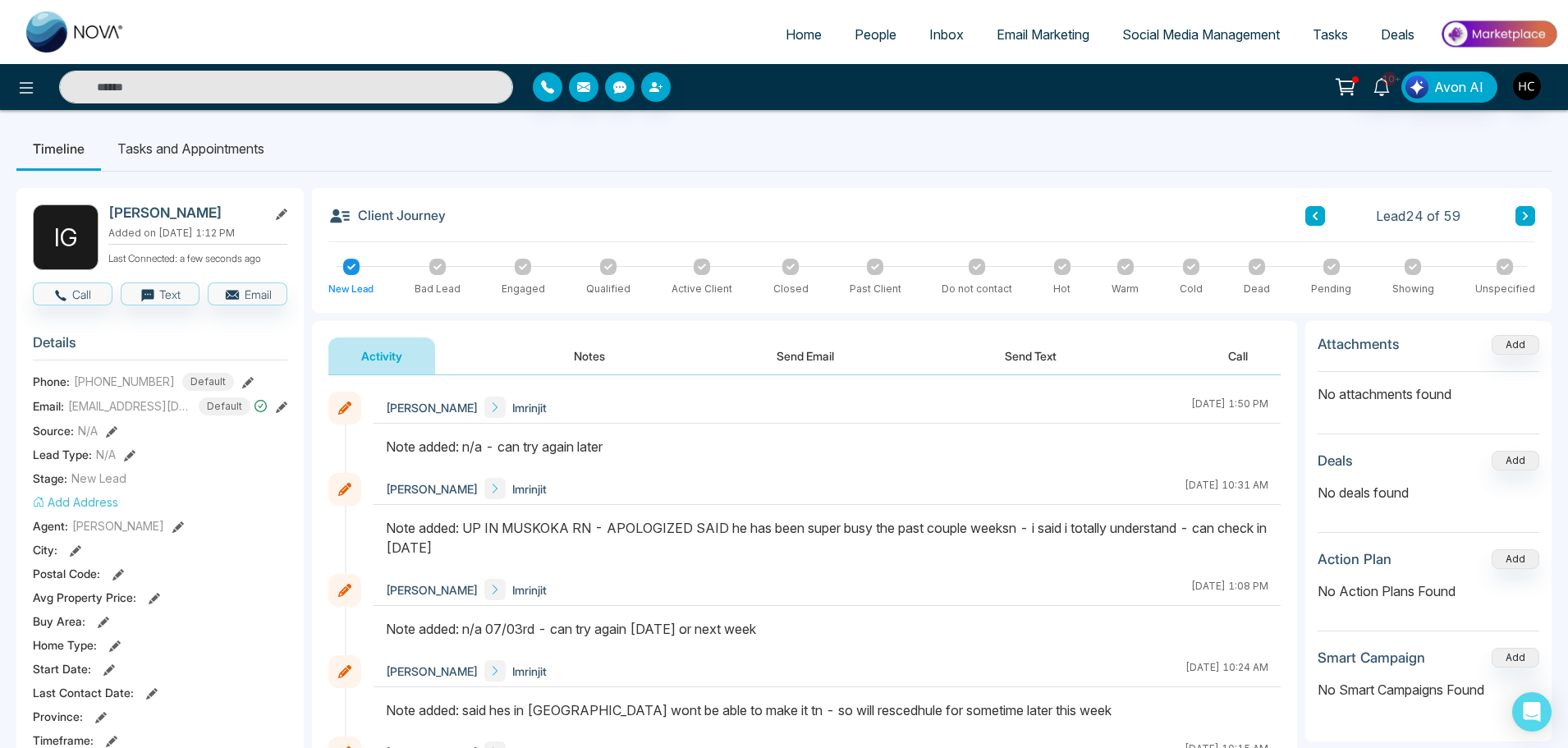
click at [599, 364] on button "Notes" at bounding box center [590, 355] width 97 height 37
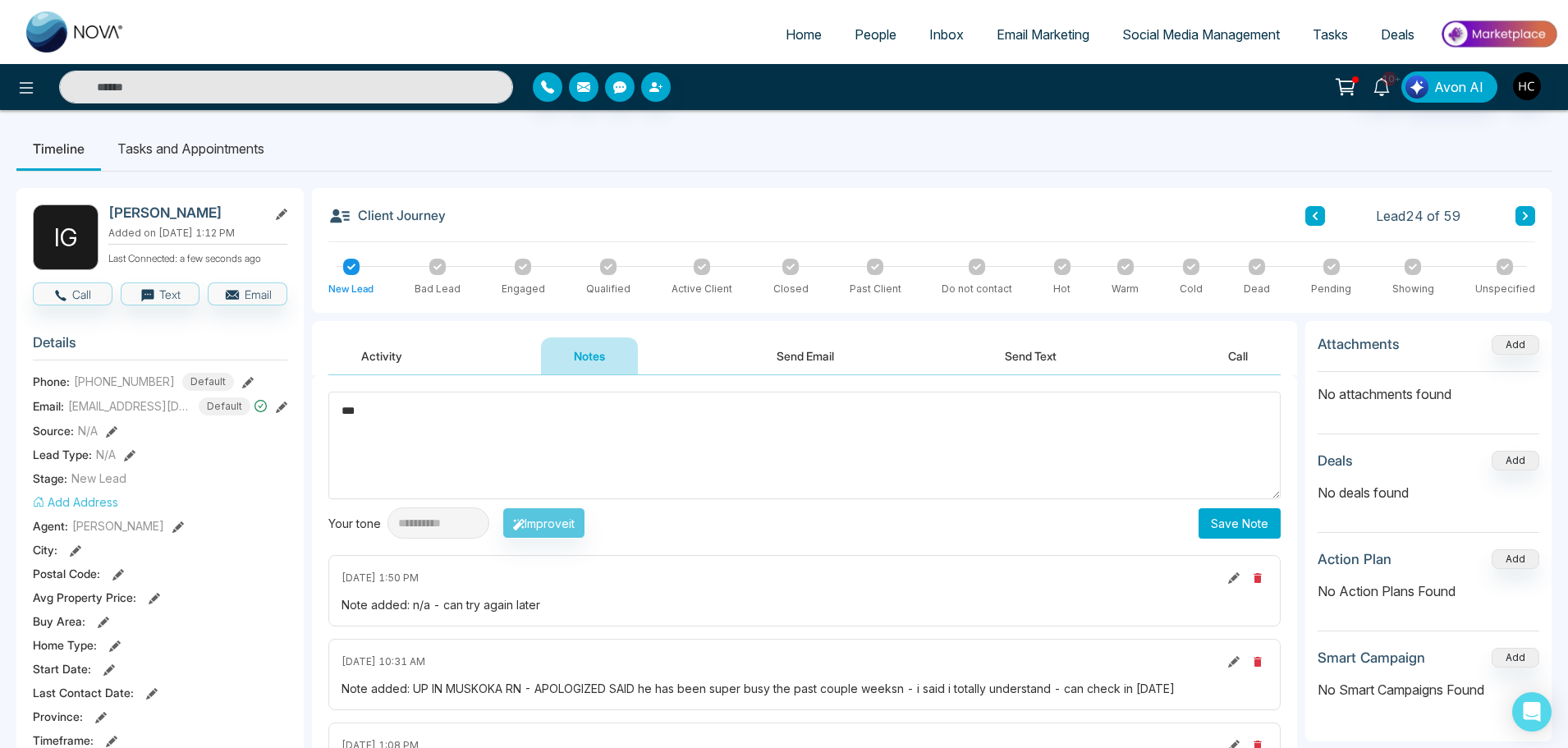
type textarea "***"
click at [1231, 514] on button "Save Note" at bounding box center [1240, 523] width 82 height 30
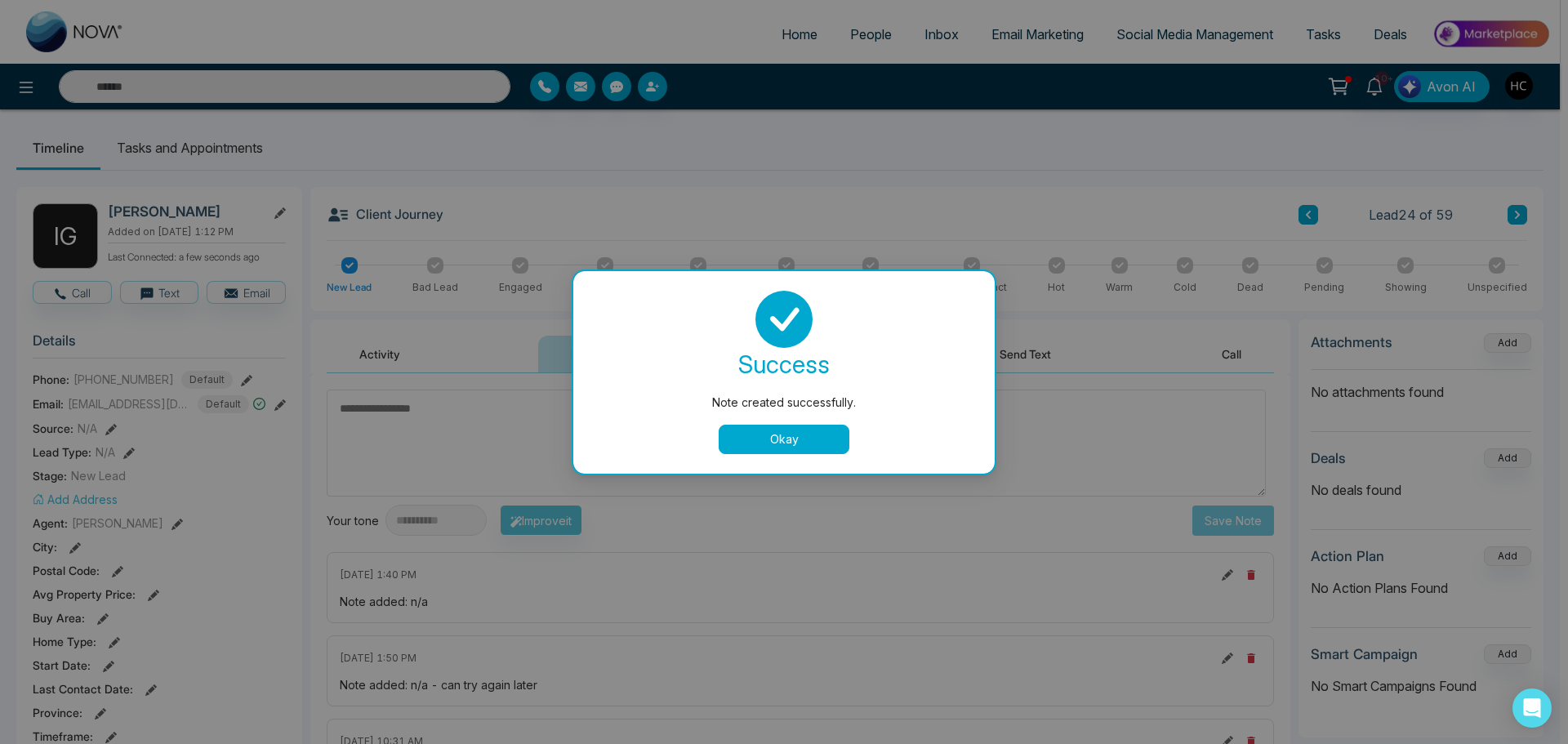
click at [796, 426] on button "Okay" at bounding box center [784, 440] width 131 height 29
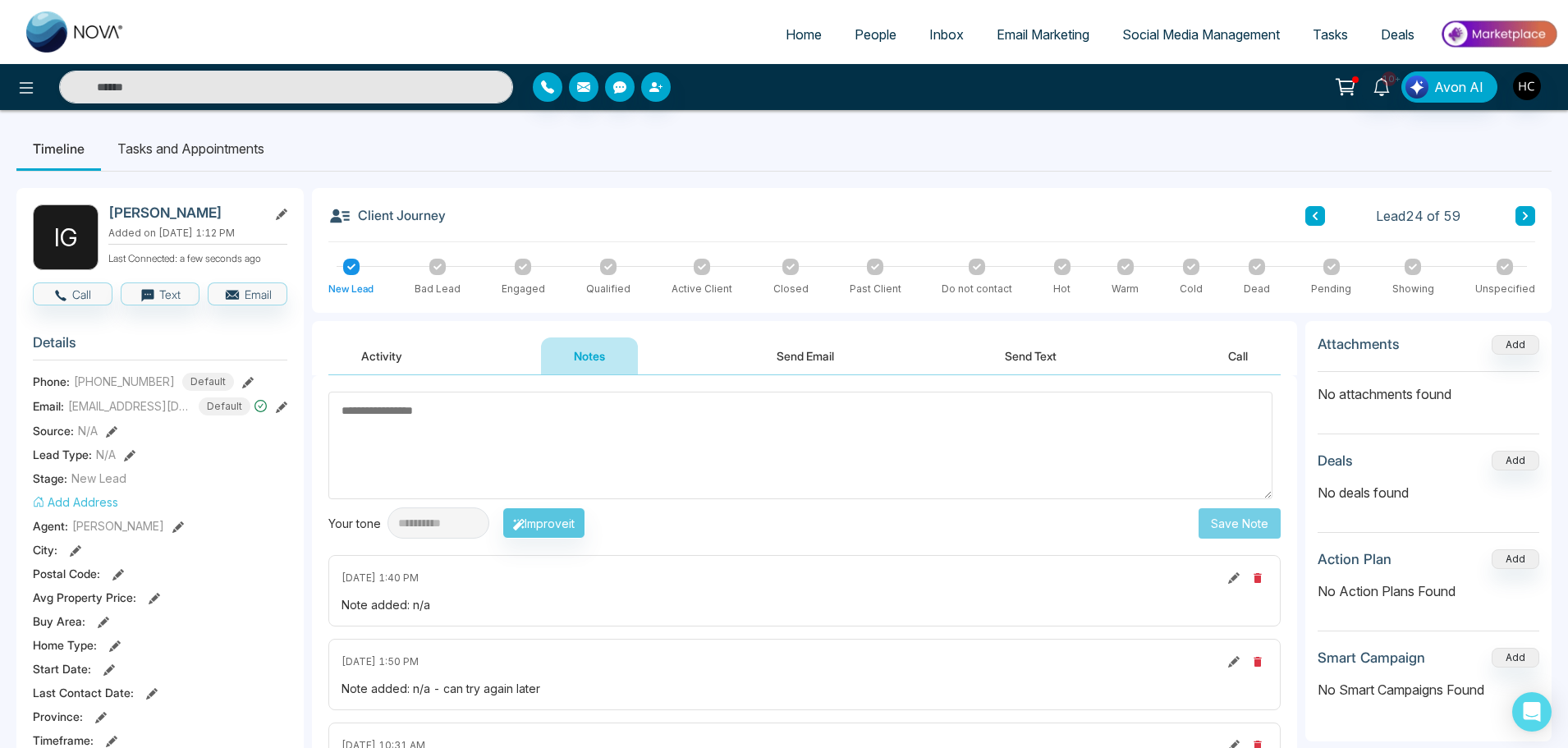
click at [859, 41] on span "People" at bounding box center [875, 35] width 42 height 16
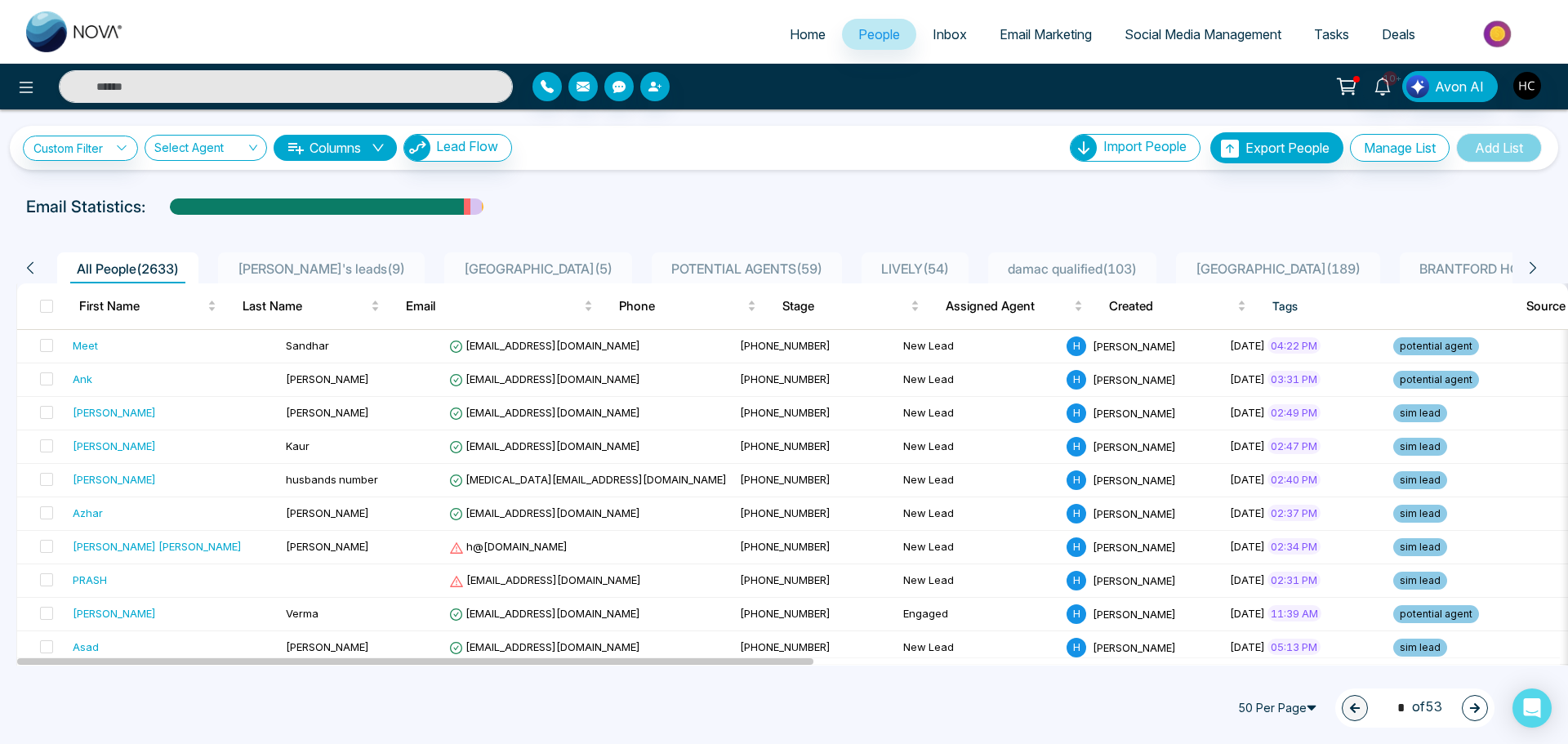
click at [665, 261] on span "POTENTIAL AGENTS ( 59 )" at bounding box center [746, 268] width 164 height 16
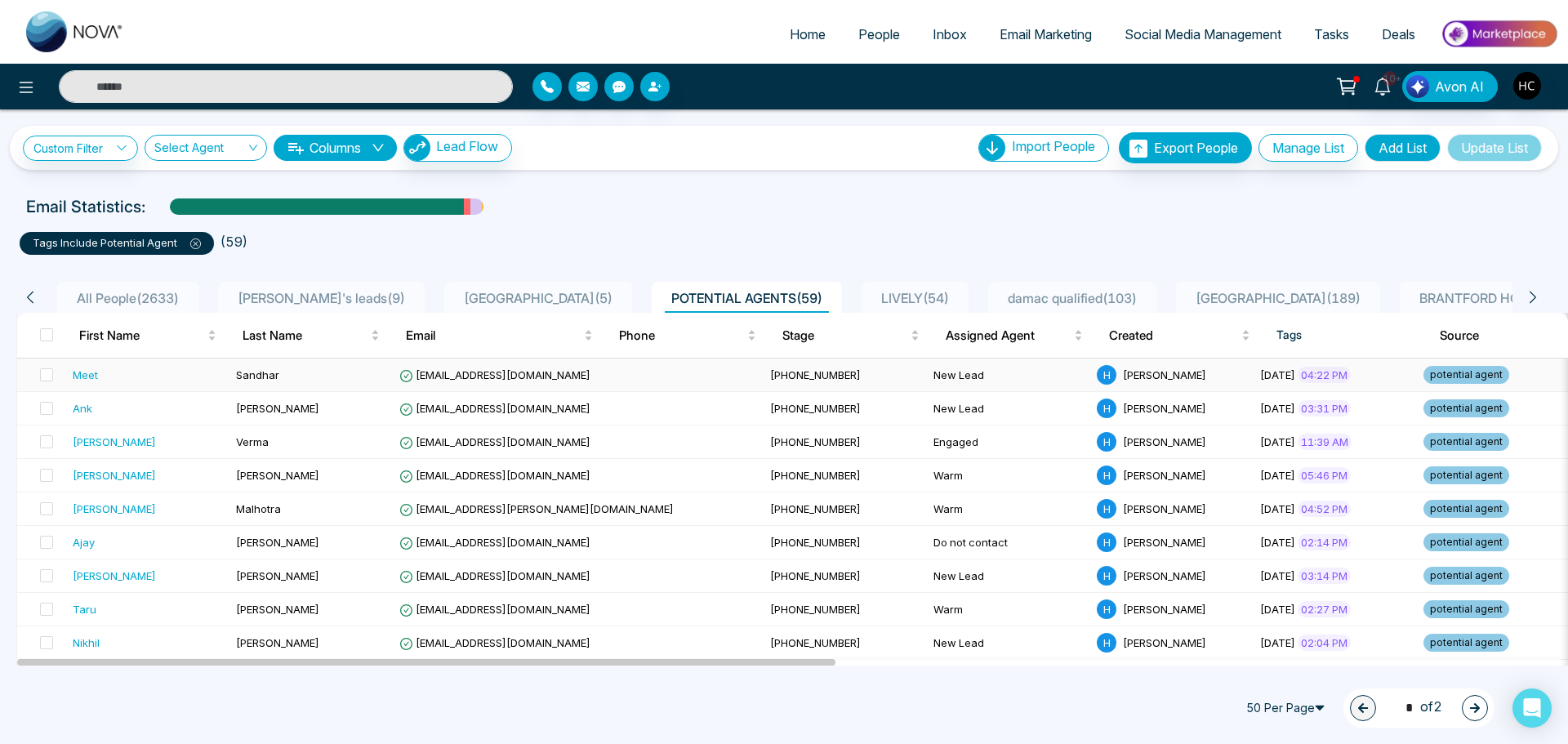
click at [588, 377] on td "[EMAIL_ADDRESS][DOMAIN_NAME]" at bounding box center [578, 375] width 371 height 34
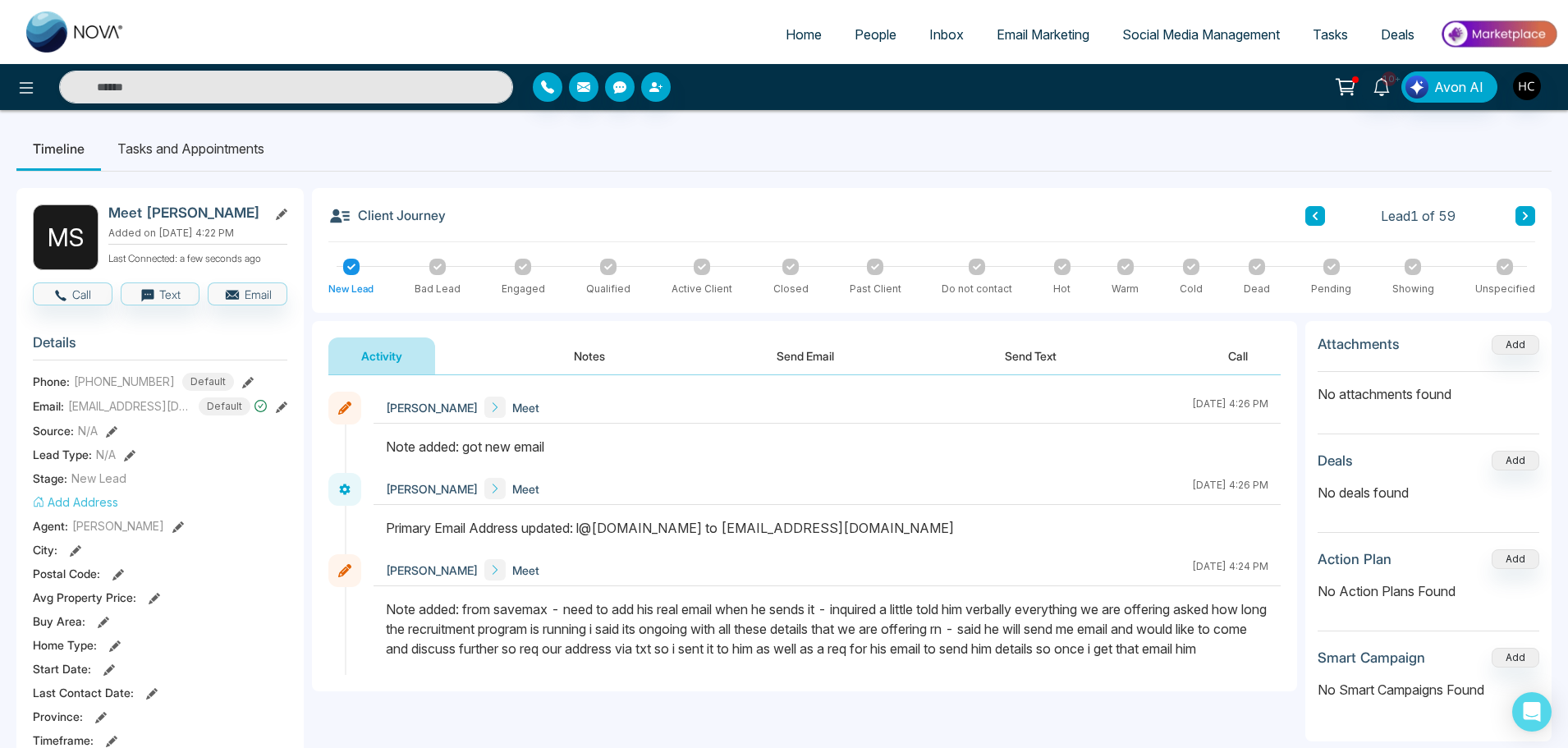
click at [865, 35] on span "People" at bounding box center [875, 35] width 42 height 16
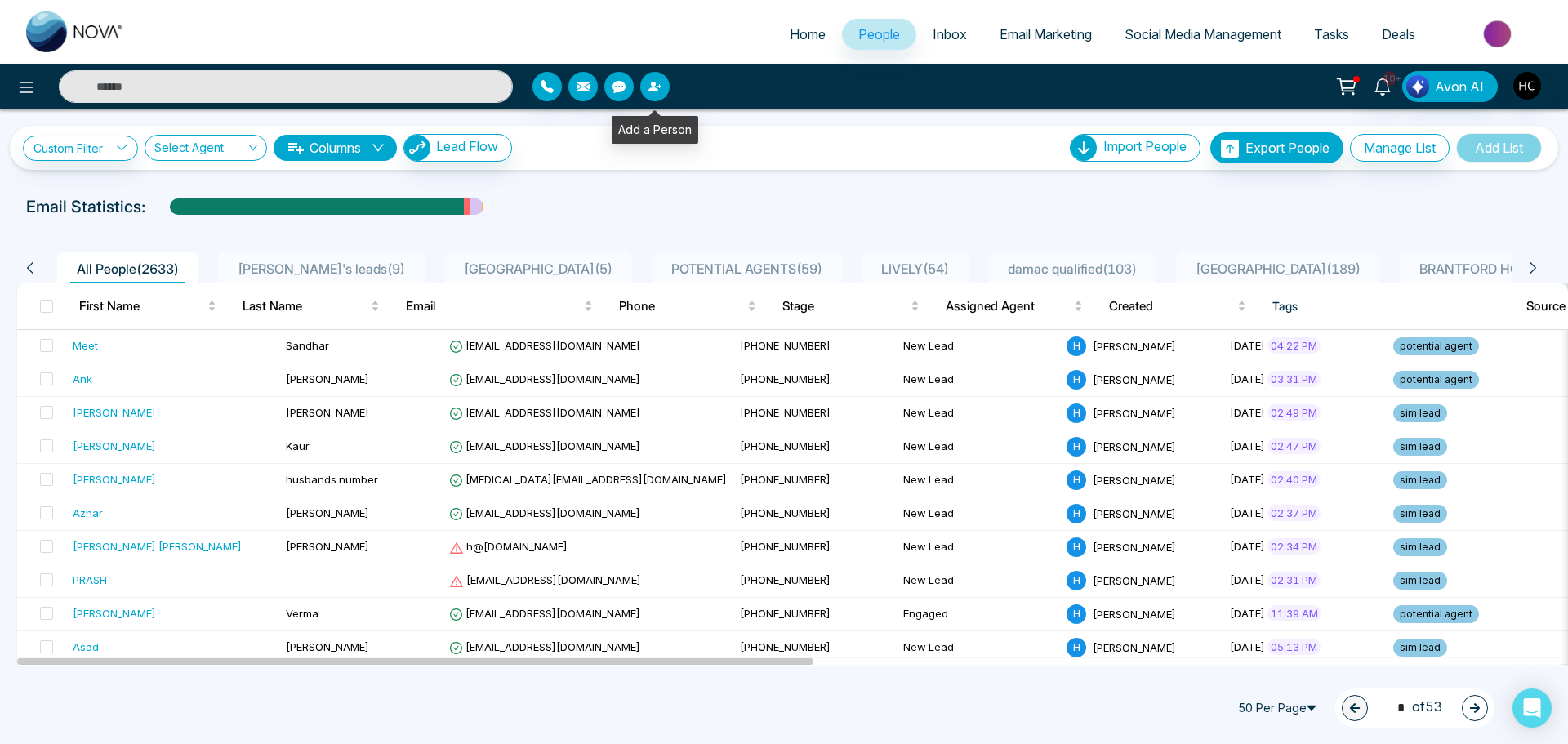
click at [660, 89] on icon "button" at bounding box center [655, 87] width 13 height 13
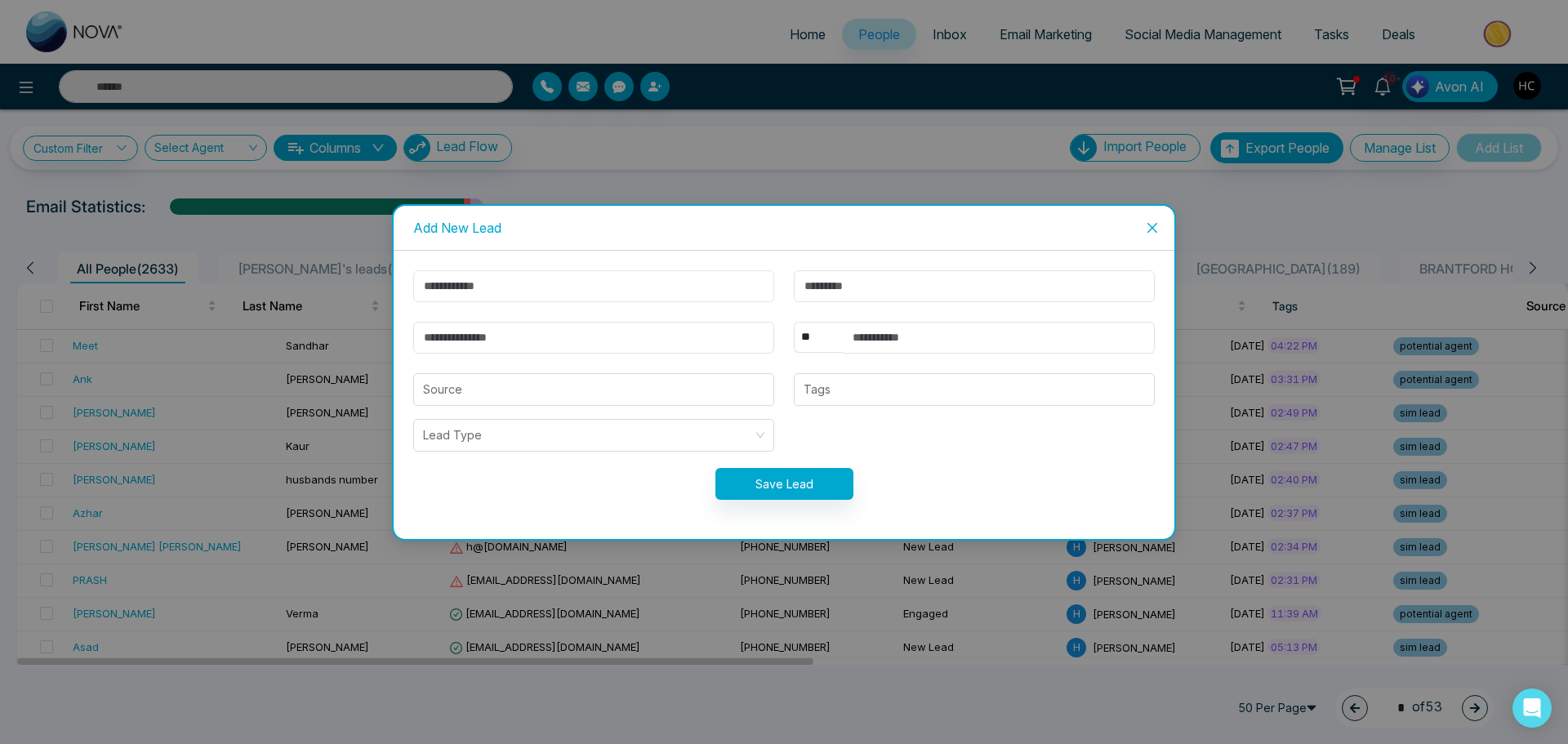
drag, startPoint x: 549, startPoint y: 283, endPoint x: 581, endPoint y: 282, distance: 32.0
click at [549, 283] on input "text" at bounding box center [593, 286] width 361 height 32
type input "**********"
click at [852, 289] on input "text" at bounding box center [974, 286] width 361 height 32
type input "******"
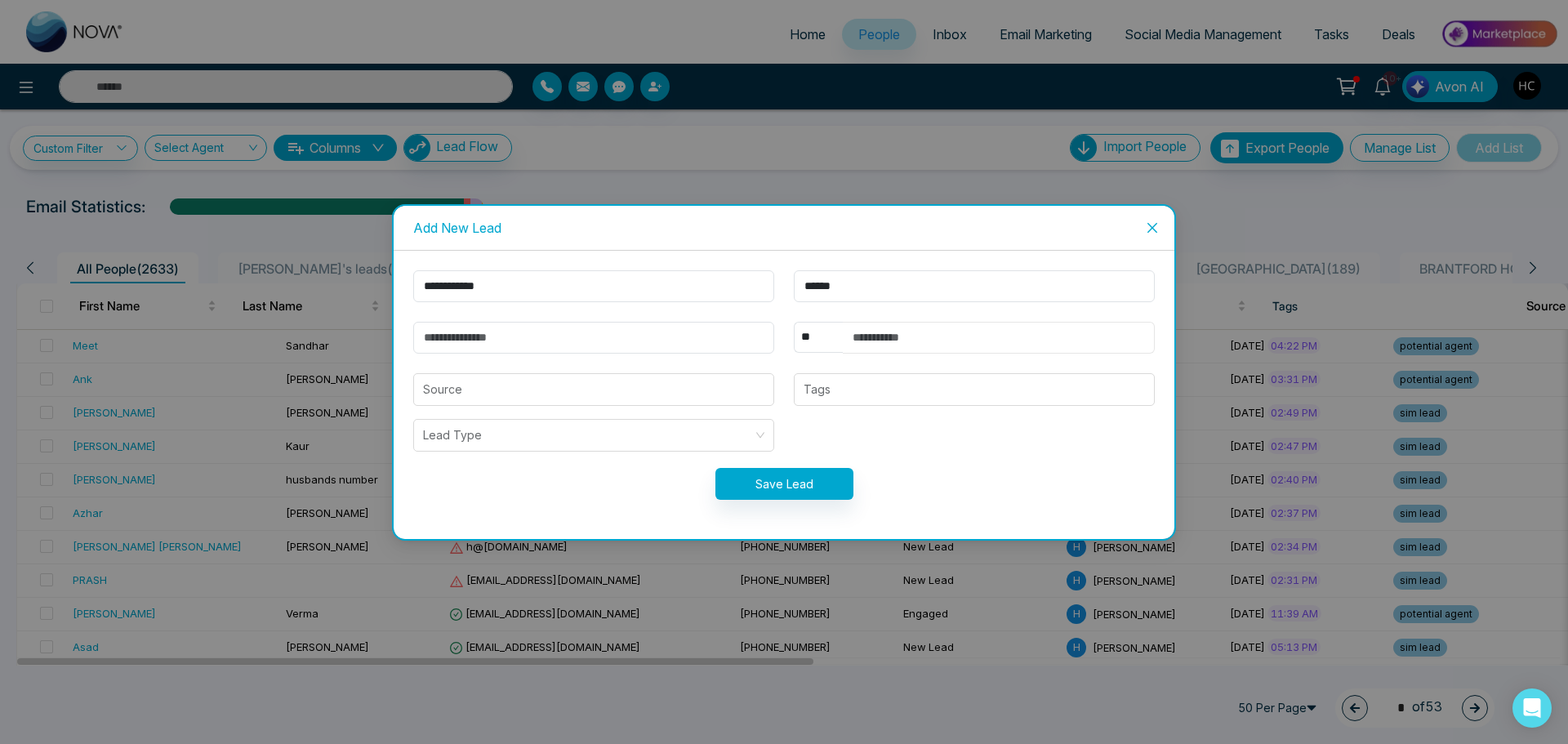
click at [892, 331] on input "text" at bounding box center [998, 337] width 312 height 32
type input "**********"
click at [587, 336] on input "email" at bounding box center [593, 337] width 361 height 32
click at [812, 380] on div at bounding box center [974, 390] width 351 height 20
type input "**********"
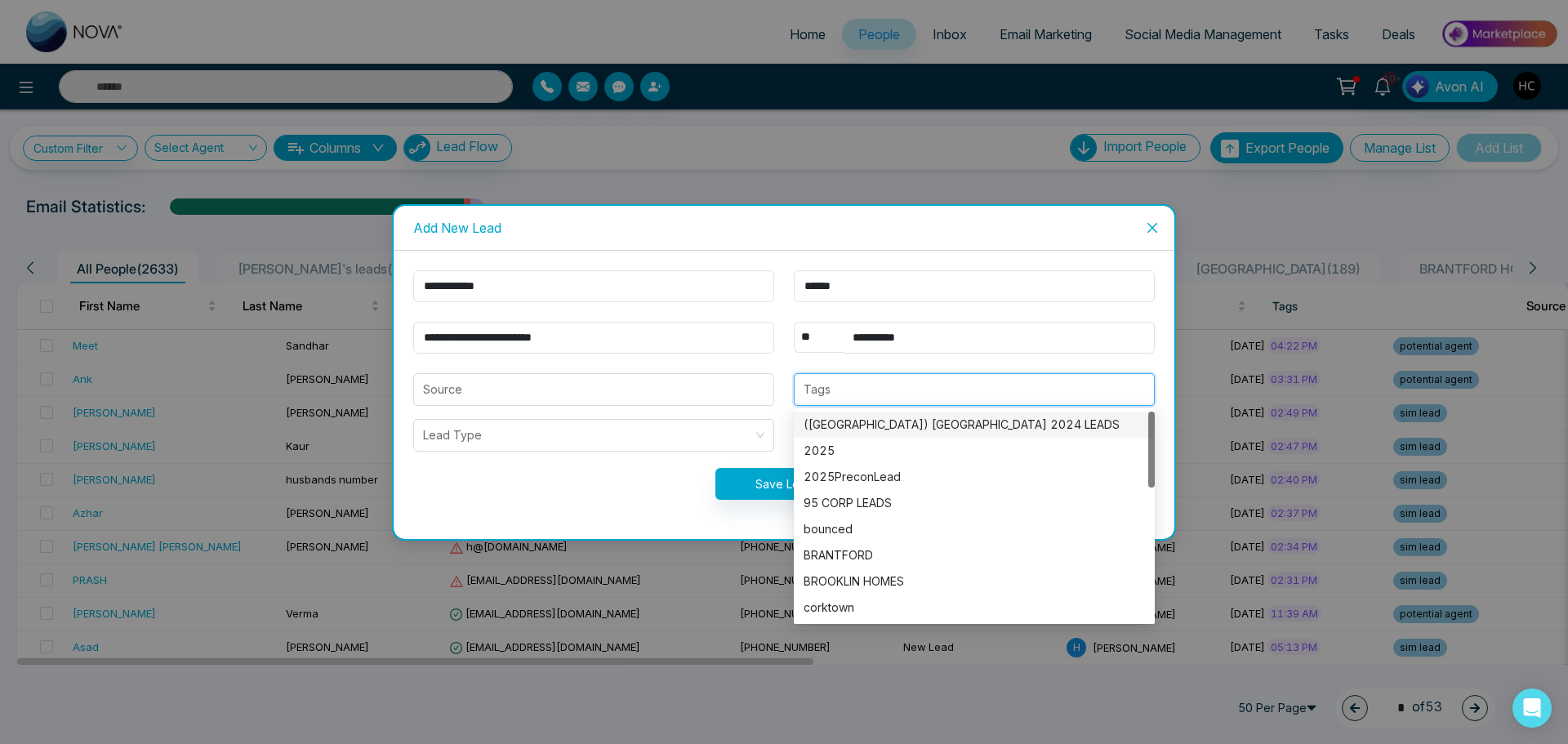
type input "*"
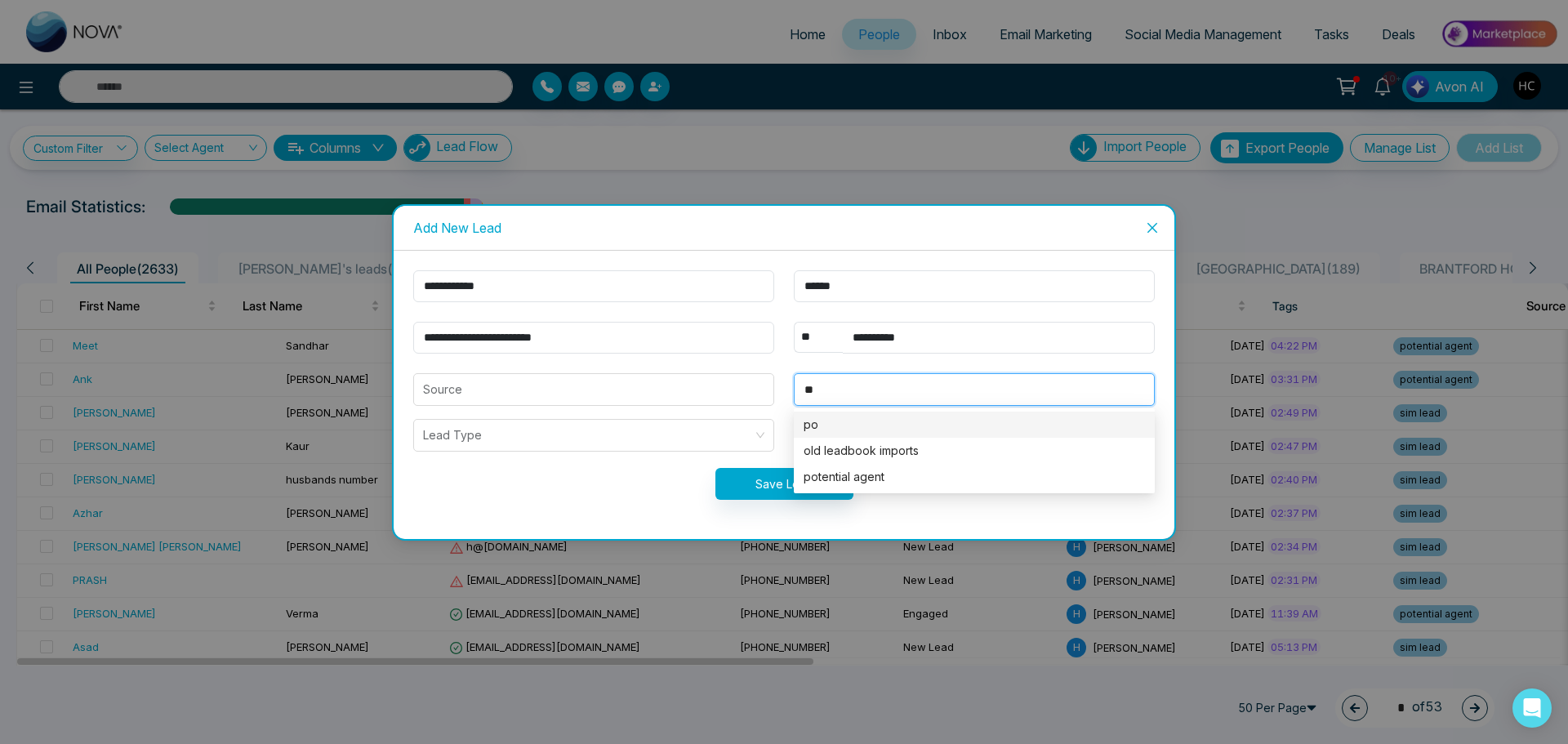
type input "***"
click at [854, 453] on div "potential agent" at bounding box center [974, 451] width 341 height 18
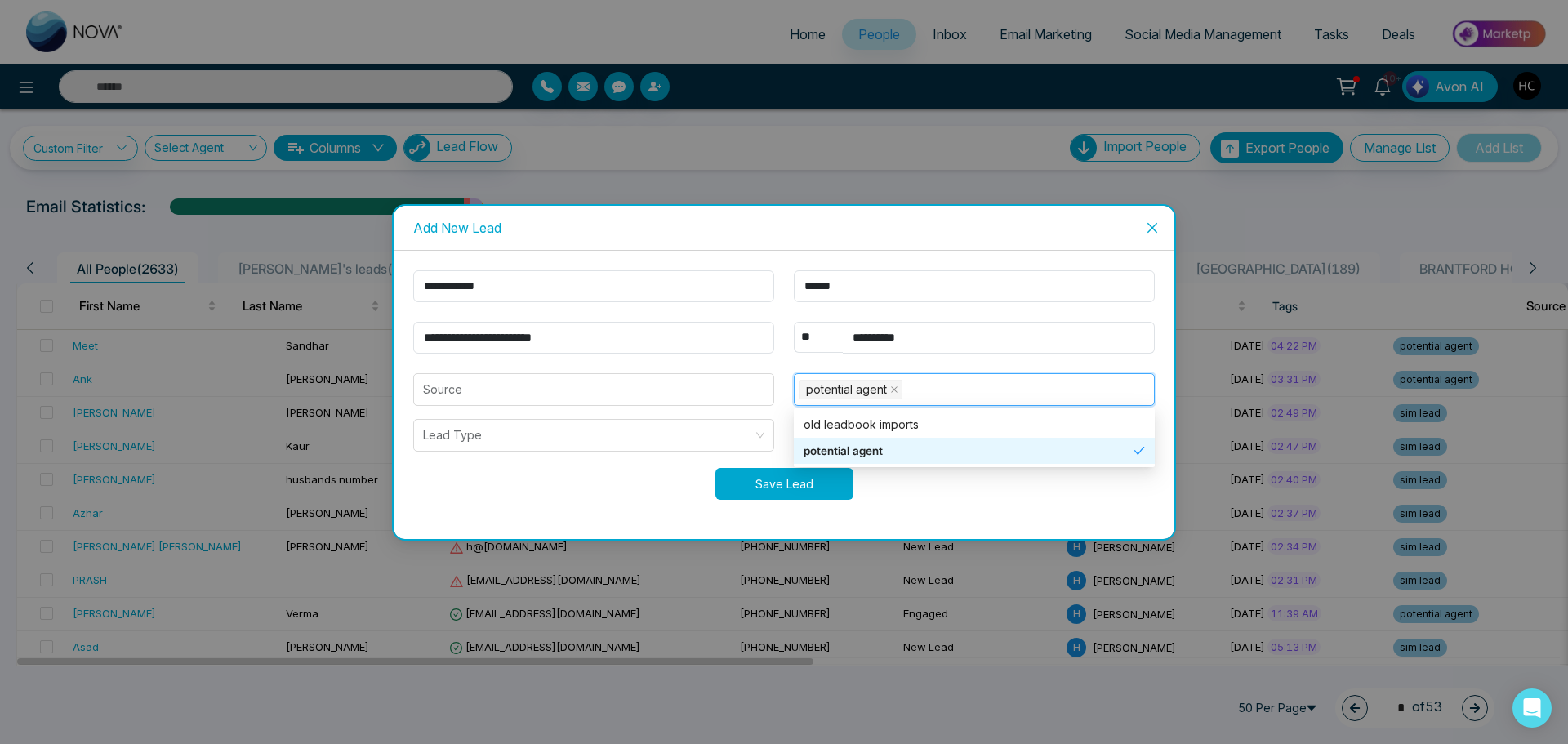
click at [816, 483] on button "Save Lead" at bounding box center [784, 484] width 138 height 32
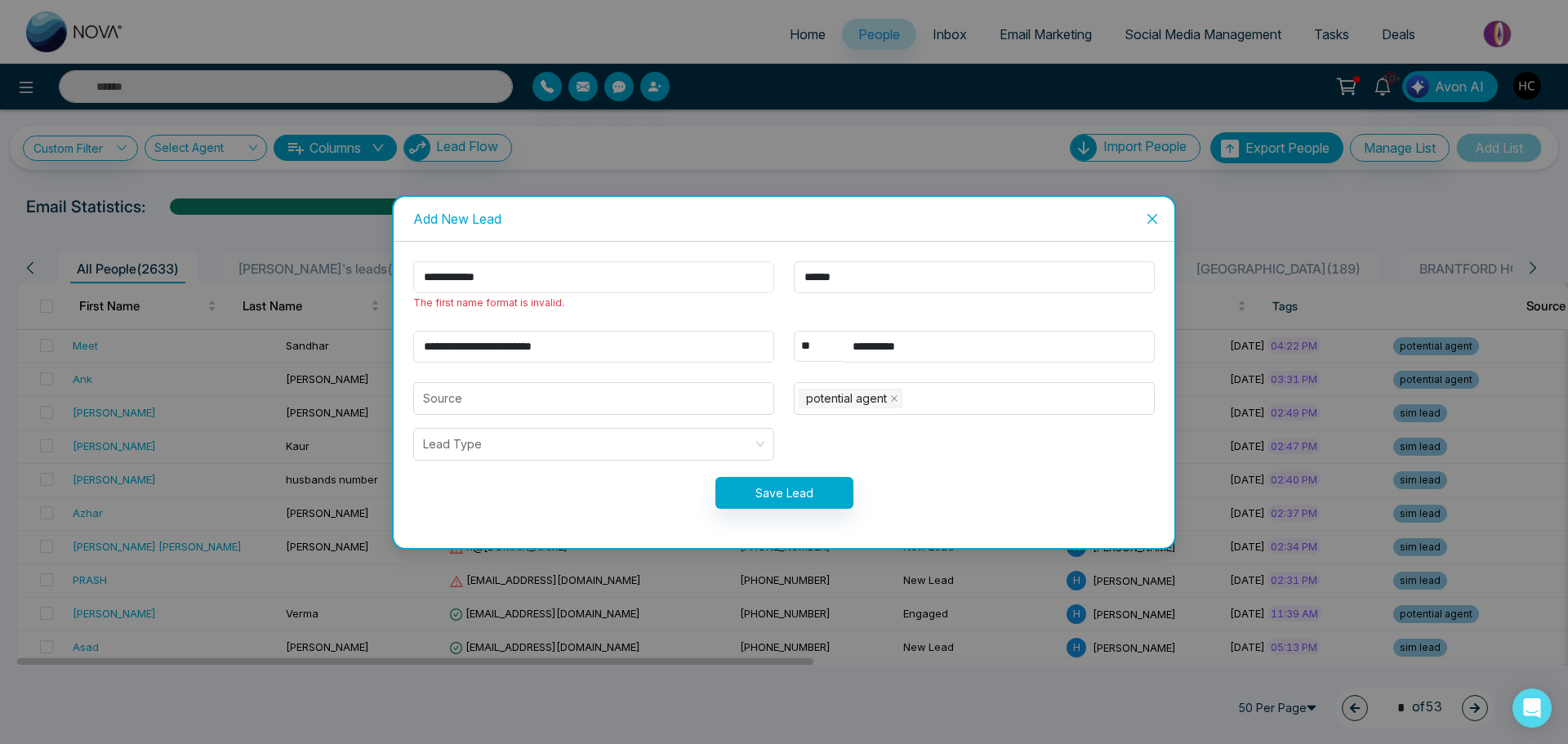
drag, startPoint x: 497, startPoint y: 275, endPoint x: 462, endPoint y: 273, distance: 35.1
click at [462, 273] on input "**********" at bounding box center [593, 277] width 361 height 32
click at [475, 275] on input "**********" at bounding box center [593, 277] width 361 height 32
drag, startPoint x: 469, startPoint y: 280, endPoint x: 533, endPoint y: 277, distance: 64.1
click at [533, 277] on input "**********" at bounding box center [593, 277] width 361 height 32
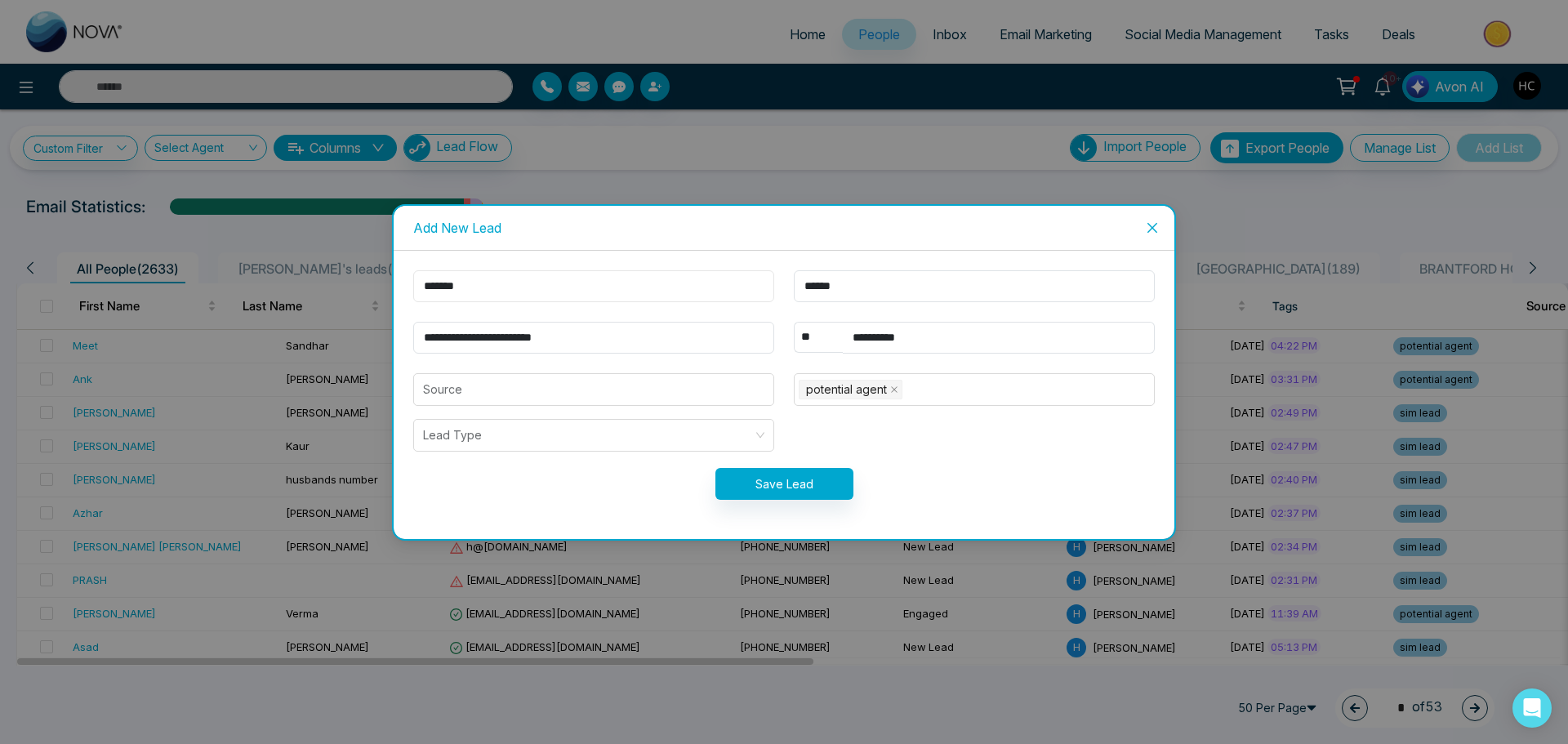
type input "******"
click at [818, 239] on div "Add New Lead" at bounding box center [784, 228] width 781 height 45
click at [800, 479] on button "Save Lead" at bounding box center [784, 484] width 138 height 32
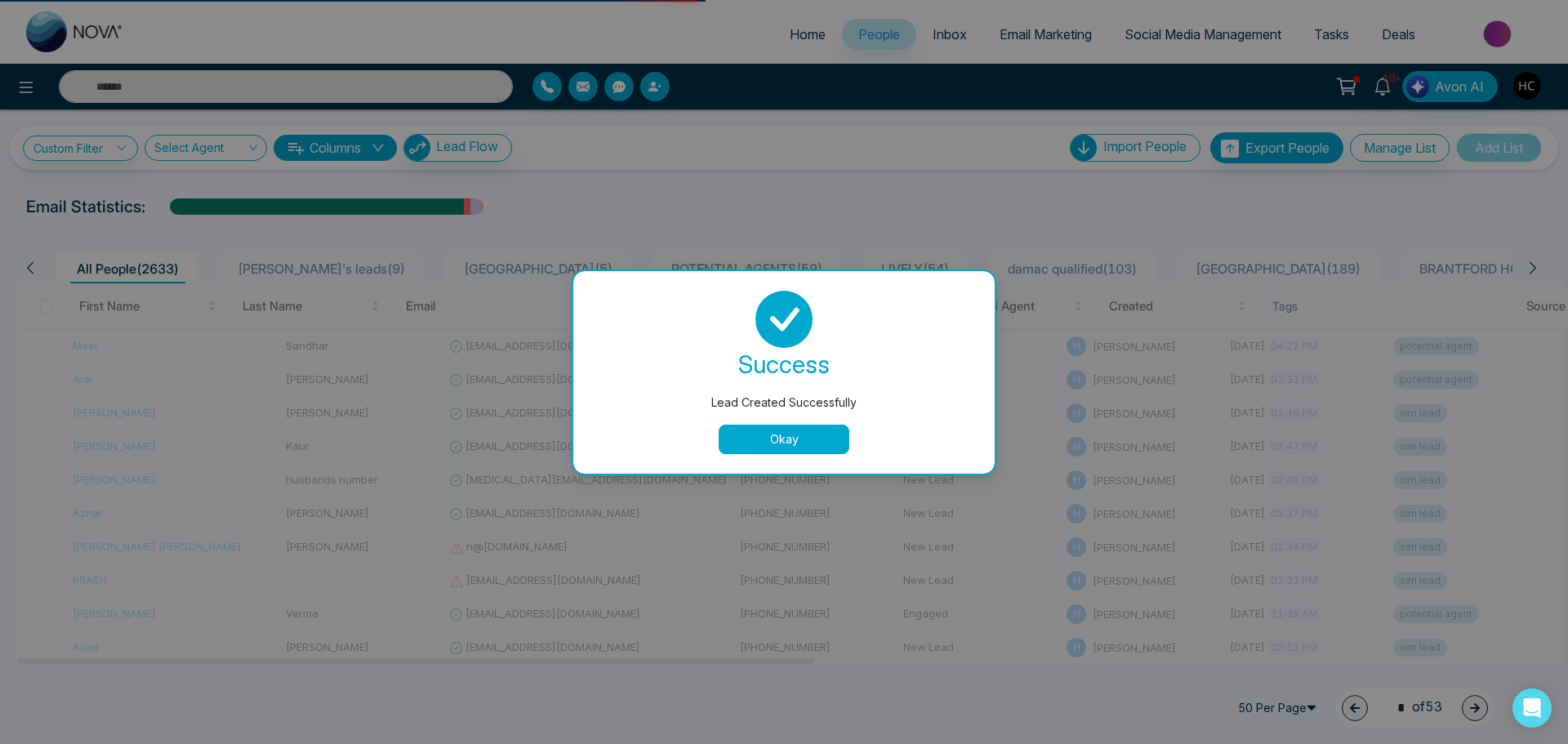
click at [783, 438] on button "Okay" at bounding box center [784, 440] width 131 height 29
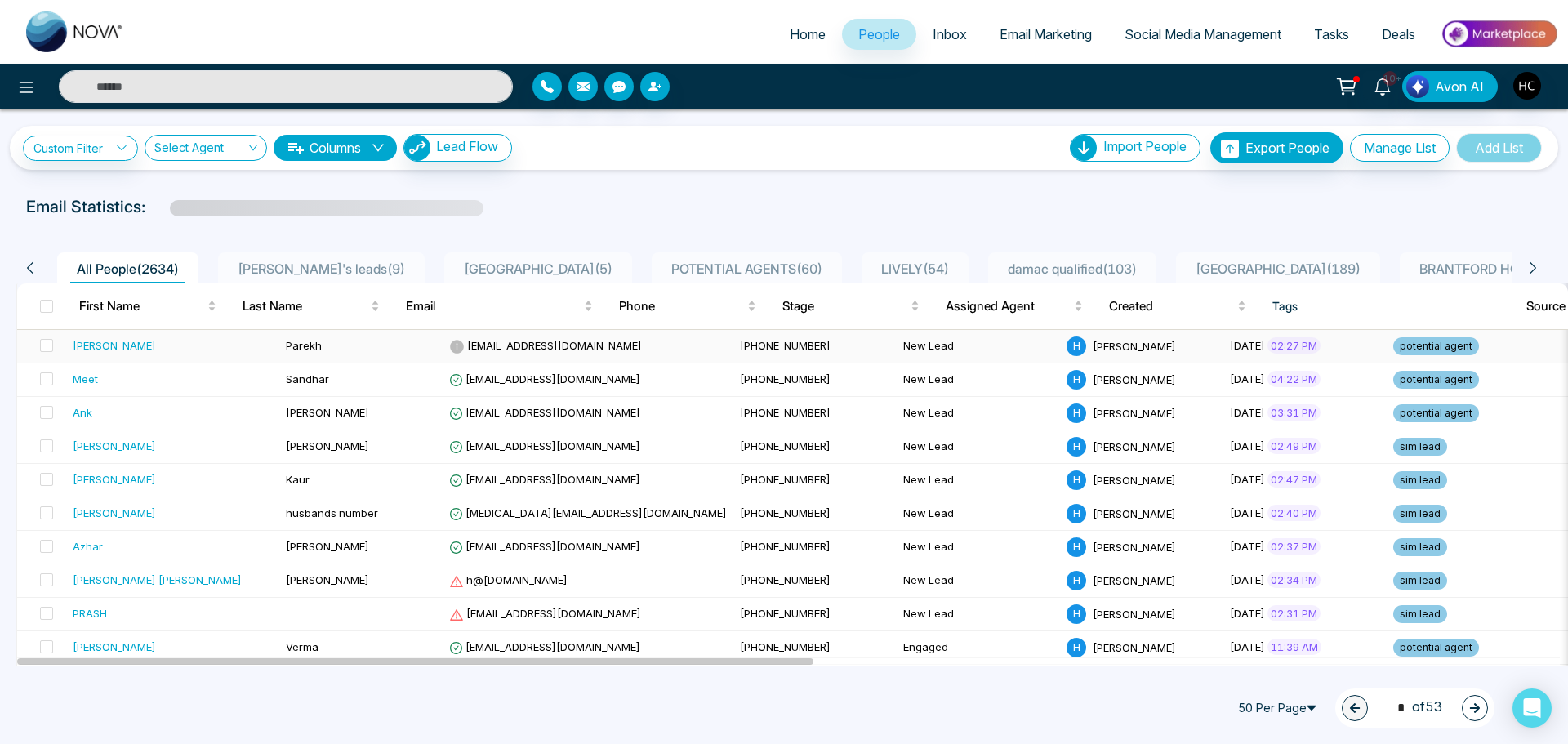
click at [293, 345] on td "Parekh" at bounding box center [361, 346] width 164 height 34
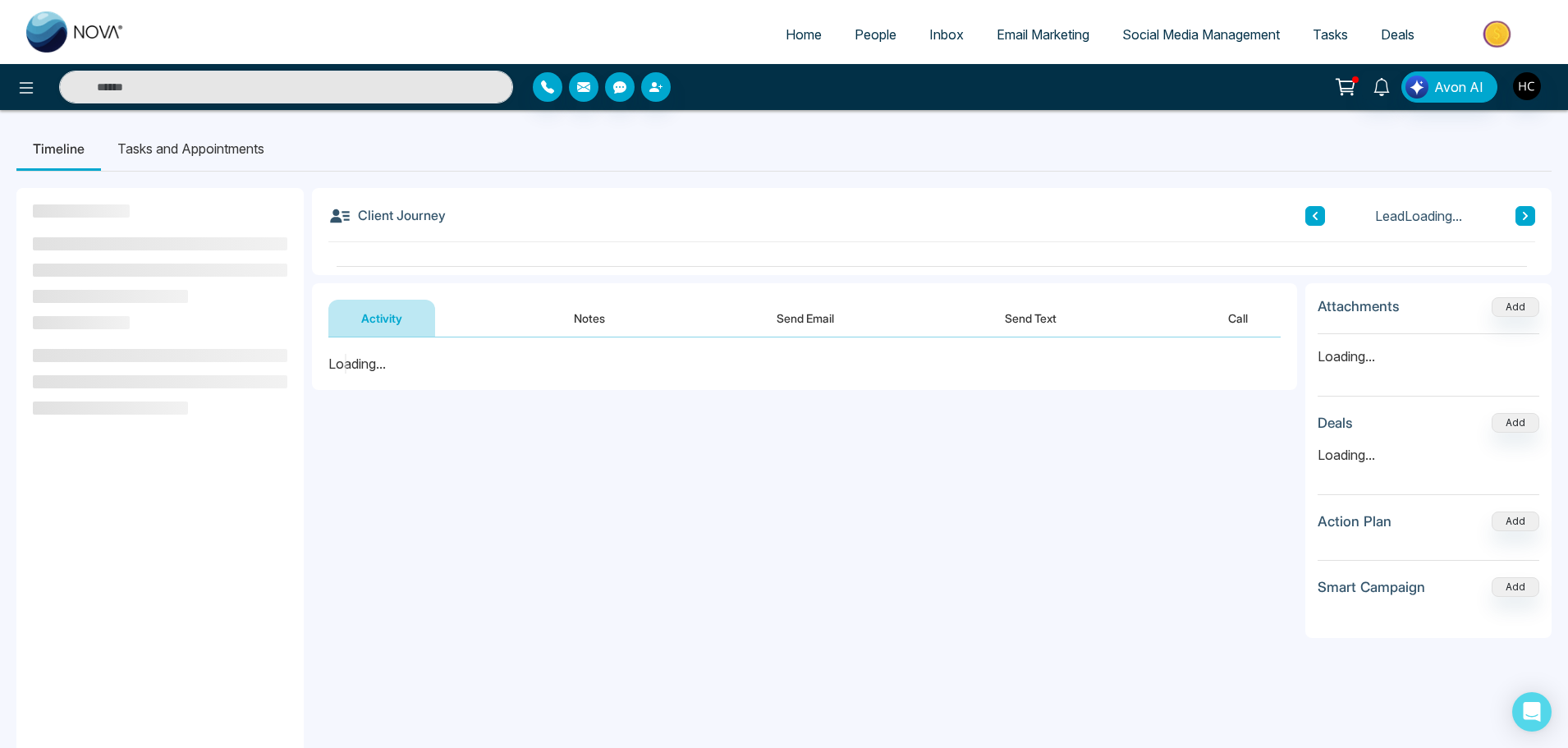
click at [570, 325] on button "Notes" at bounding box center [590, 318] width 97 height 37
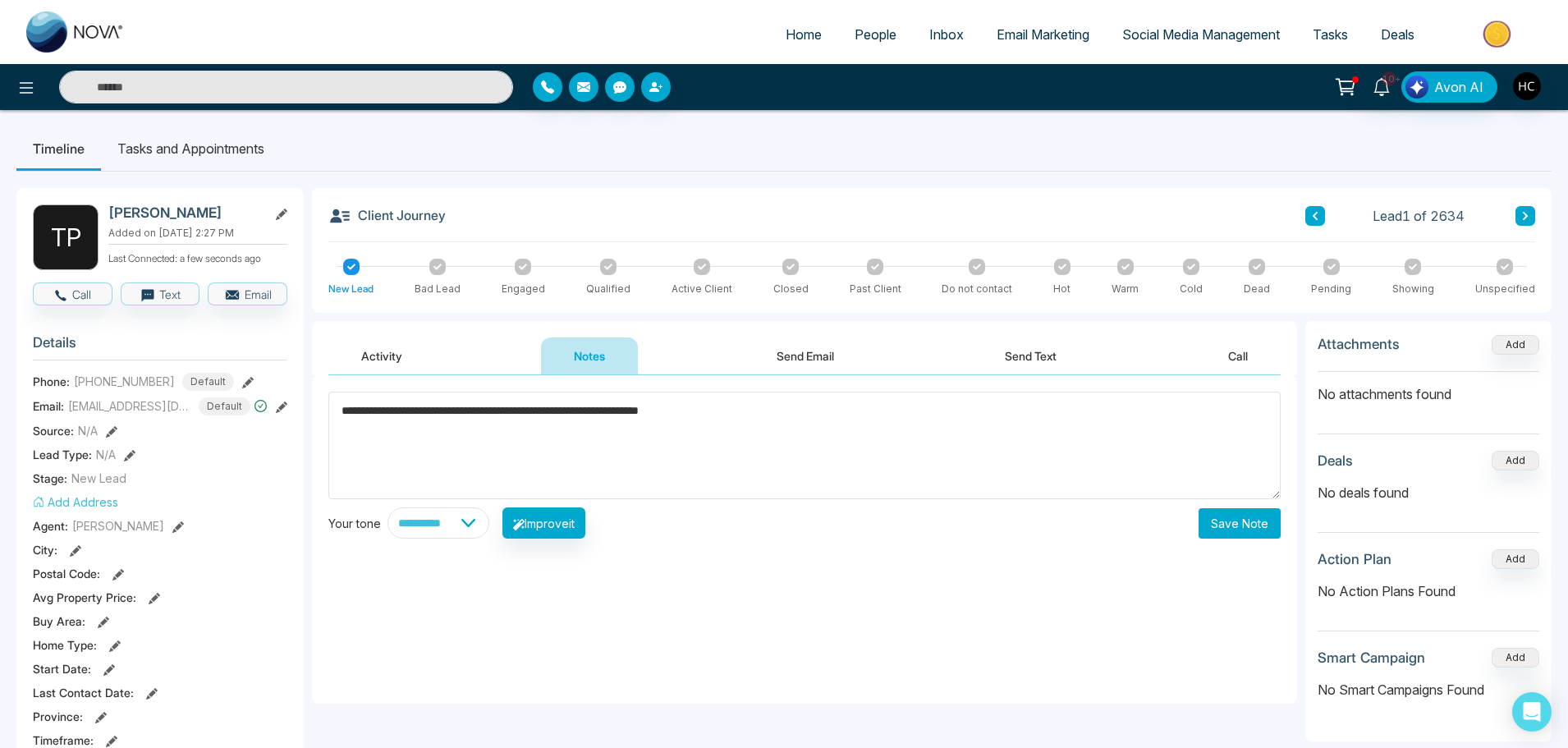
click at [420, 411] on textarea "**********" at bounding box center [805, 445] width 953 height 108
click at [784, 411] on textarea "**********" at bounding box center [805, 445] width 953 height 108
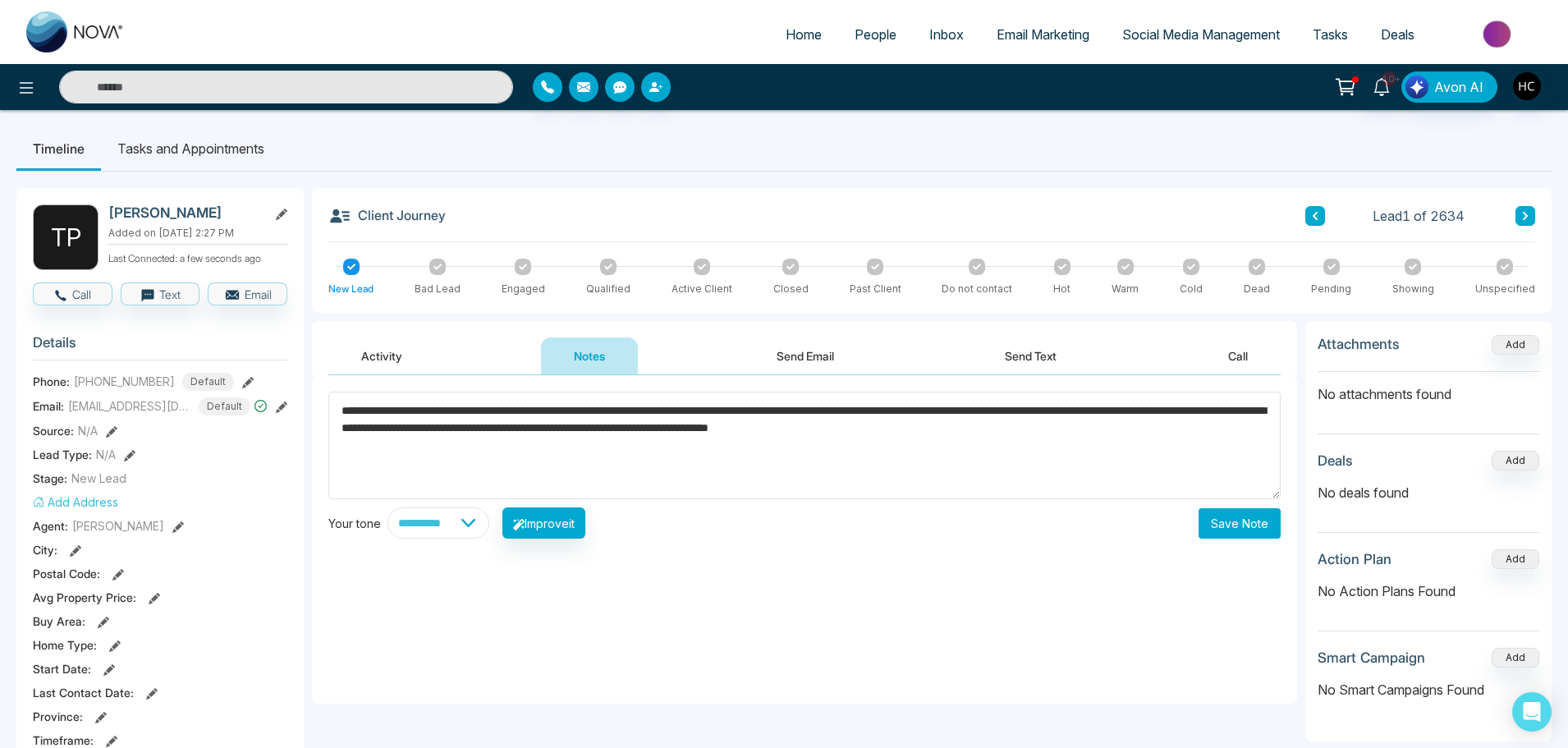
click at [1148, 446] on textarea "**********" at bounding box center [805, 445] width 953 height 108
drag, startPoint x: 1153, startPoint y: 437, endPoint x: 811, endPoint y: 434, distance: 342.0
click at [811, 434] on textarea "**********" at bounding box center [805, 445] width 953 height 108
click at [531, 432] on textarea "**********" at bounding box center [805, 445] width 953 height 108
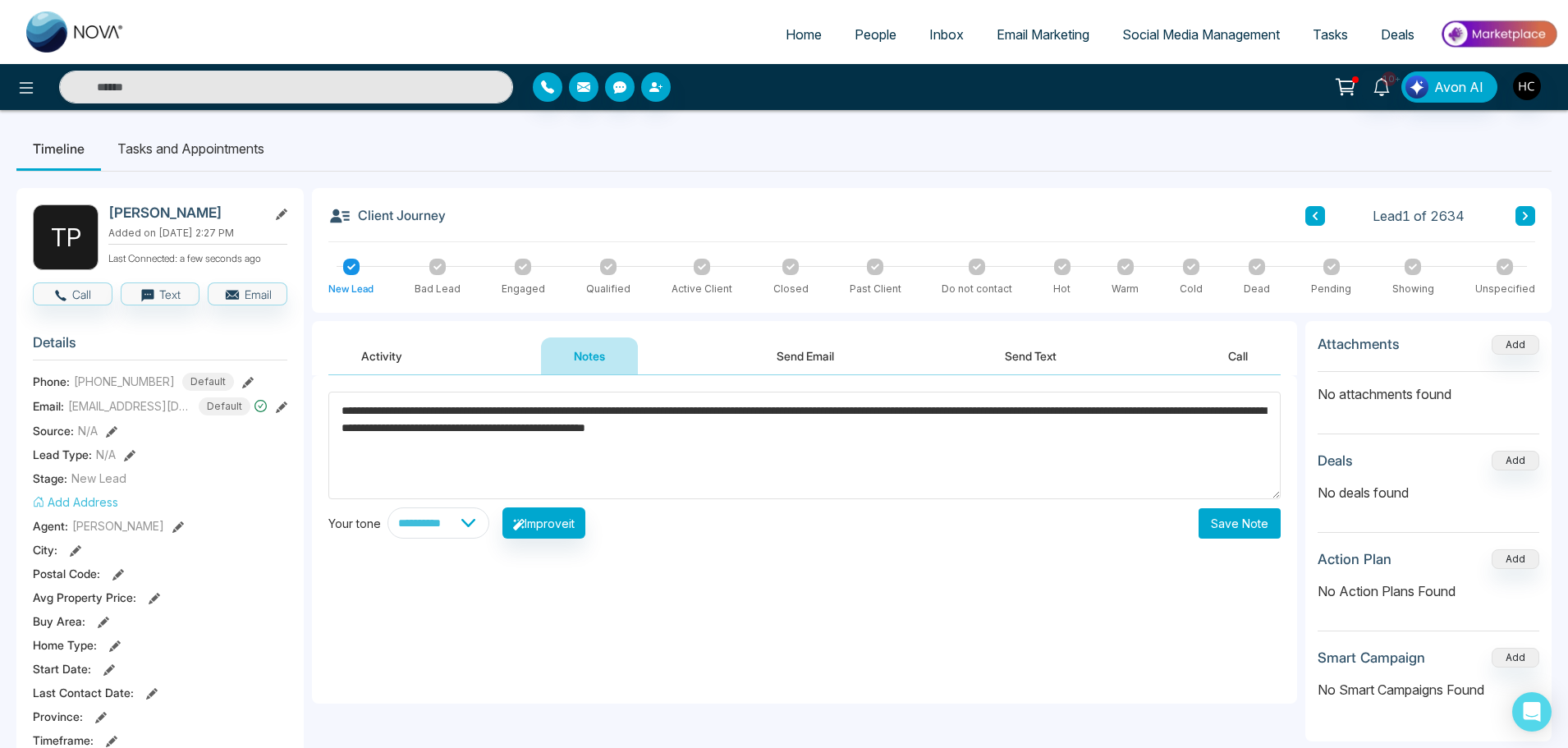
click at [531, 431] on textarea "**********" at bounding box center [805, 445] width 953 height 108
click at [1006, 447] on textarea "**********" at bounding box center [805, 445] width 953 height 108
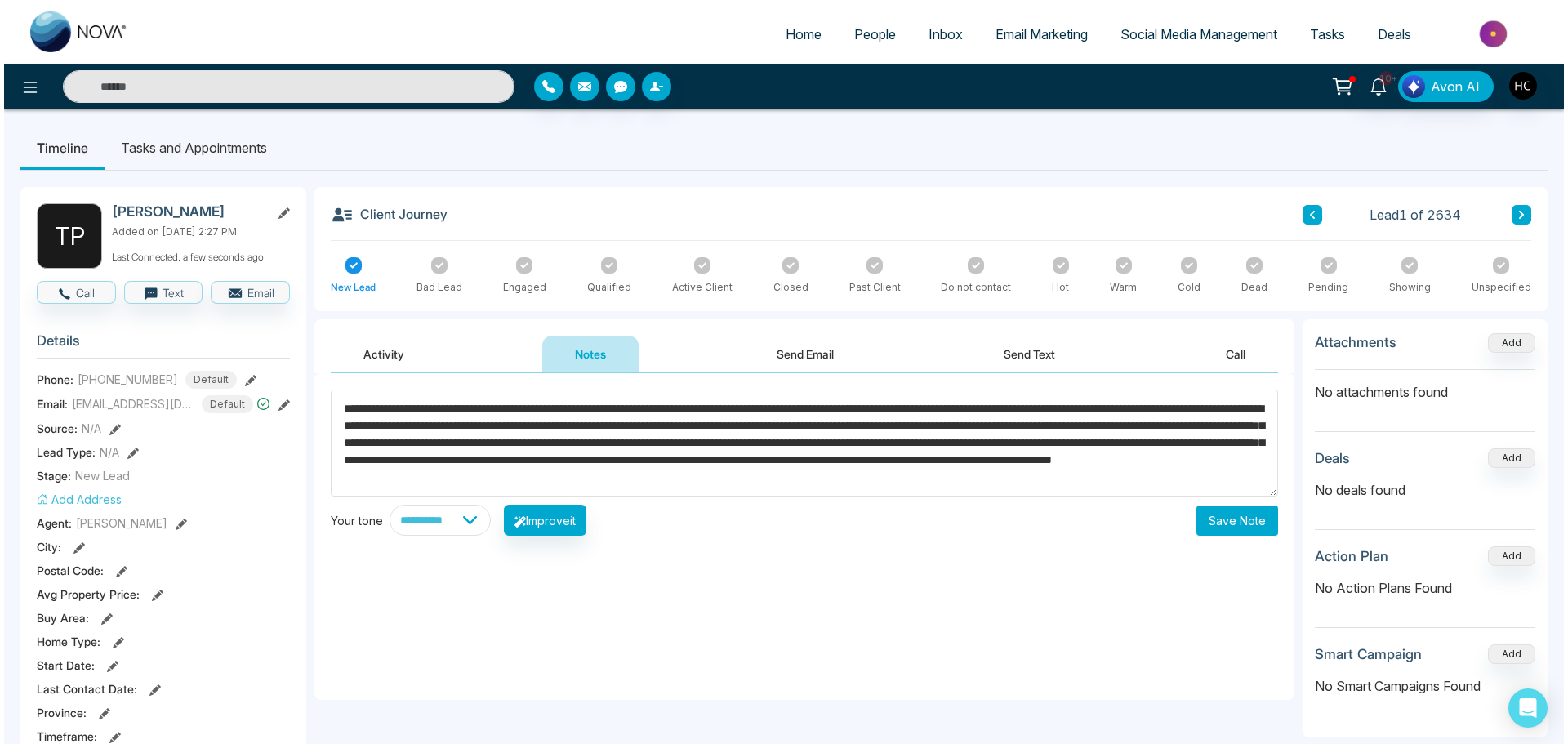
scroll to position [6, 0]
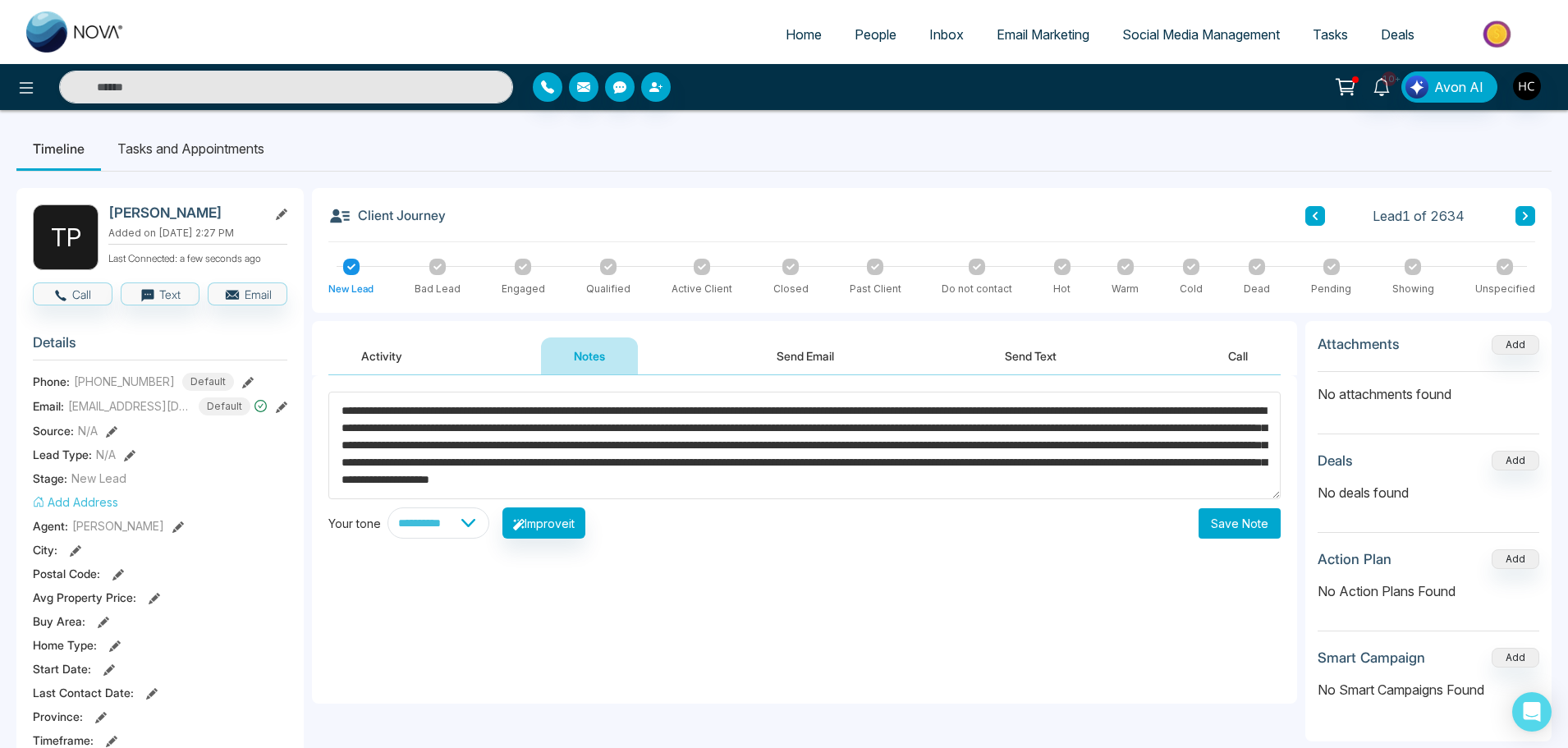
type textarea "**********"
click at [1232, 511] on button "Save Note" at bounding box center [1240, 523] width 82 height 30
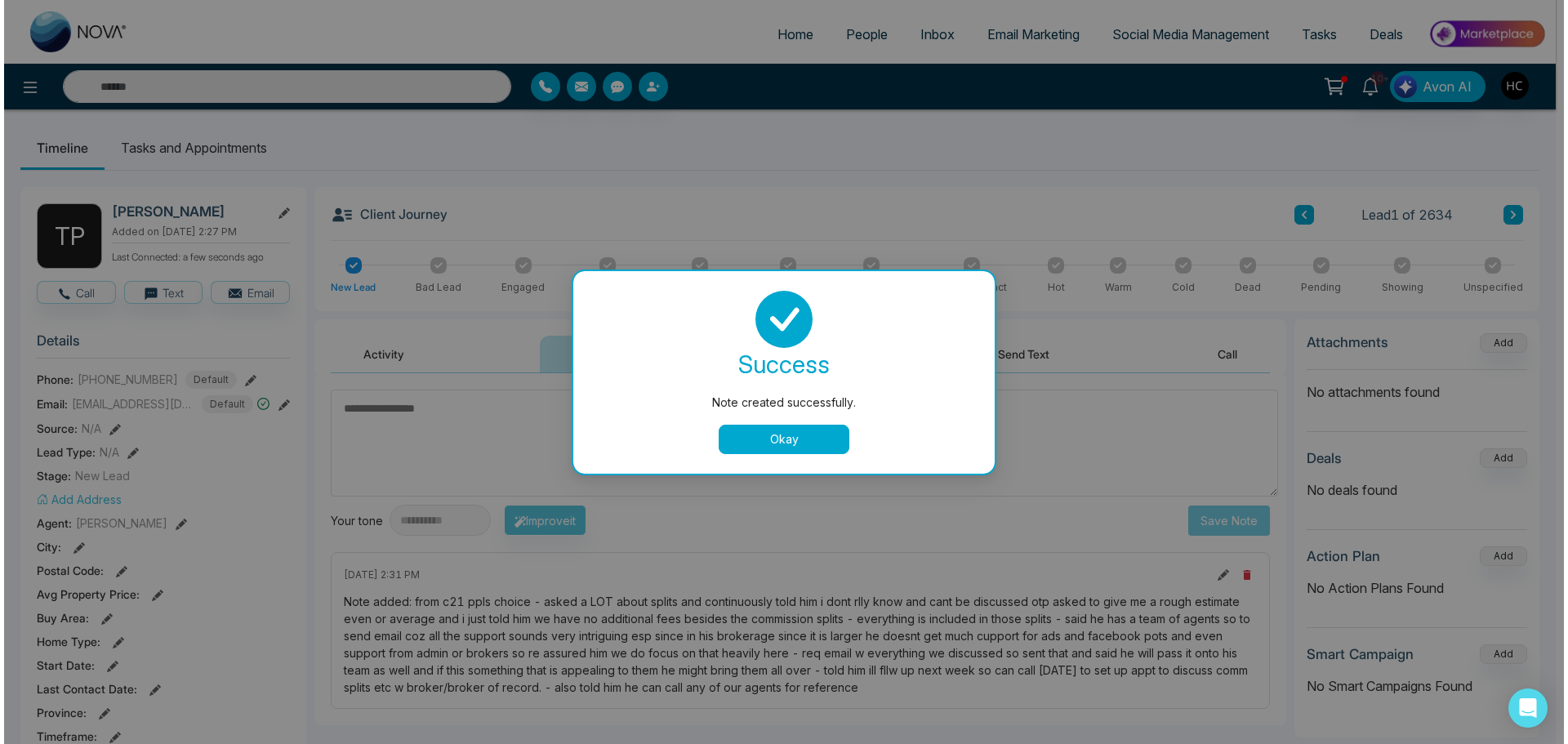
scroll to position [0, 0]
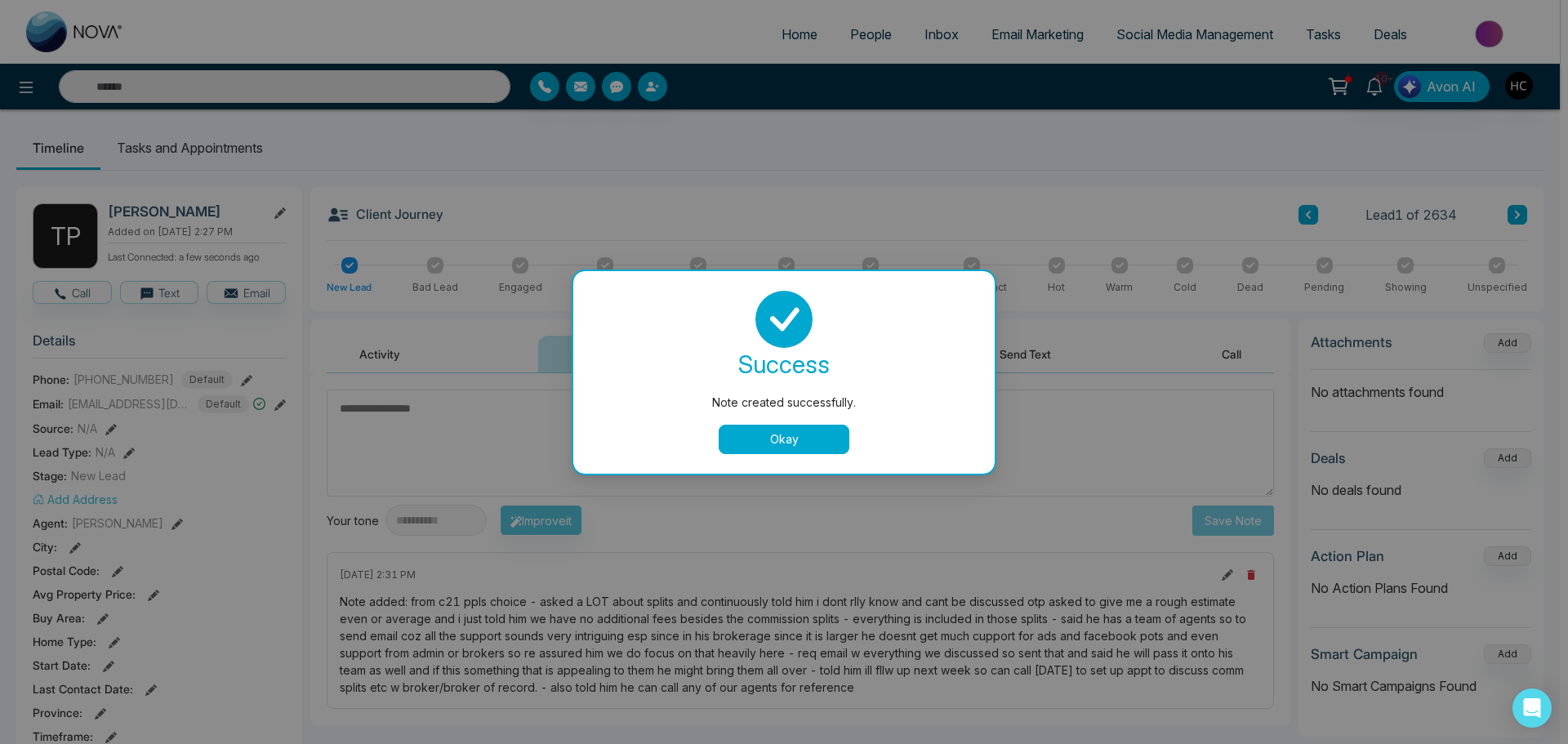
click at [1081, 303] on div "Note created successfully. success Note created successfully. Okay" at bounding box center [784, 372] width 1568 height 744
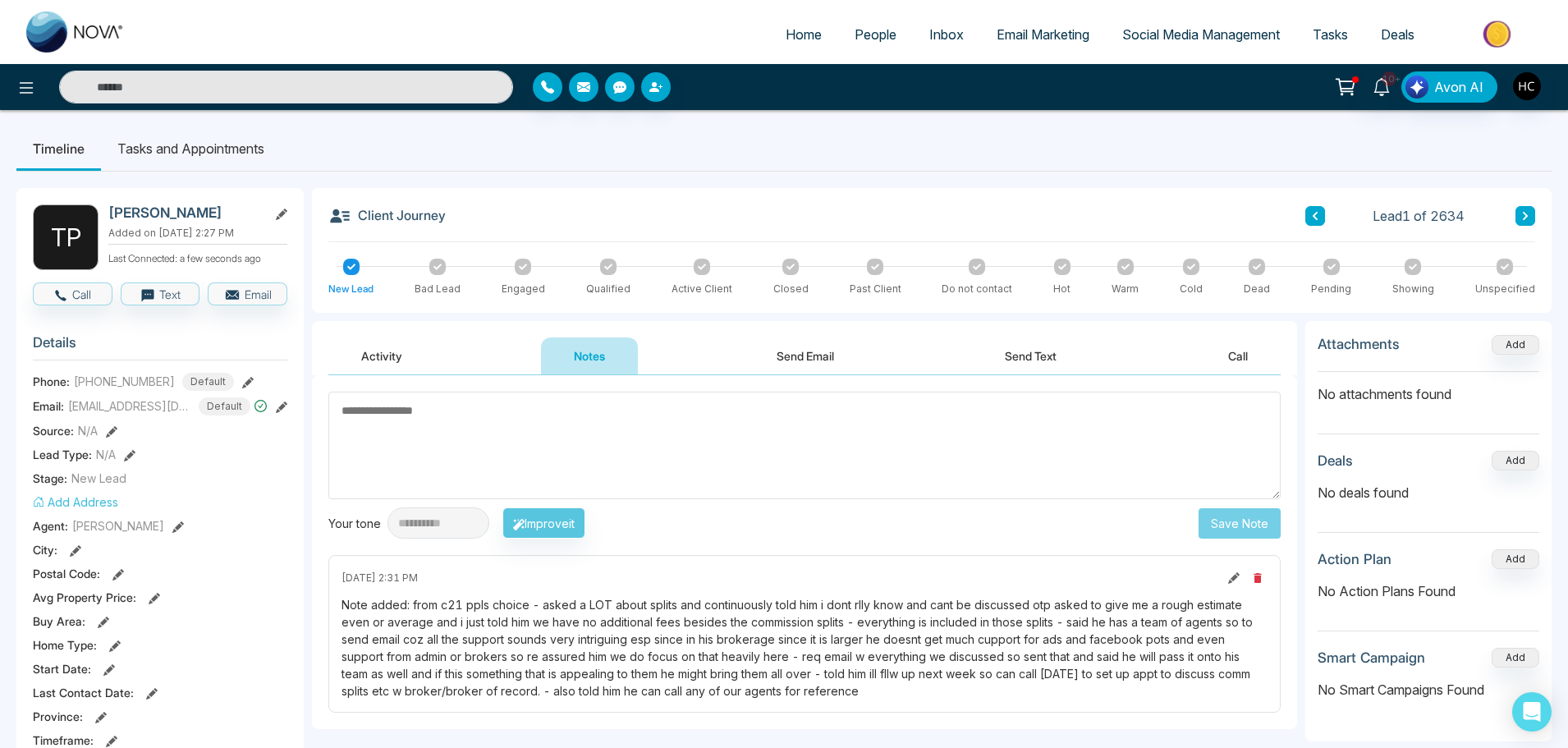
click at [1125, 268] on icon at bounding box center [1125, 266] width 8 height 6
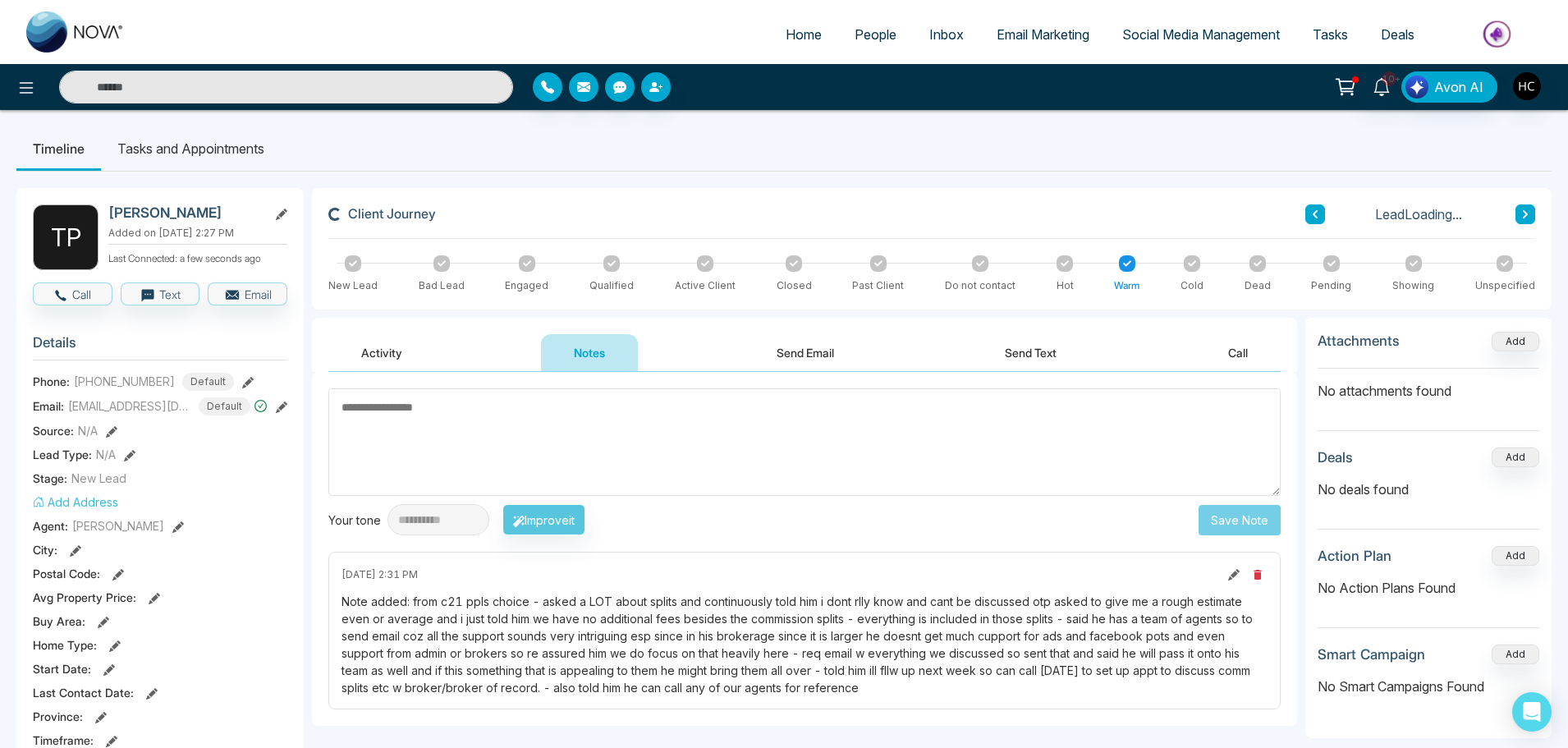
click at [861, 463] on textarea at bounding box center [805, 442] width 953 height 108
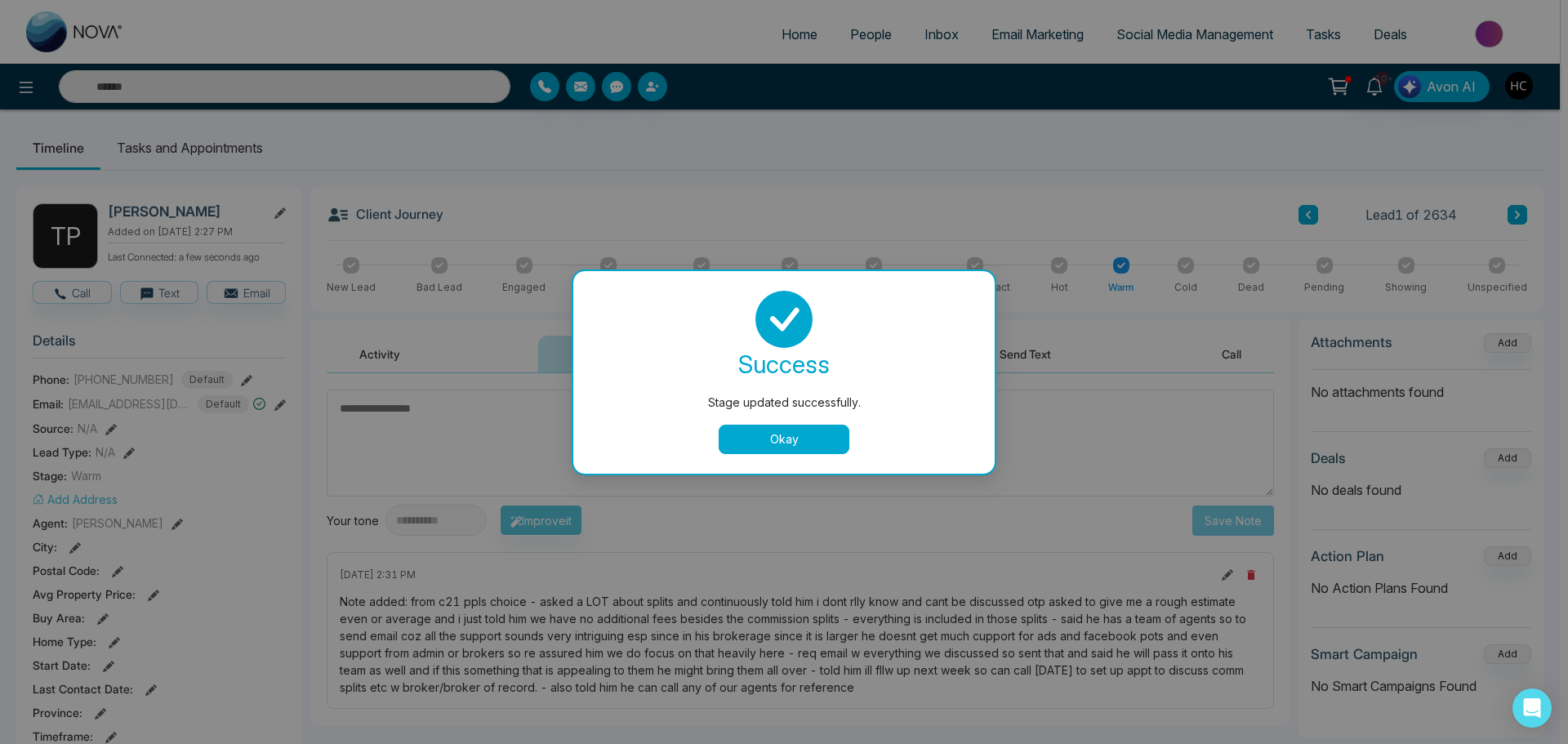
click at [803, 438] on button "Okay" at bounding box center [784, 440] width 131 height 29
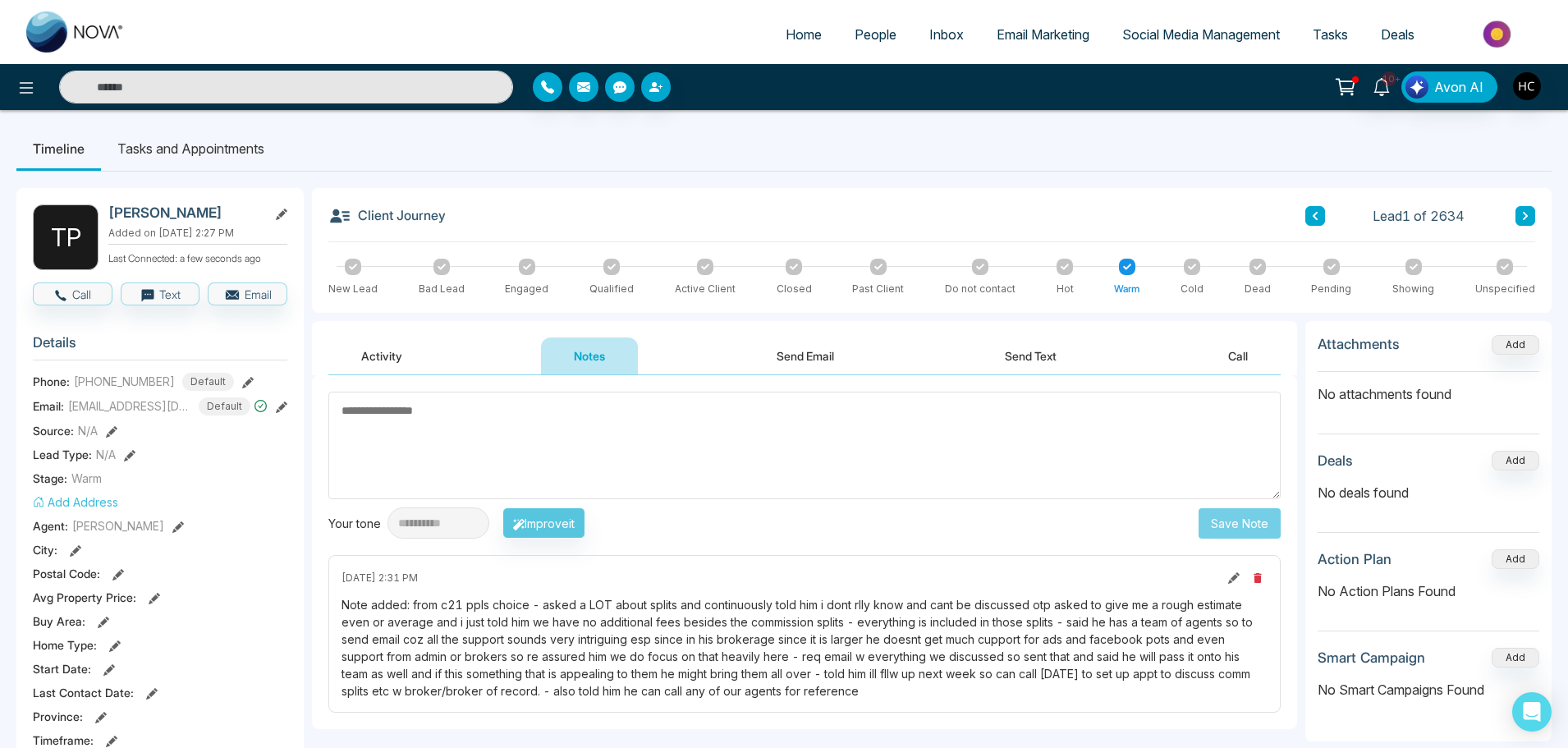
click at [653, 485] on textarea at bounding box center [805, 445] width 953 height 108
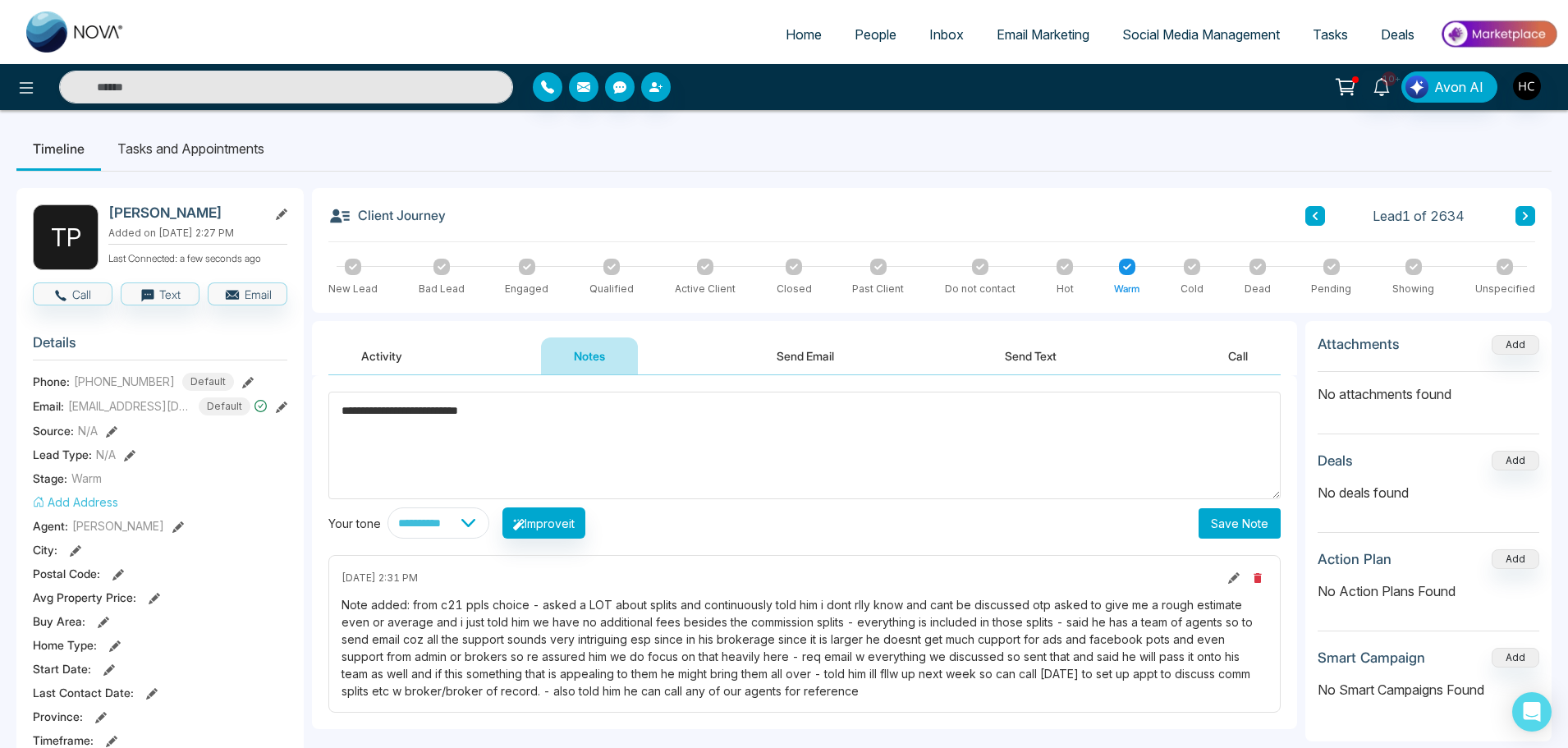
type textarea "**********"
click at [1209, 518] on button "Save Note" at bounding box center [1240, 523] width 82 height 30
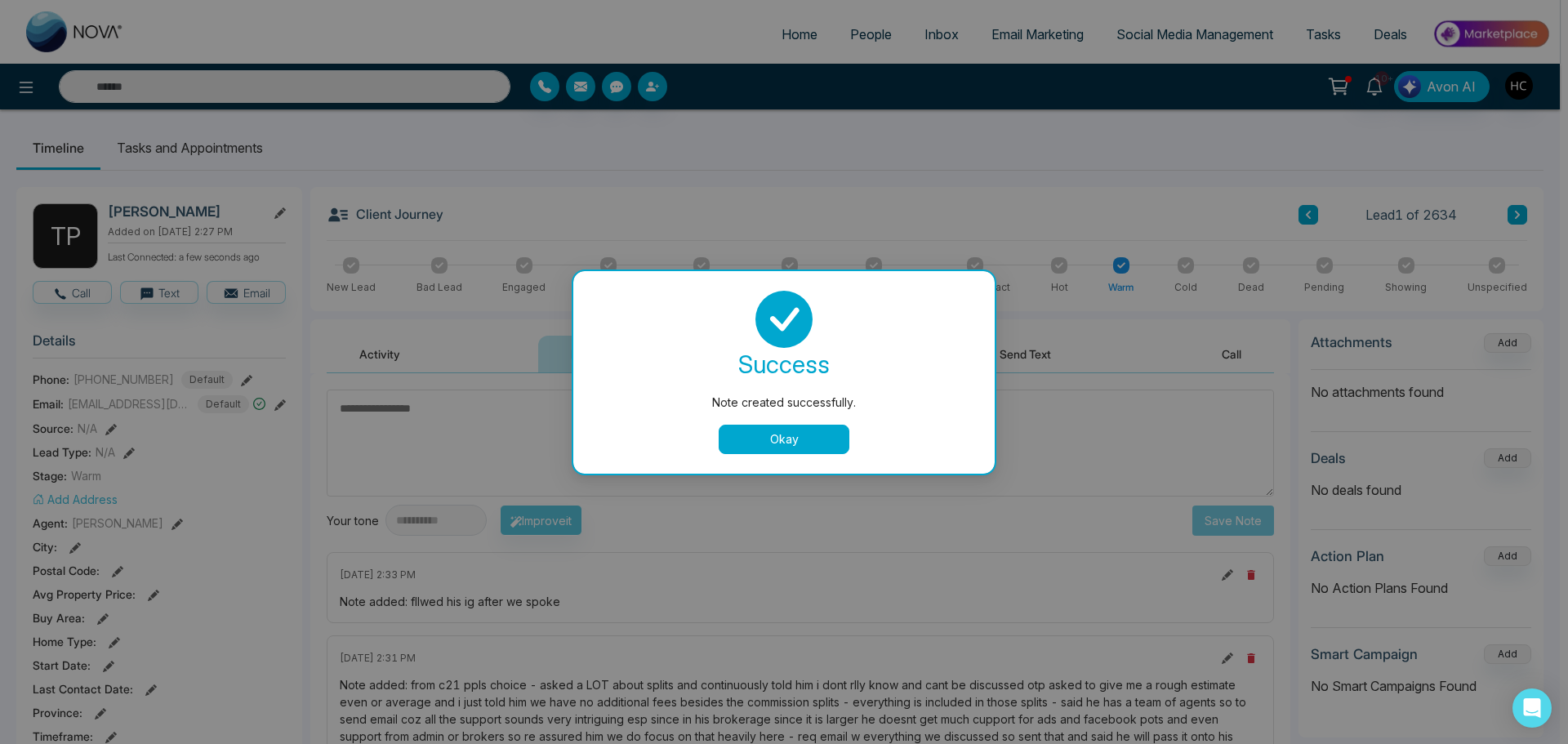
click at [752, 437] on button "Okay" at bounding box center [784, 440] width 131 height 29
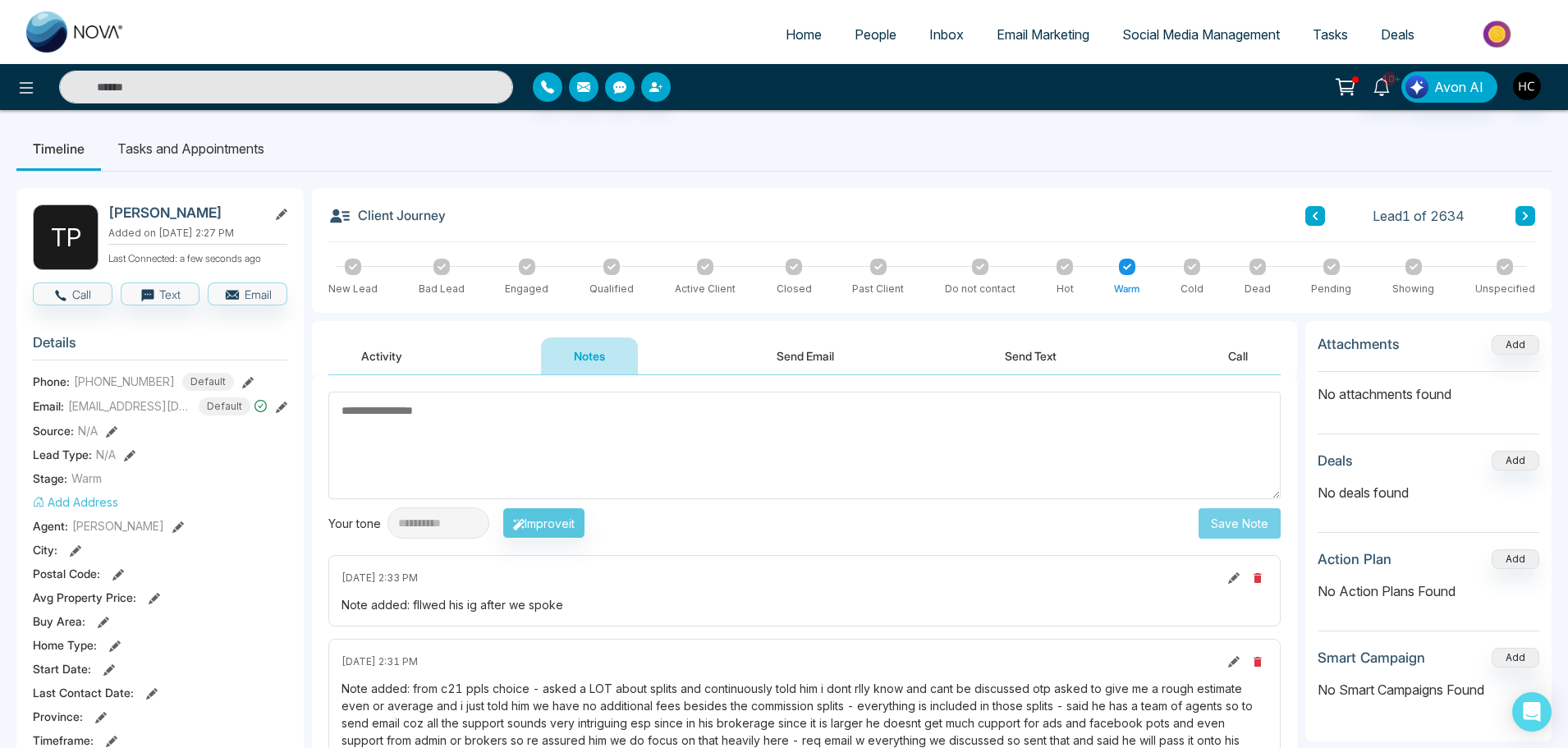
drag, startPoint x: 756, startPoint y: 439, endPoint x: 743, endPoint y: 438, distance: 13.0
click at [743, 438] on textarea at bounding box center [805, 445] width 953 height 108
click at [523, 411] on textarea at bounding box center [805, 445] width 953 height 108
click at [609, 450] on textarea at bounding box center [805, 445] width 953 height 108
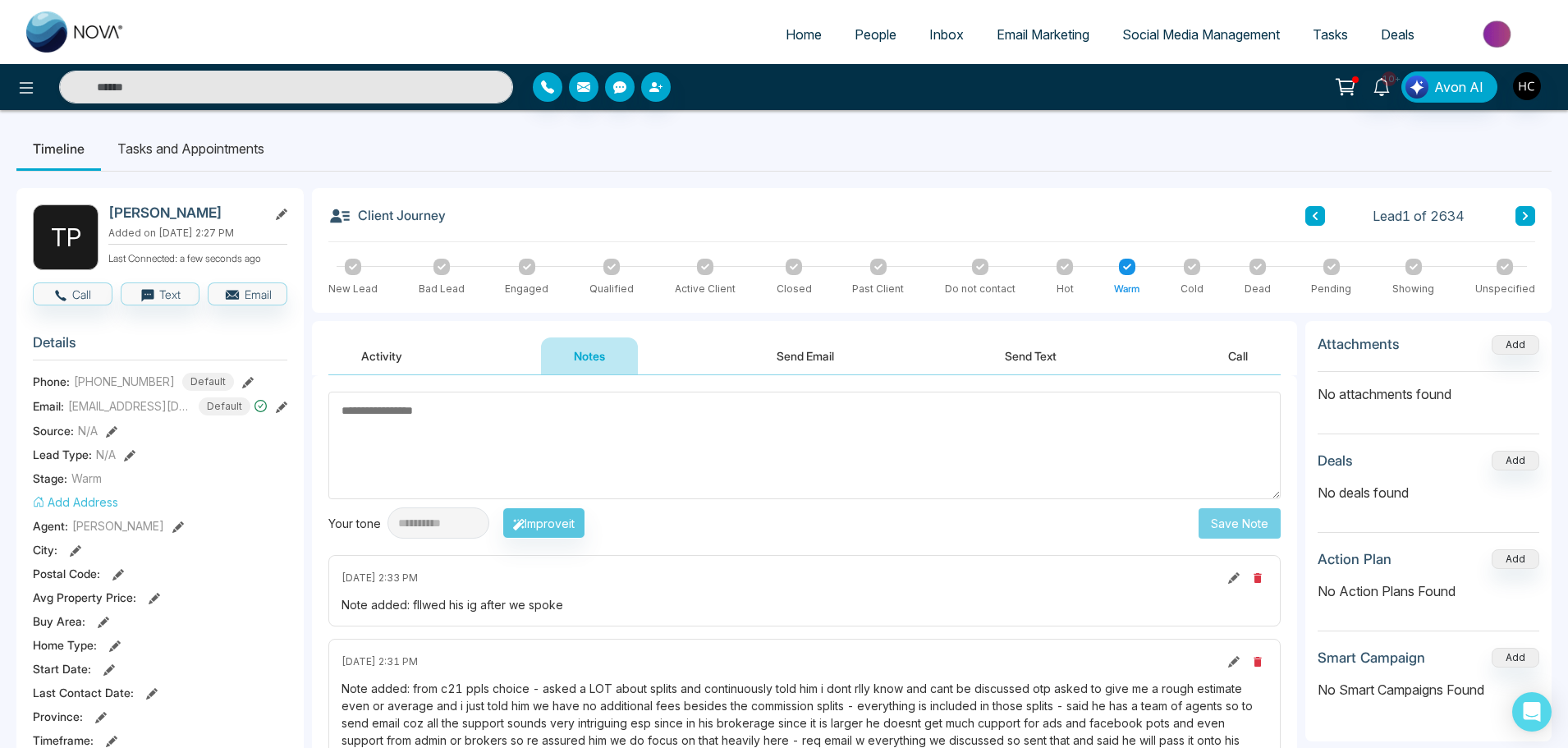
click at [391, 412] on textarea at bounding box center [805, 445] width 953 height 108
click at [424, 418] on textarea at bounding box center [805, 445] width 953 height 108
click at [416, 415] on textarea at bounding box center [805, 445] width 953 height 108
drag, startPoint x: 346, startPoint y: 412, endPoint x: 392, endPoint y: 407, distance: 46.3
click at [392, 407] on textarea at bounding box center [805, 445] width 953 height 108
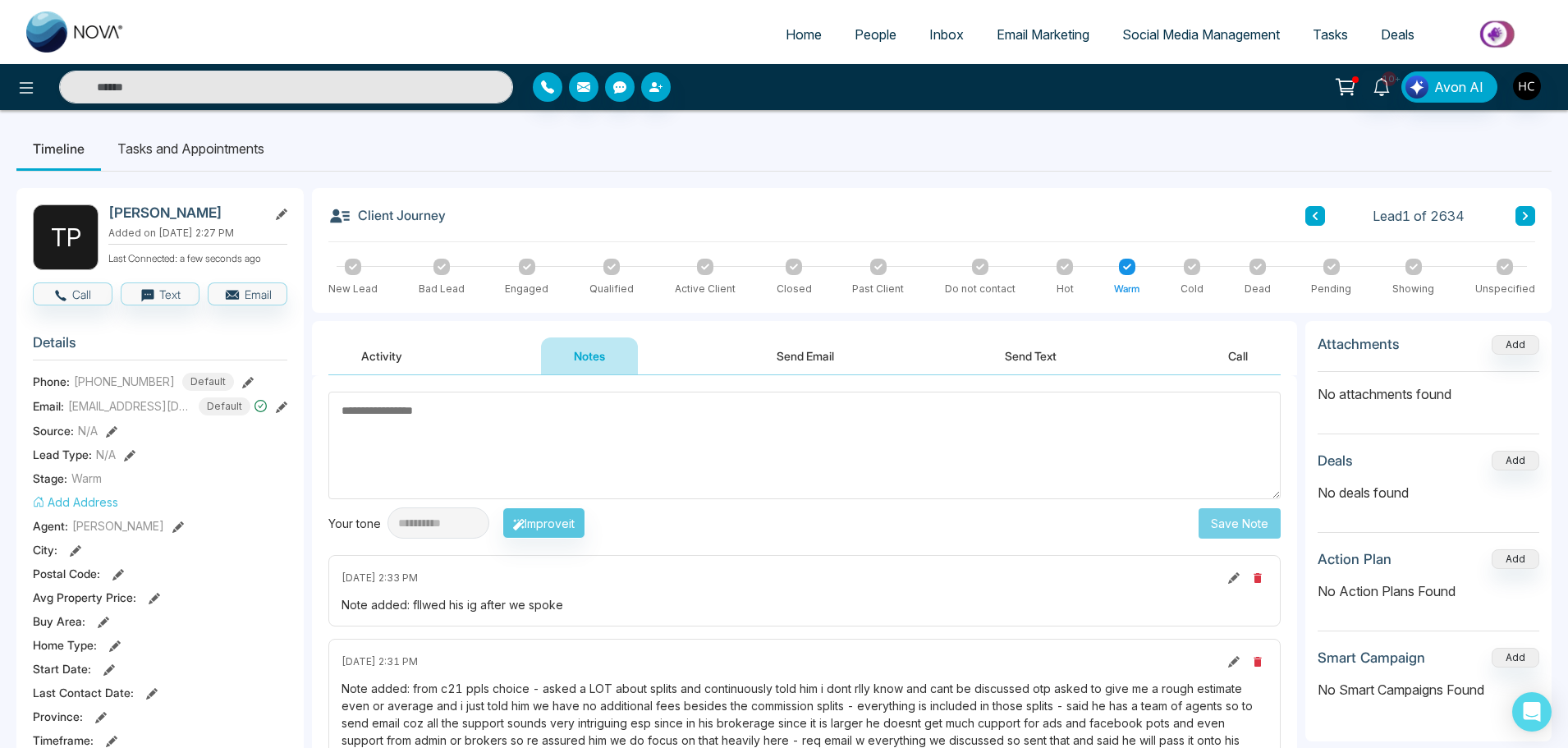
click at [441, 408] on textarea at bounding box center [805, 445] width 953 height 108
drag, startPoint x: 441, startPoint y: 408, endPoint x: 360, endPoint y: 412, distance: 81.1
click at [360, 412] on textarea at bounding box center [805, 445] width 953 height 108
click at [378, 420] on textarea at bounding box center [805, 445] width 953 height 108
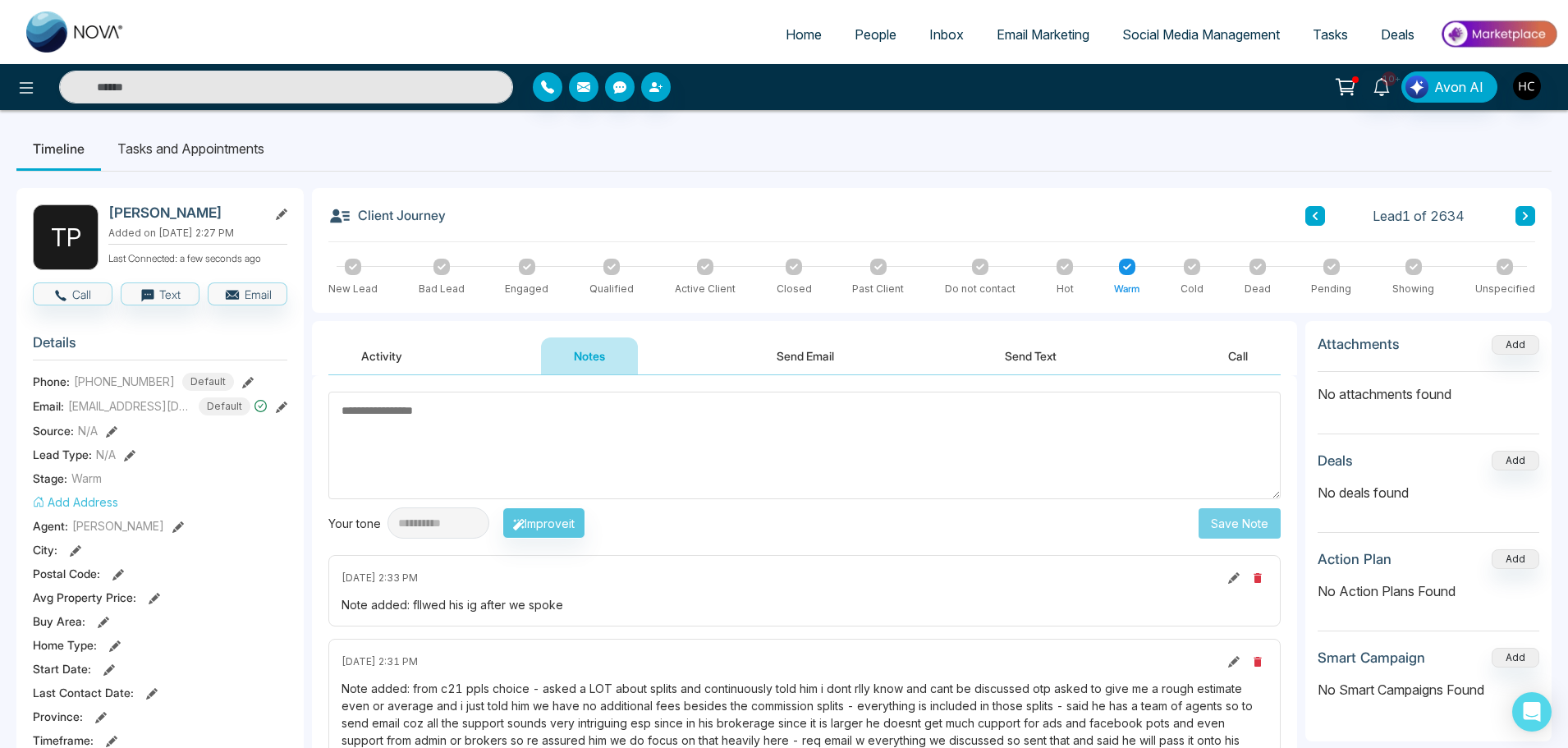
click at [532, 406] on textarea at bounding box center [805, 445] width 953 height 108
click at [494, 440] on textarea at bounding box center [805, 445] width 953 height 108
click at [442, 421] on textarea at bounding box center [805, 445] width 953 height 108
click at [406, 422] on textarea at bounding box center [805, 445] width 953 height 108
click at [380, 430] on textarea at bounding box center [805, 445] width 953 height 108
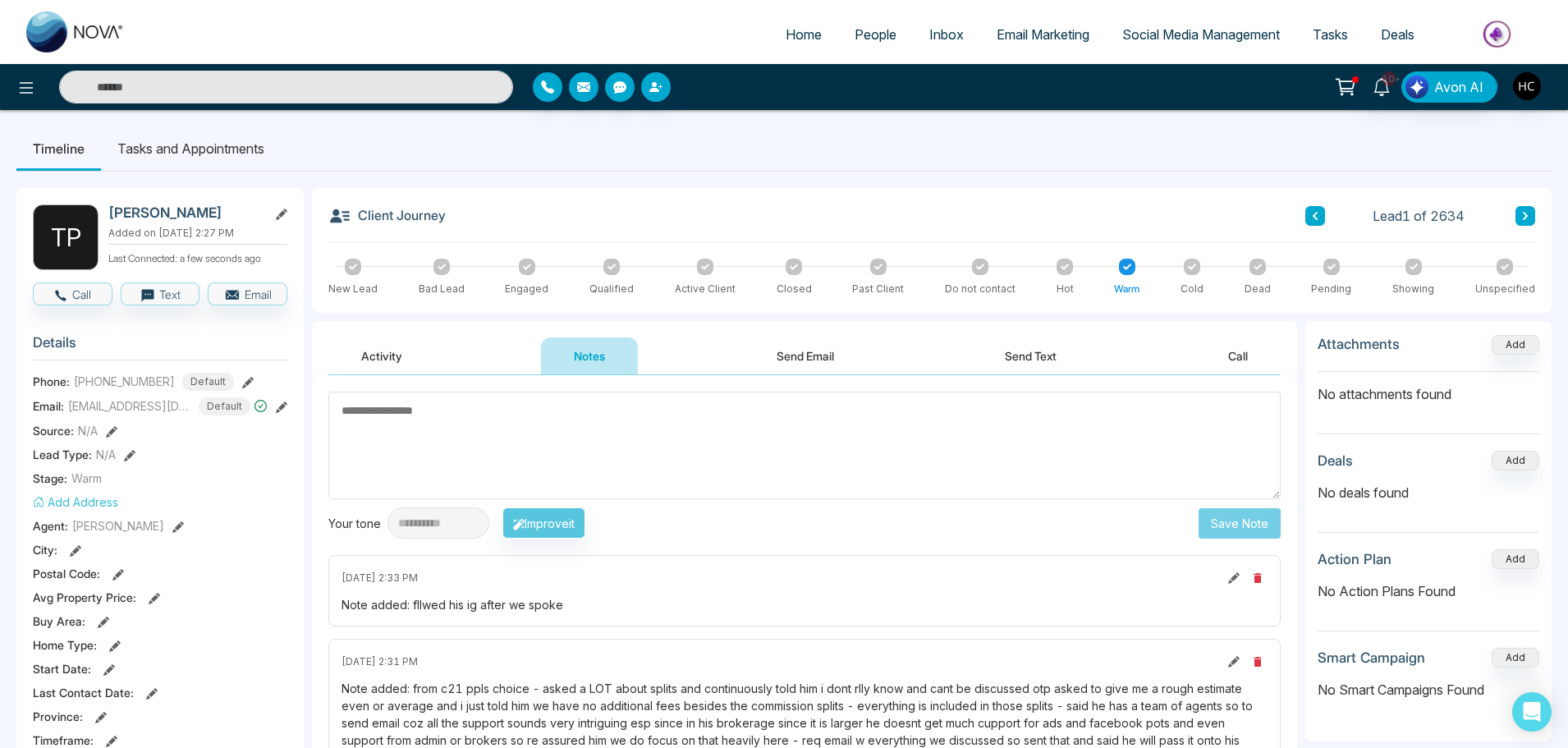
click at [464, 430] on textarea at bounding box center [805, 445] width 953 height 108
click at [565, 435] on textarea at bounding box center [805, 445] width 953 height 108
click at [463, 411] on textarea at bounding box center [805, 445] width 953 height 108
click at [424, 430] on textarea at bounding box center [805, 445] width 953 height 108
click at [660, 84] on icon "button" at bounding box center [656, 87] width 13 height 13
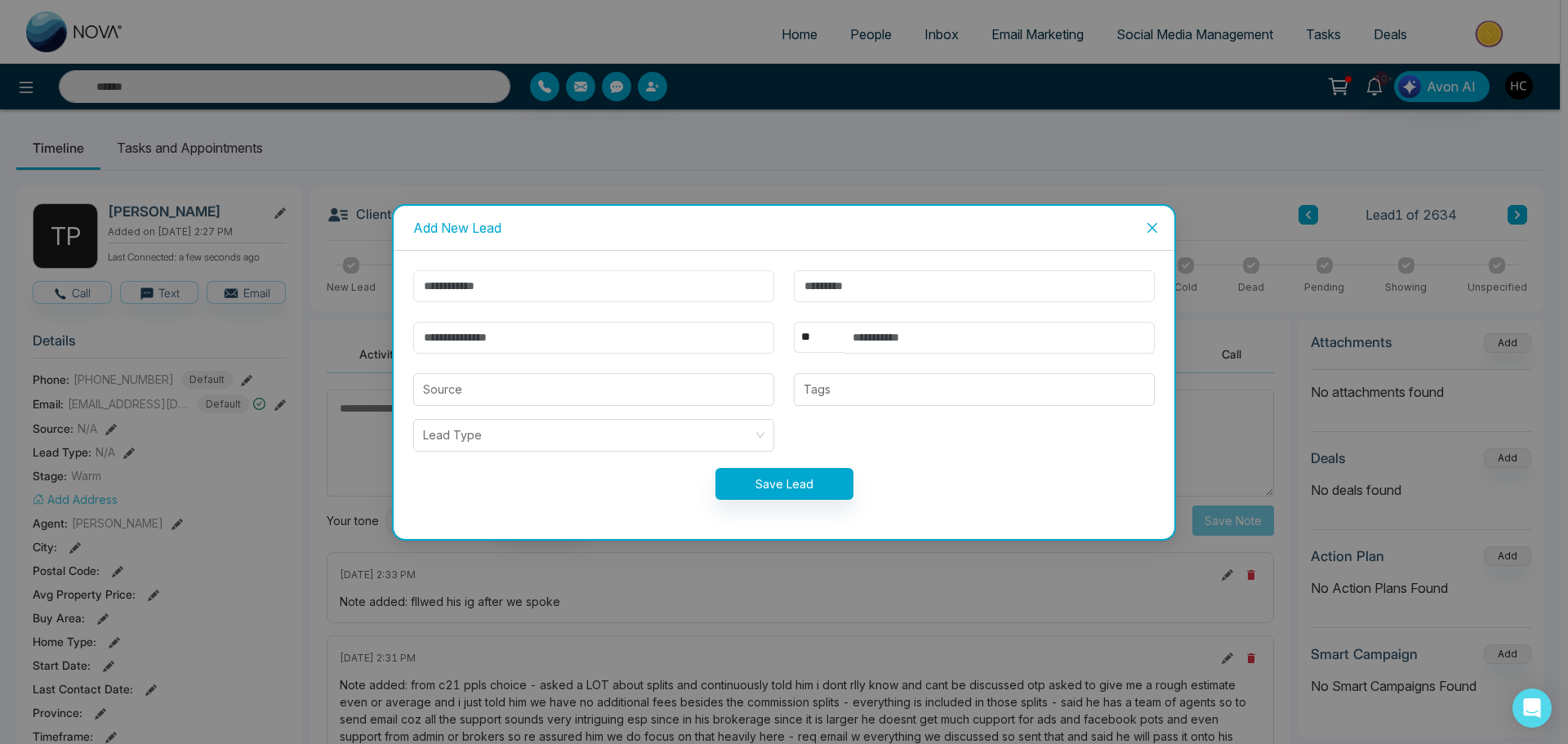
click at [551, 293] on input "text" at bounding box center [593, 286] width 361 height 32
type input "*"
type input "******"
click at [927, 286] on input "text" at bounding box center [974, 286] width 361 height 32
type input "****"
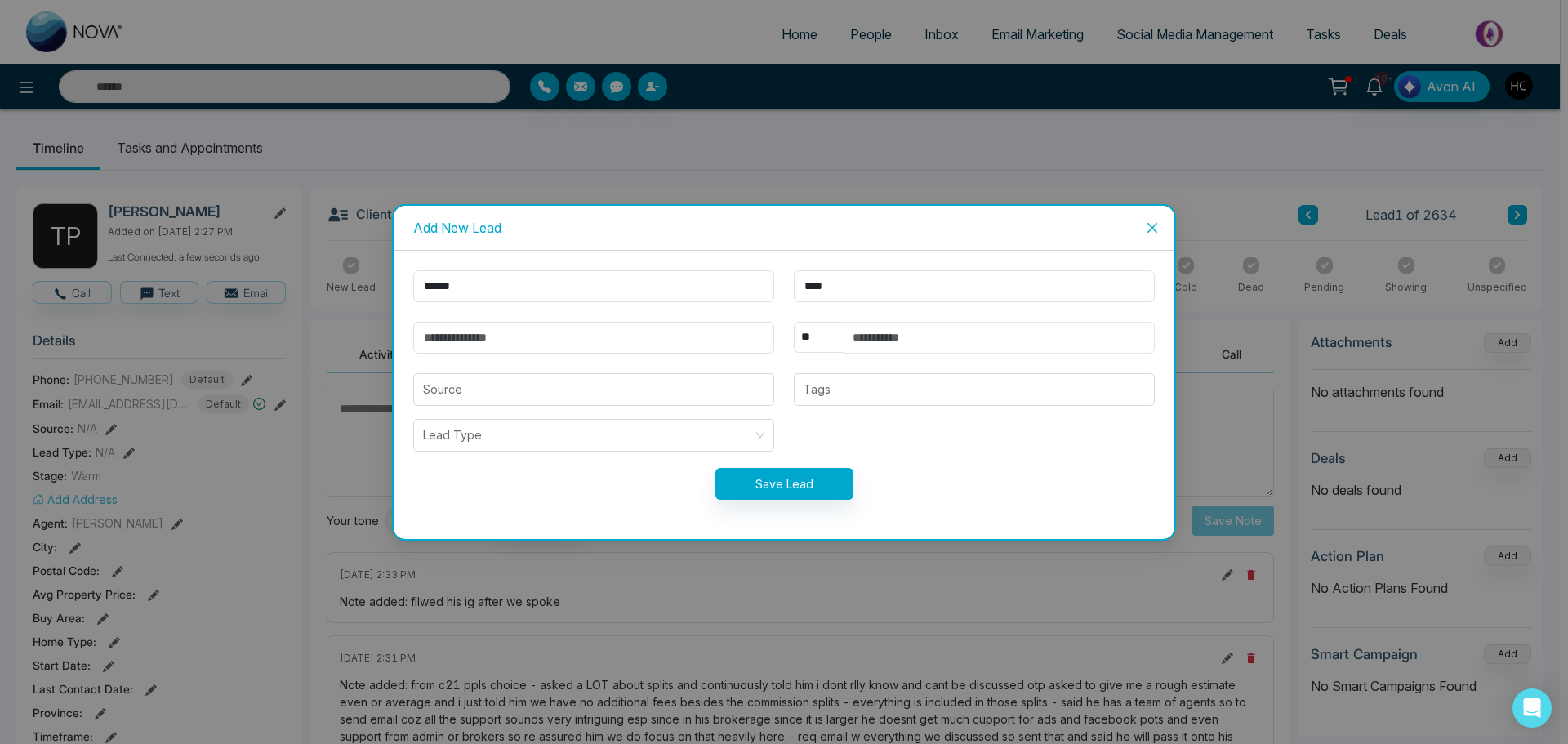
click at [928, 330] on input "text" at bounding box center [998, 337] width 312 height 32
type input "**********"
click at [543, 340] on input "email" at bounding box center [593, 337] width 361 height 32
click at [832, 390] on div at bounding box center [974, 390] width 351 height 20
type input "**********"
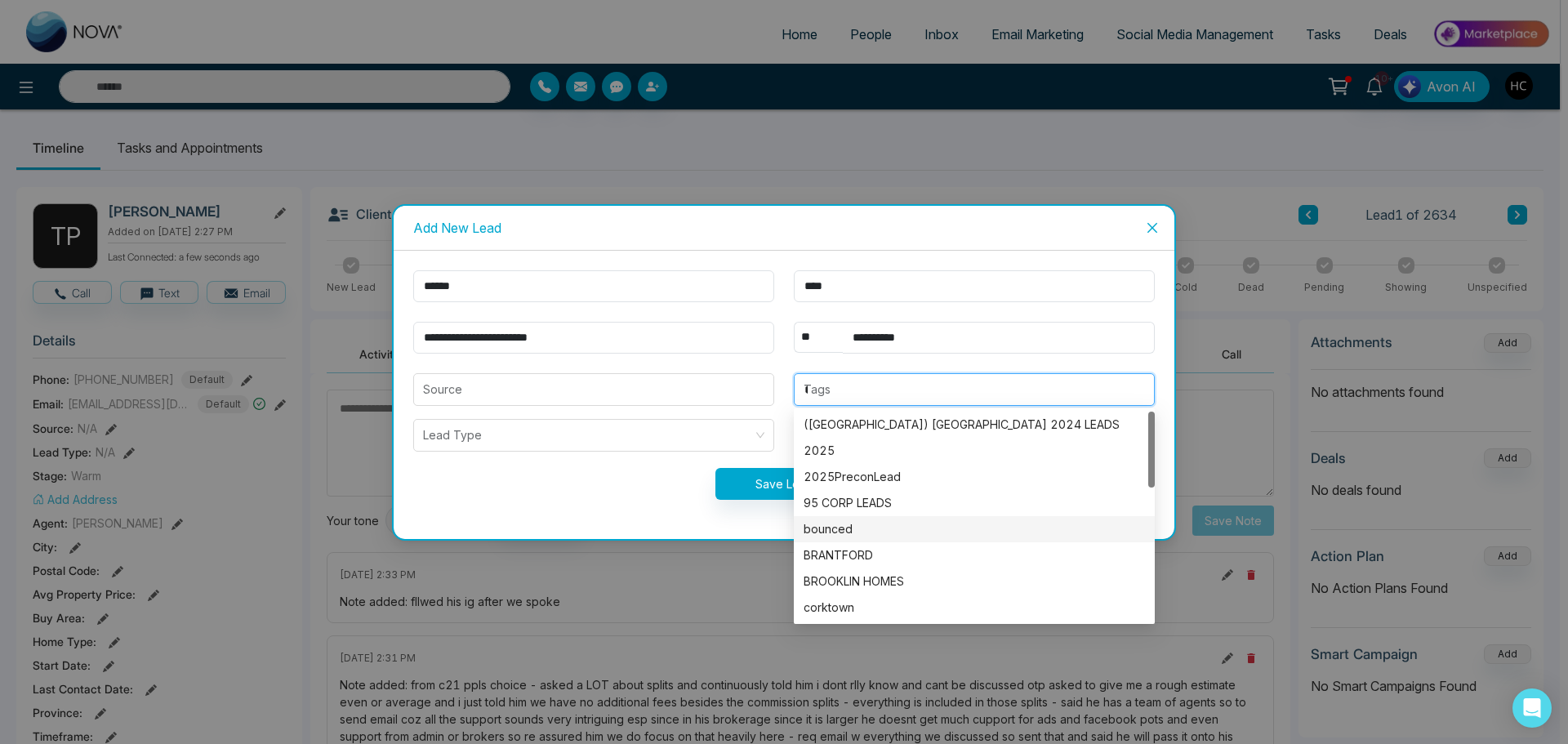
type input "**"
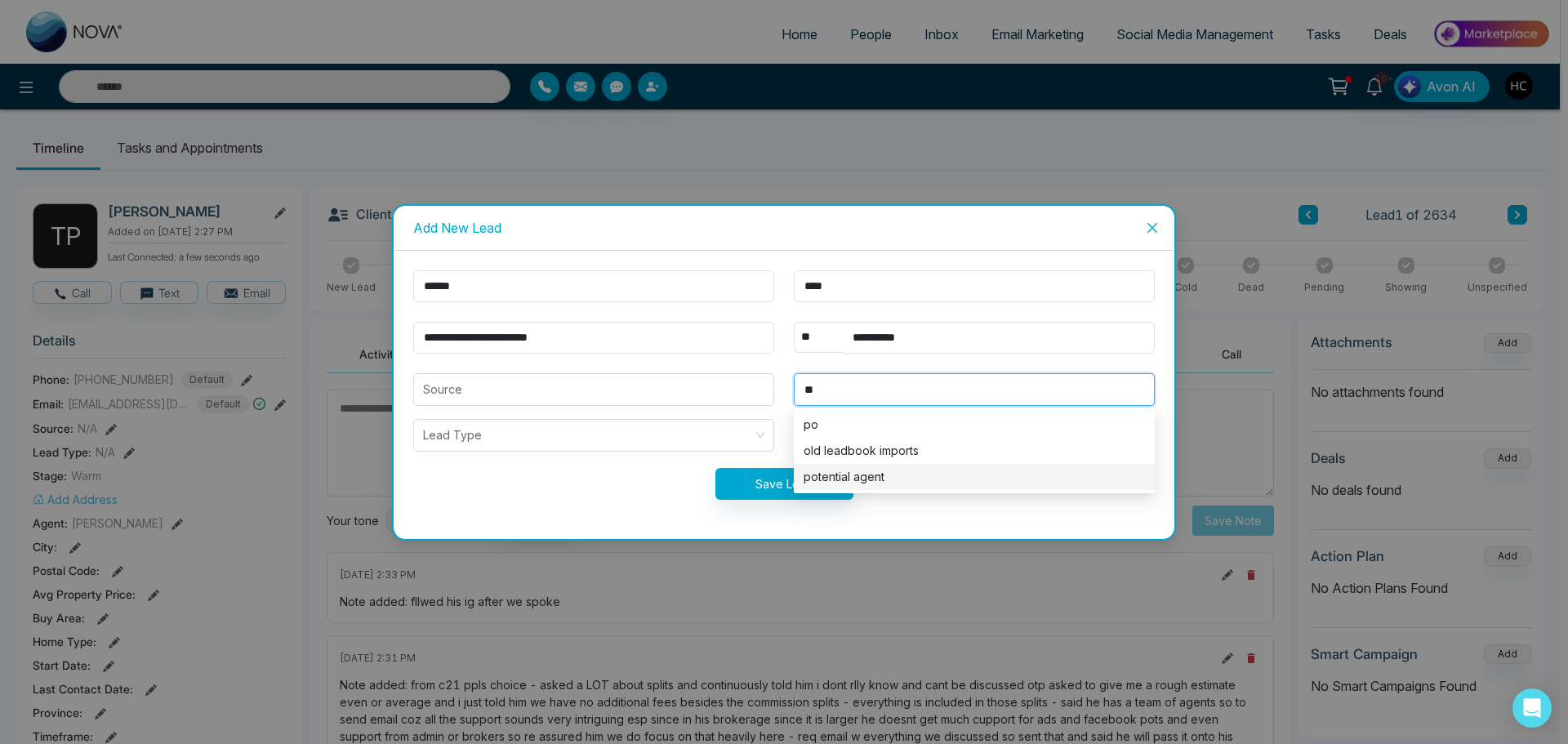
click at [864, 474] on div "potential agent" at bounding box center [974, 477] width 341 height 18
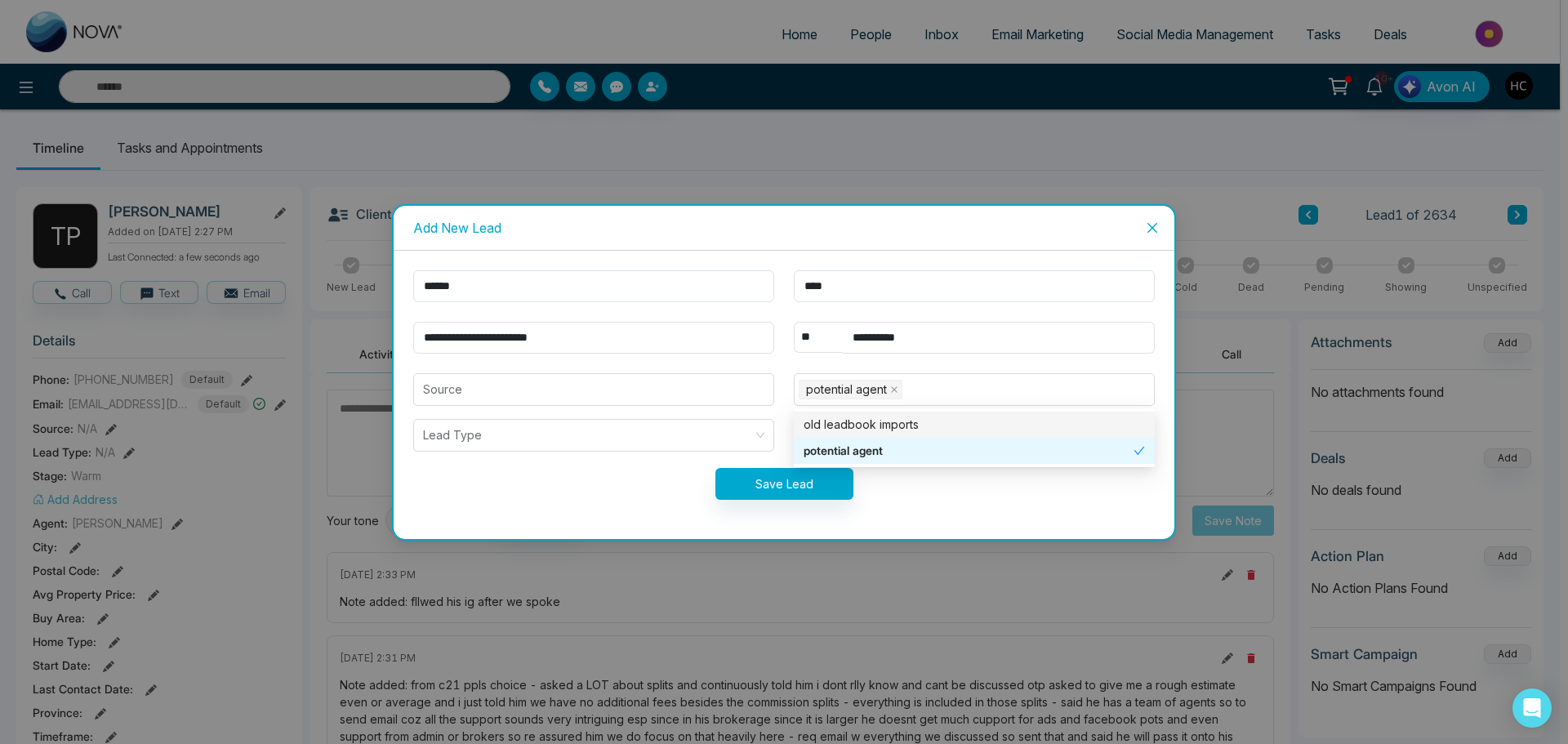
click at [894, 493] on div "Save Lead" at bounding box center [784, 484] width 761 height 32
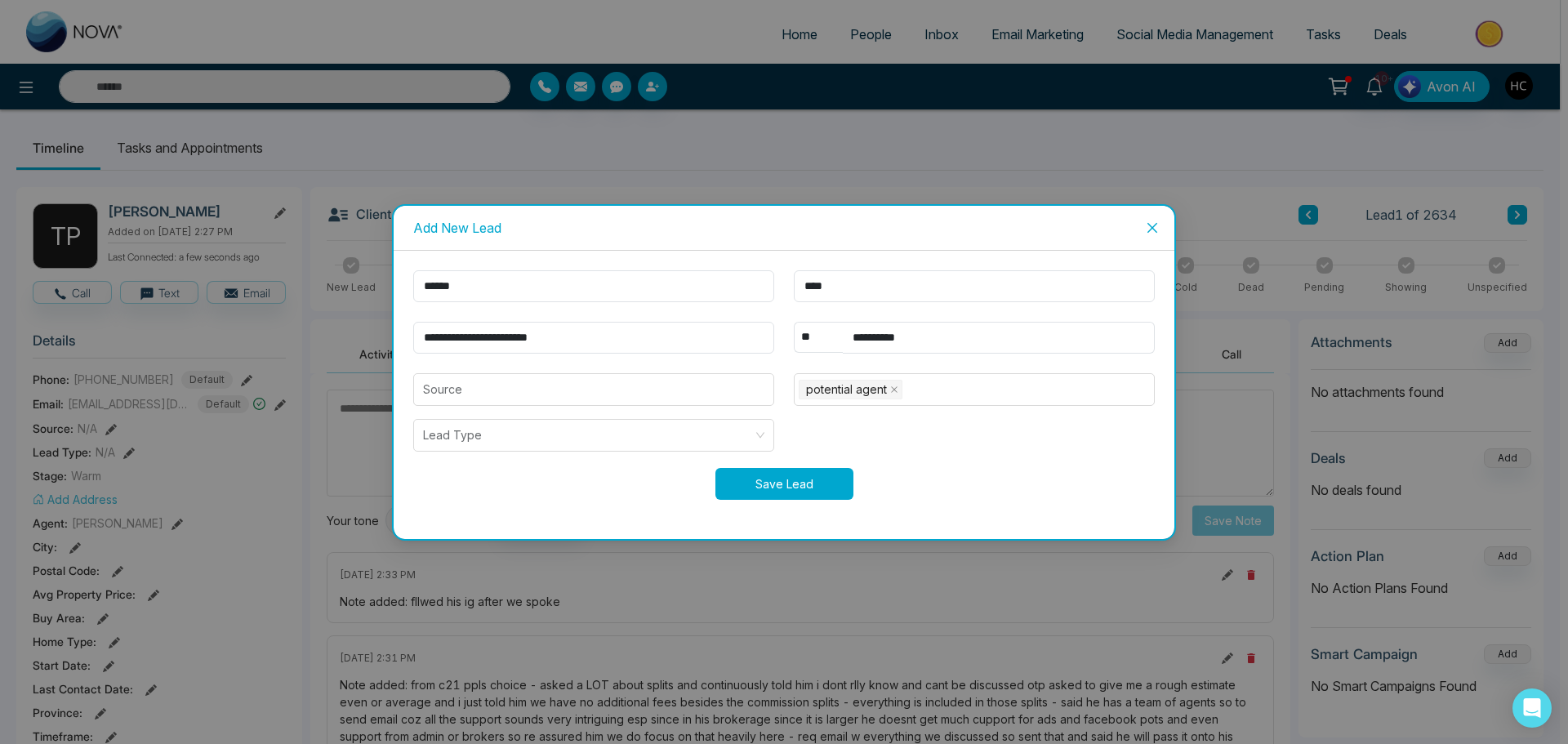
click at [829, 495] on button "Save Lead" at bounding box center [784, 484] width 138 height 32
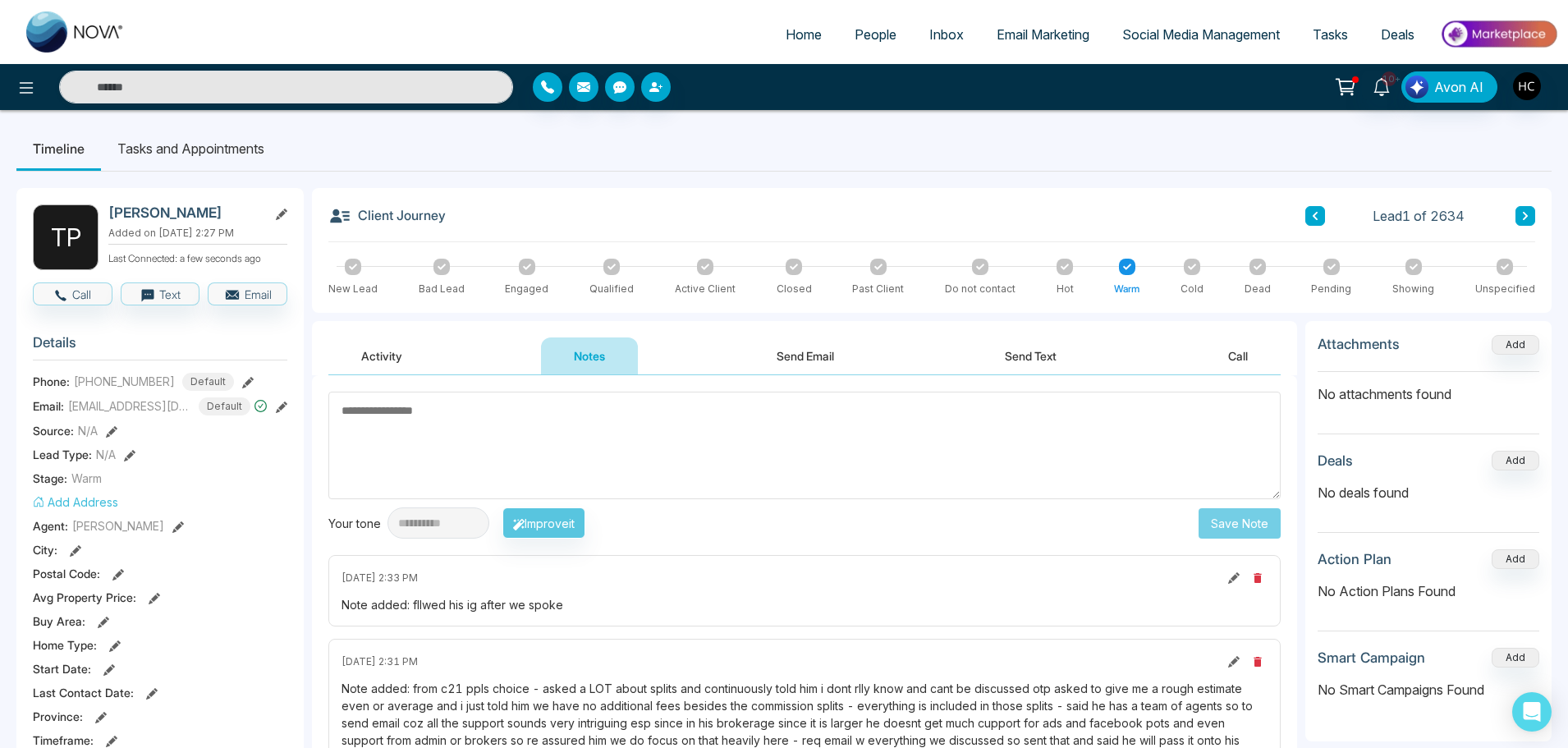
click at [855, 39] on span "People" at bounding box center [875, 35] width 42 height 16
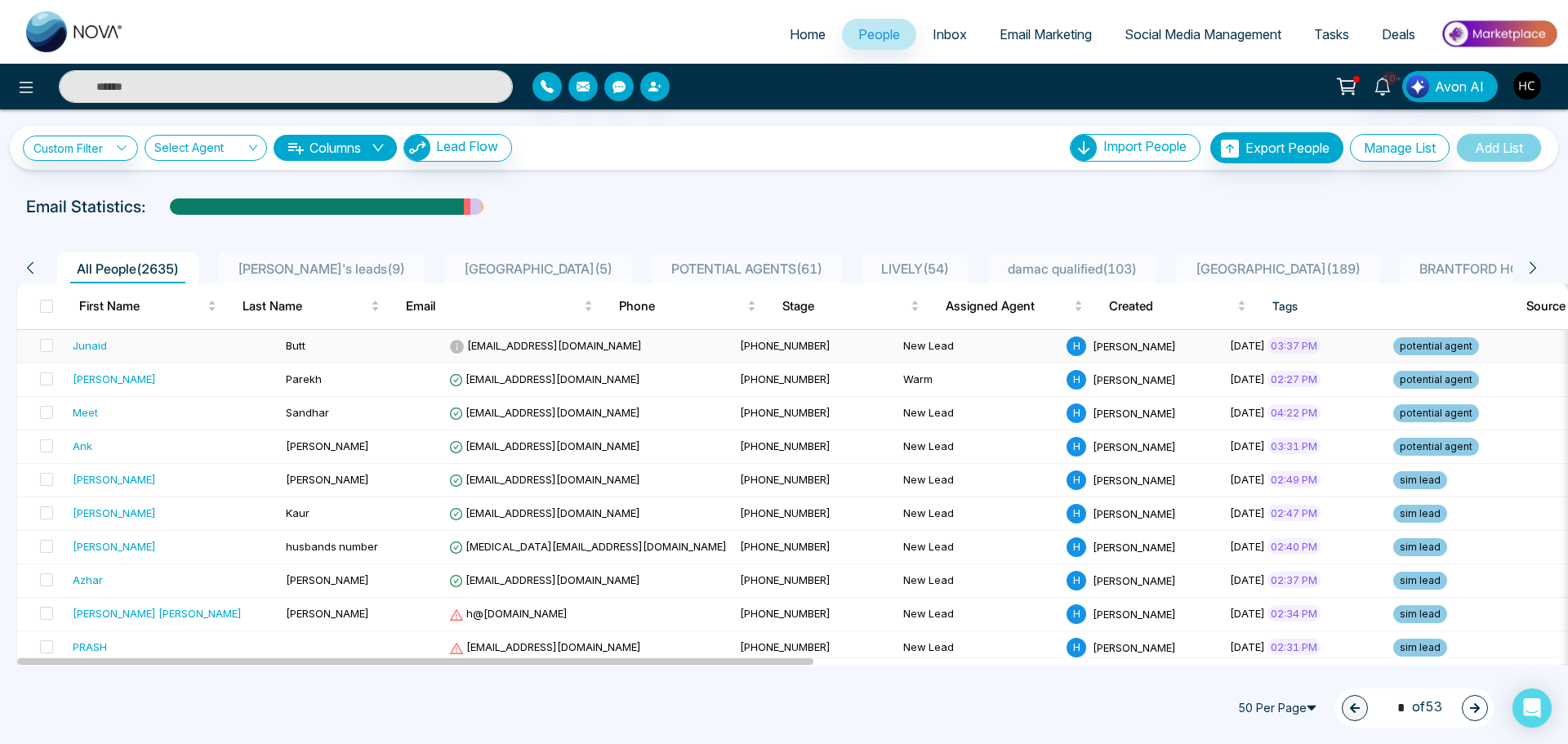
click at [381, 343] on td "Butt" at bounding box center [361, 346] width 164 height 34
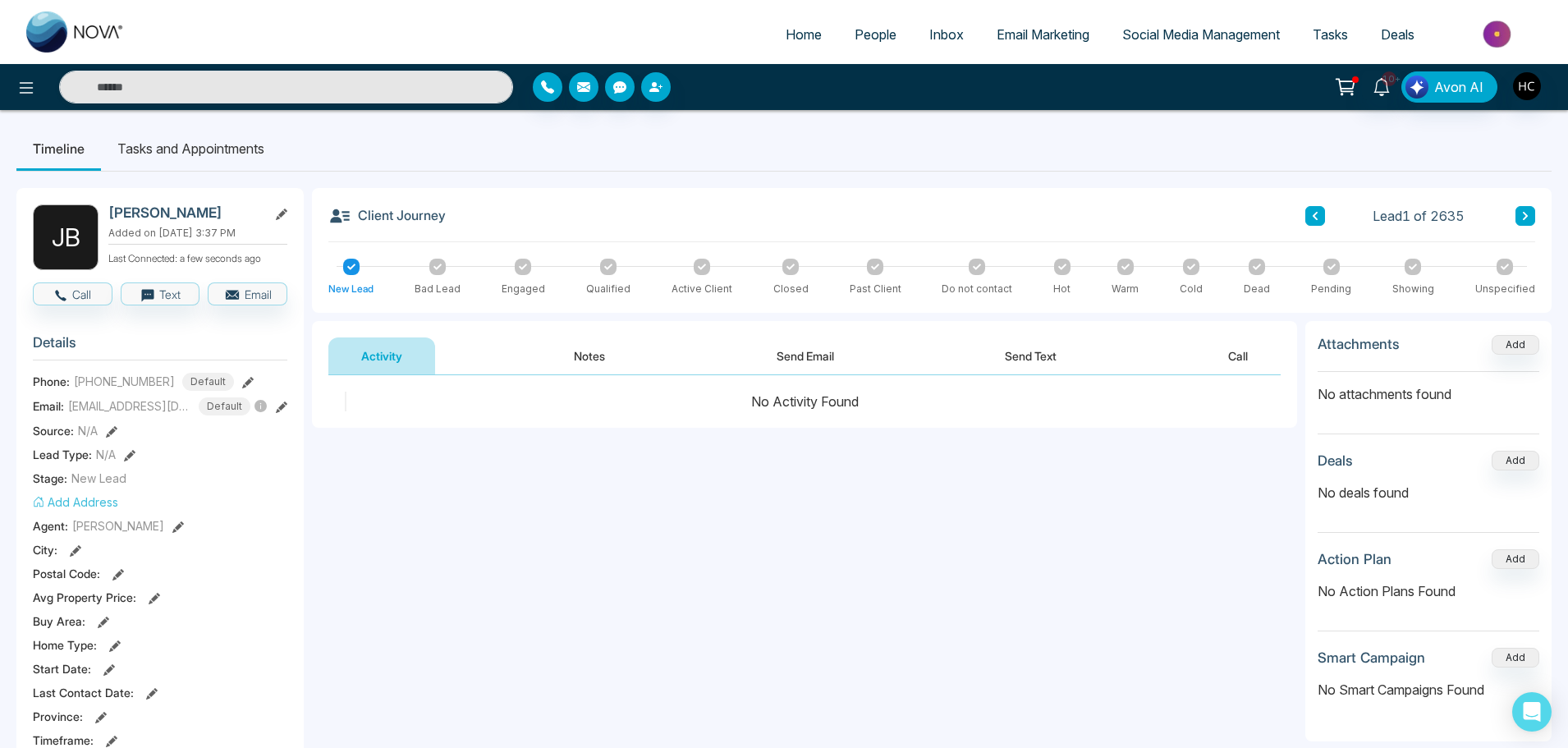
click at [582, 346] on button "Notes" at bounding box center [590, 355] width 97 height 37
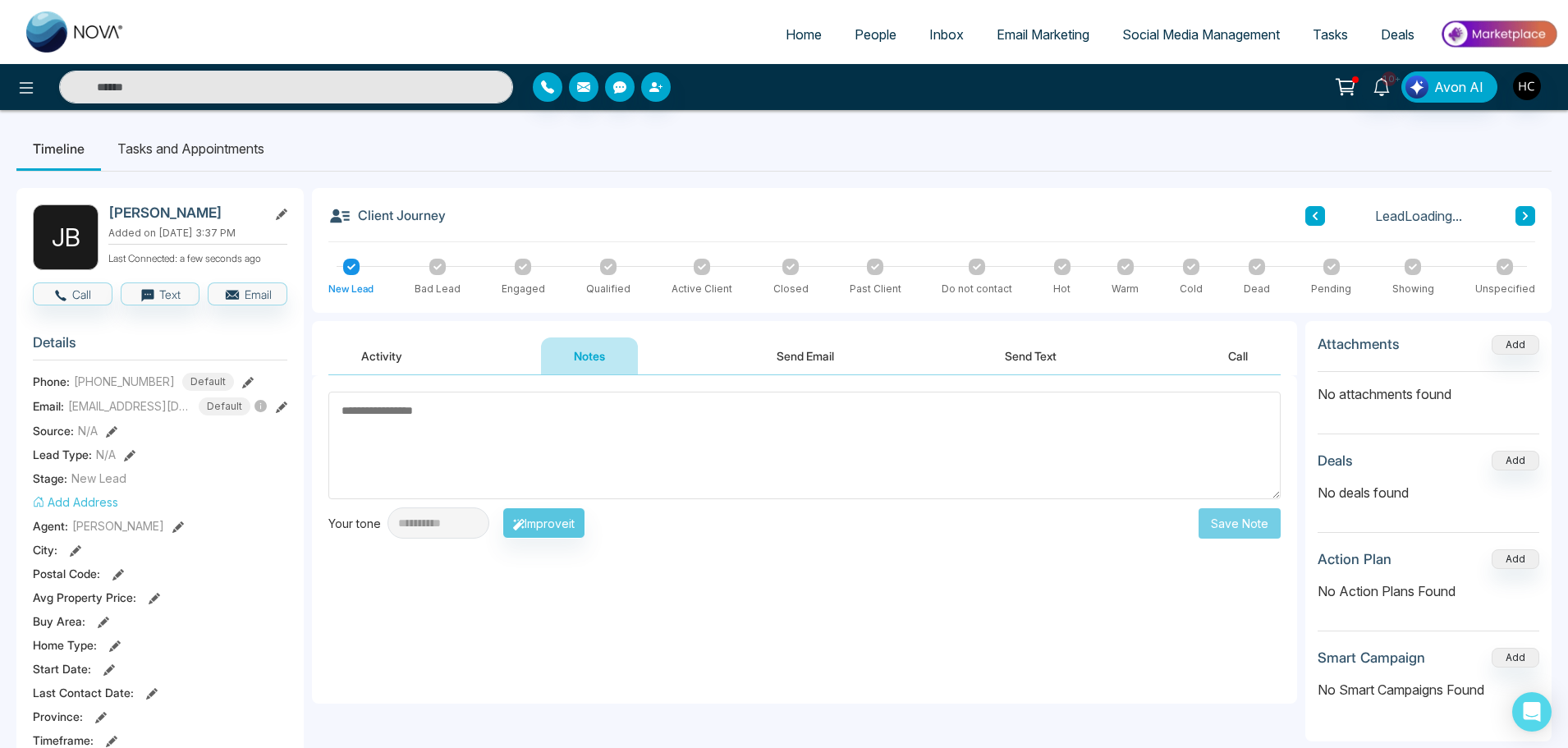
click at [469, 411] on textarea at bounding box center [805, 445] width 953 height 108
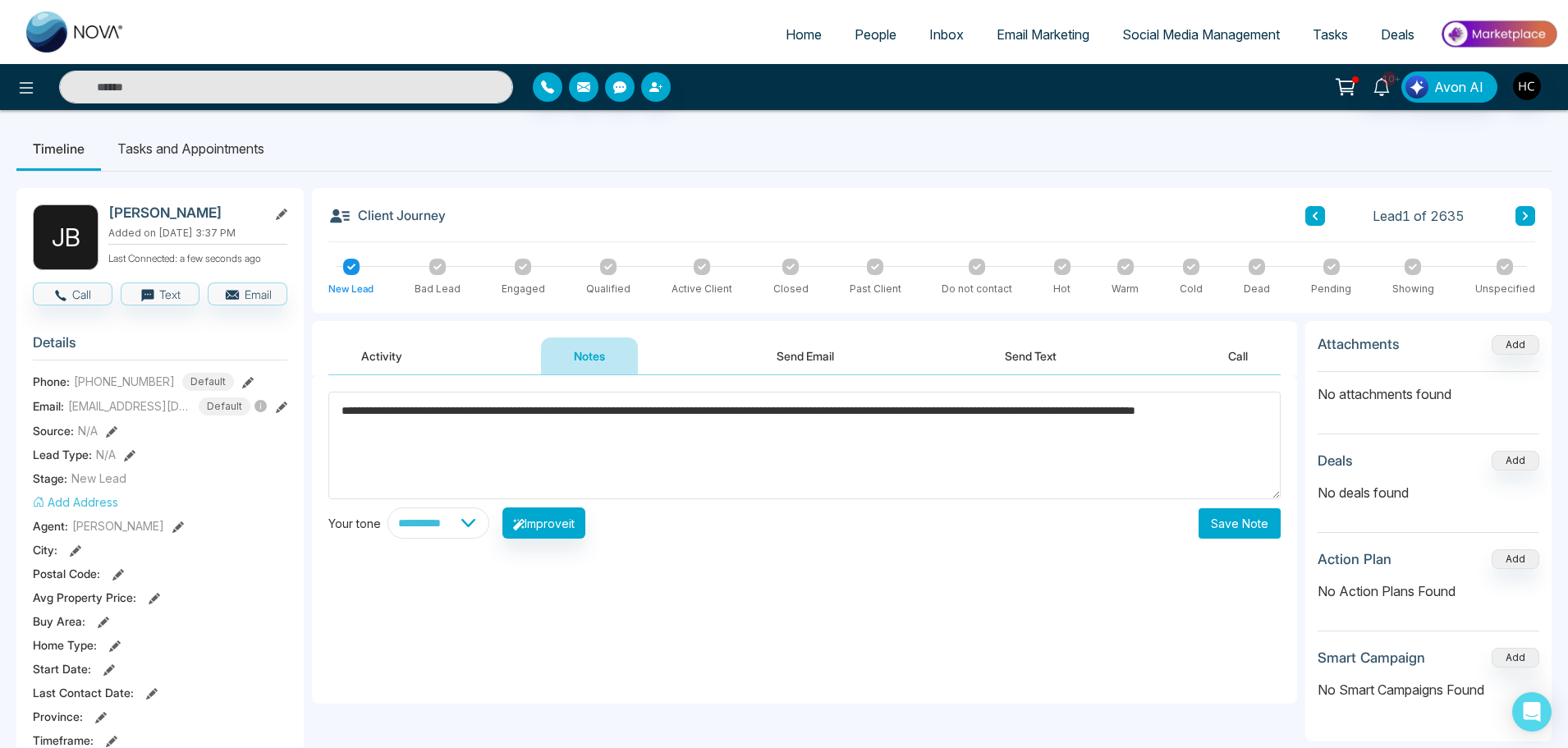
type textarea "**********"
click at [1234, 517] on button "Save Note" at bounding box center [1240, 523] width 82 height 30
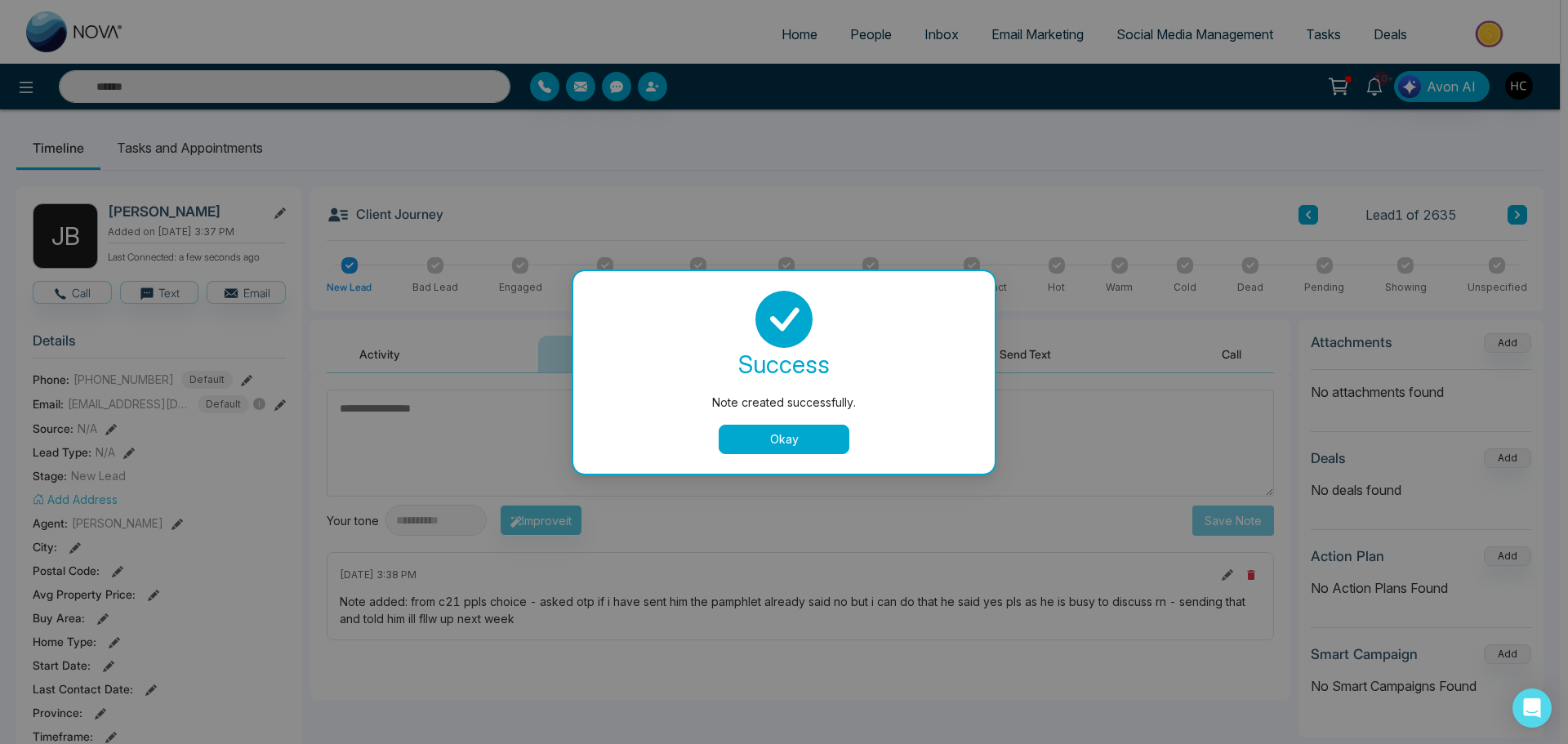
click at [786, 444] on button "Okay" at bounding box center [784, 440] width 131 height 29
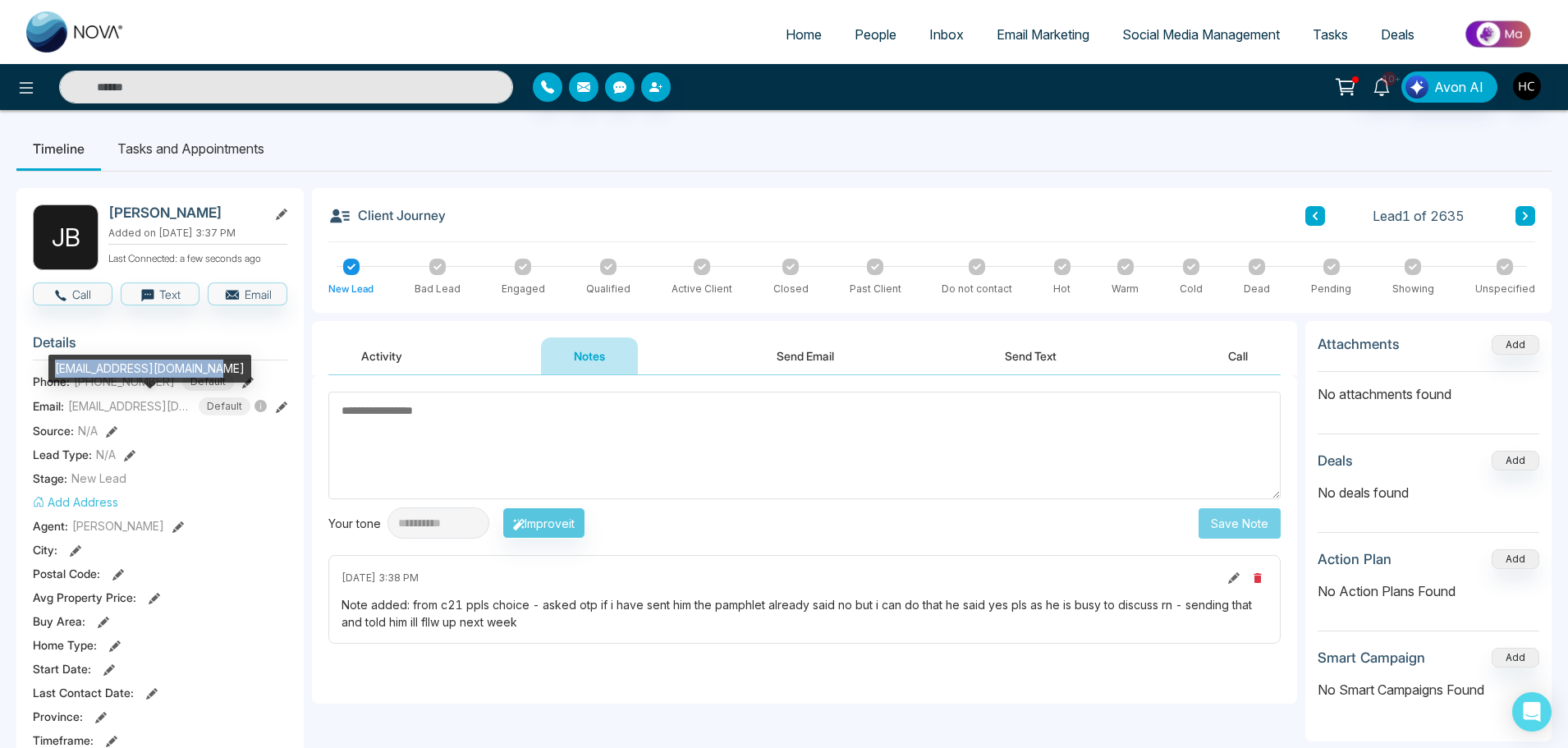
drag, startPoint x: 206, startPoint y: 364, endPoint x: 55, endPoint y: 369, distance: 151.1
click at [55, 369] on div "[EMAIL_ADDRESS][DOMAIN_NAME]" at bounding box center [150, 369] width 203 height 28
copy div "[EMAIL_ADDRESS][DOMAIN_NAME]"
click at [928, 475] on textarea at bounding box center [805, 445] width 953 height 108
click at [731, 481] on textarea at bounding box center [805, 445] width 953 height 108
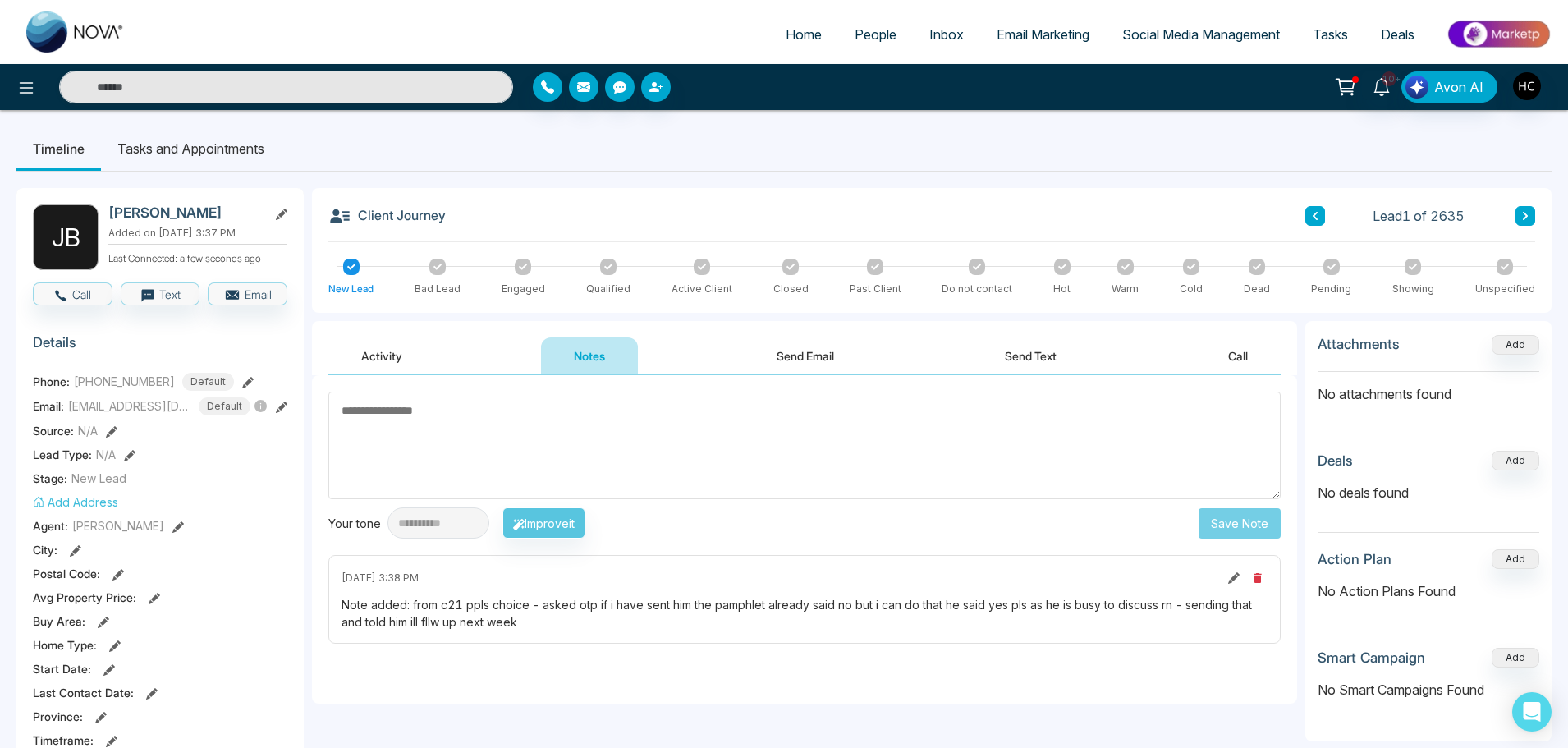
click at [277, 402] on icon at bounding box center [281, 407] width 12 height 12
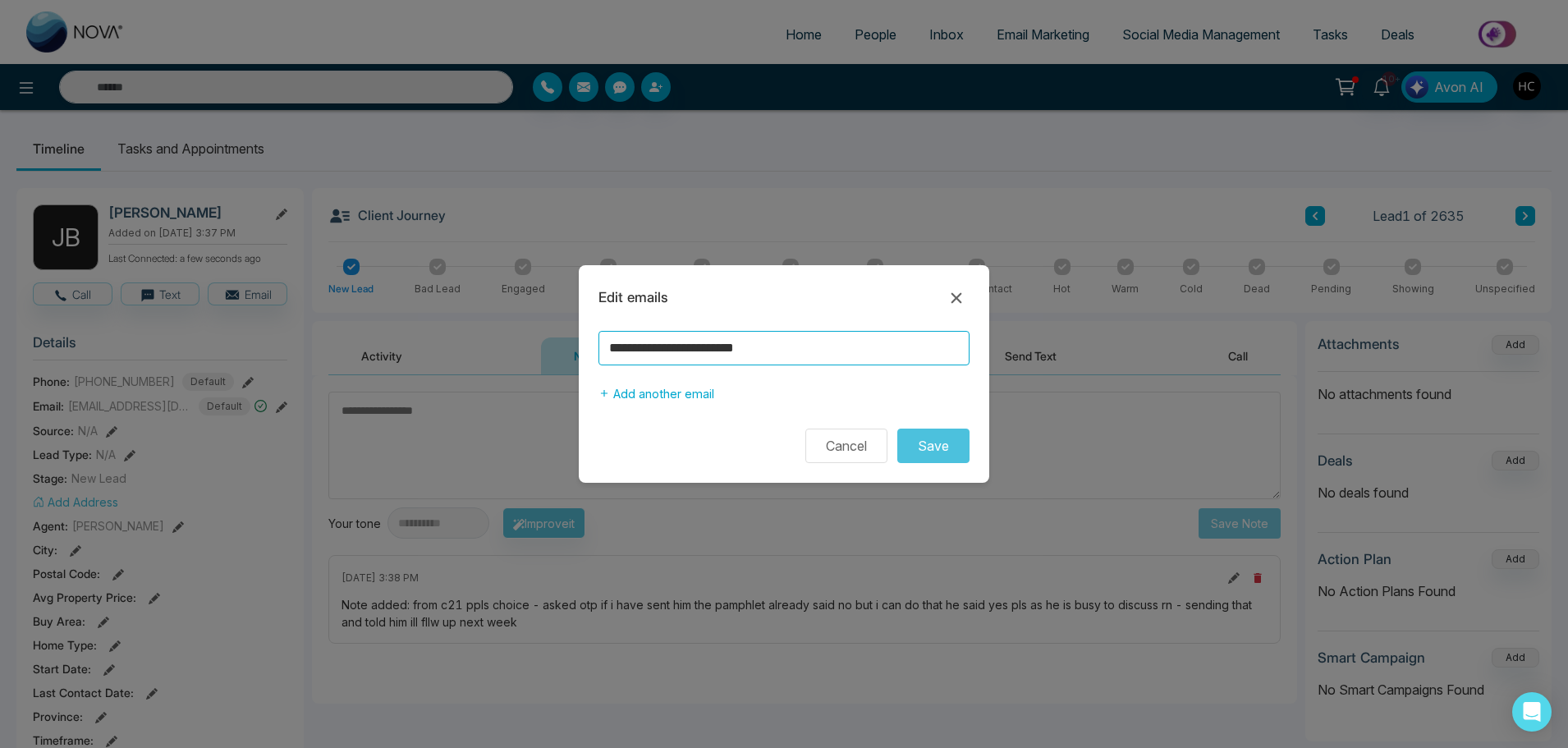
drag, startPoint x: 781, startPoint y: 354, endPoint x: 756, endPoint y: 355, distance: 25.0
click at [756, 355] on input "**********" at bounding box center [784, 348] width 371 height 35
drag, startPoint x: 786, startPoint y: 338, endPoint x: 598, endPoint y: 345, distance: 188.1
click at [598, 345] on div "**********" at bounding box center [784, 370] width 411 height 79
type input "**********"
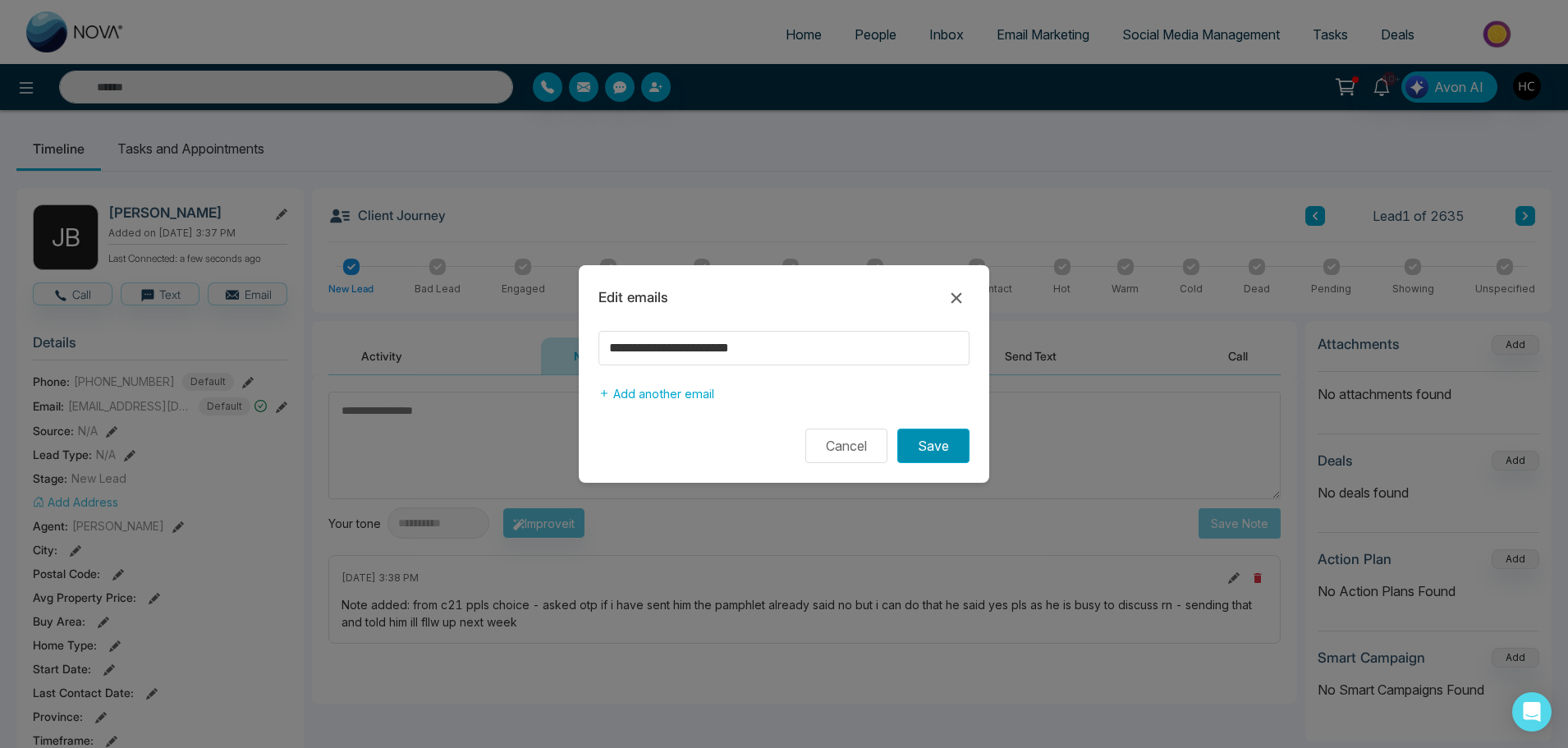
click at [944, 442] on button "Save" at bounding box center [934, 446] width 72 height 35
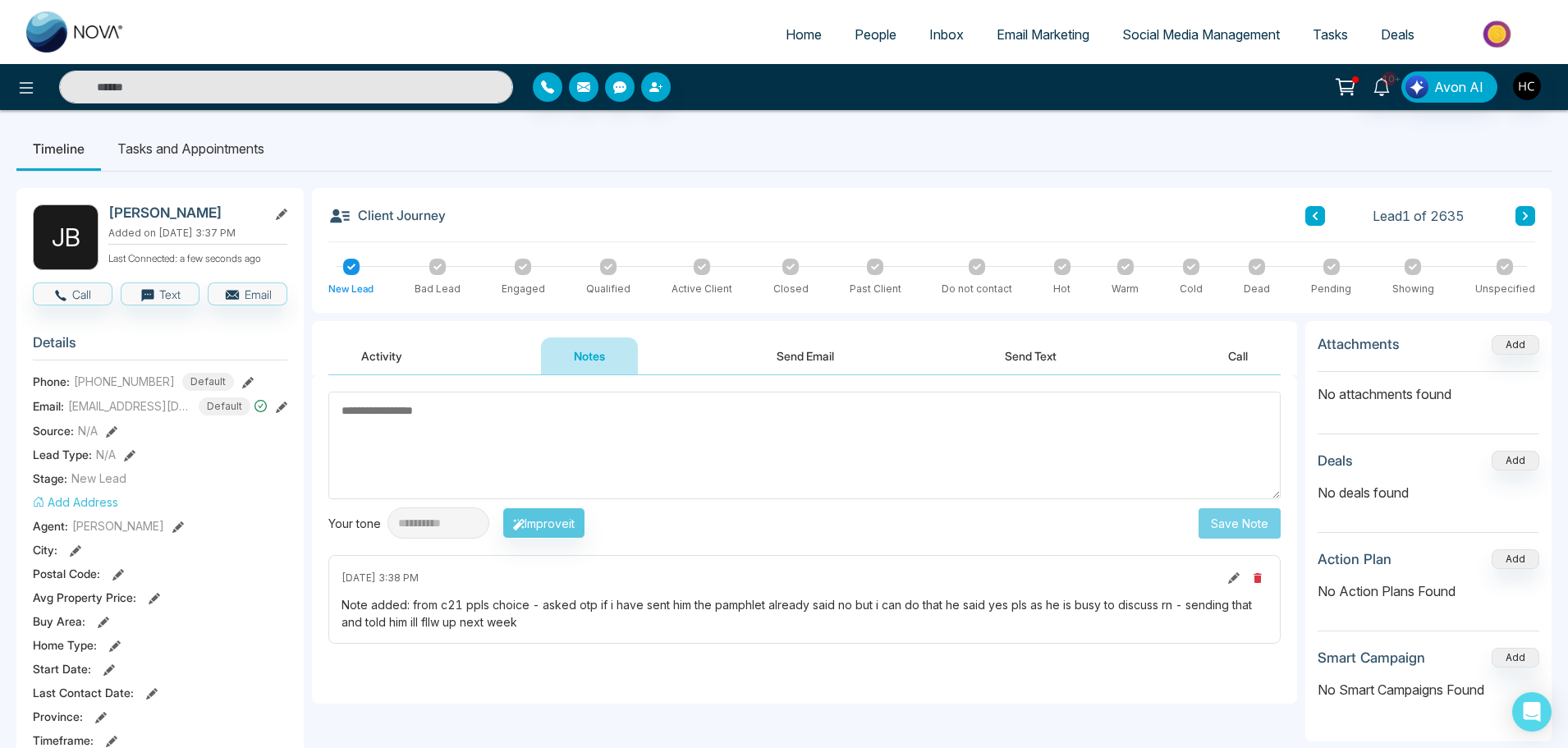
click at [577, 439] on textarea at bounding box center [805, 445] width 953 height 108
click at [867, 33] on span "People" at bounding box center [875, 35] width 42 height 16
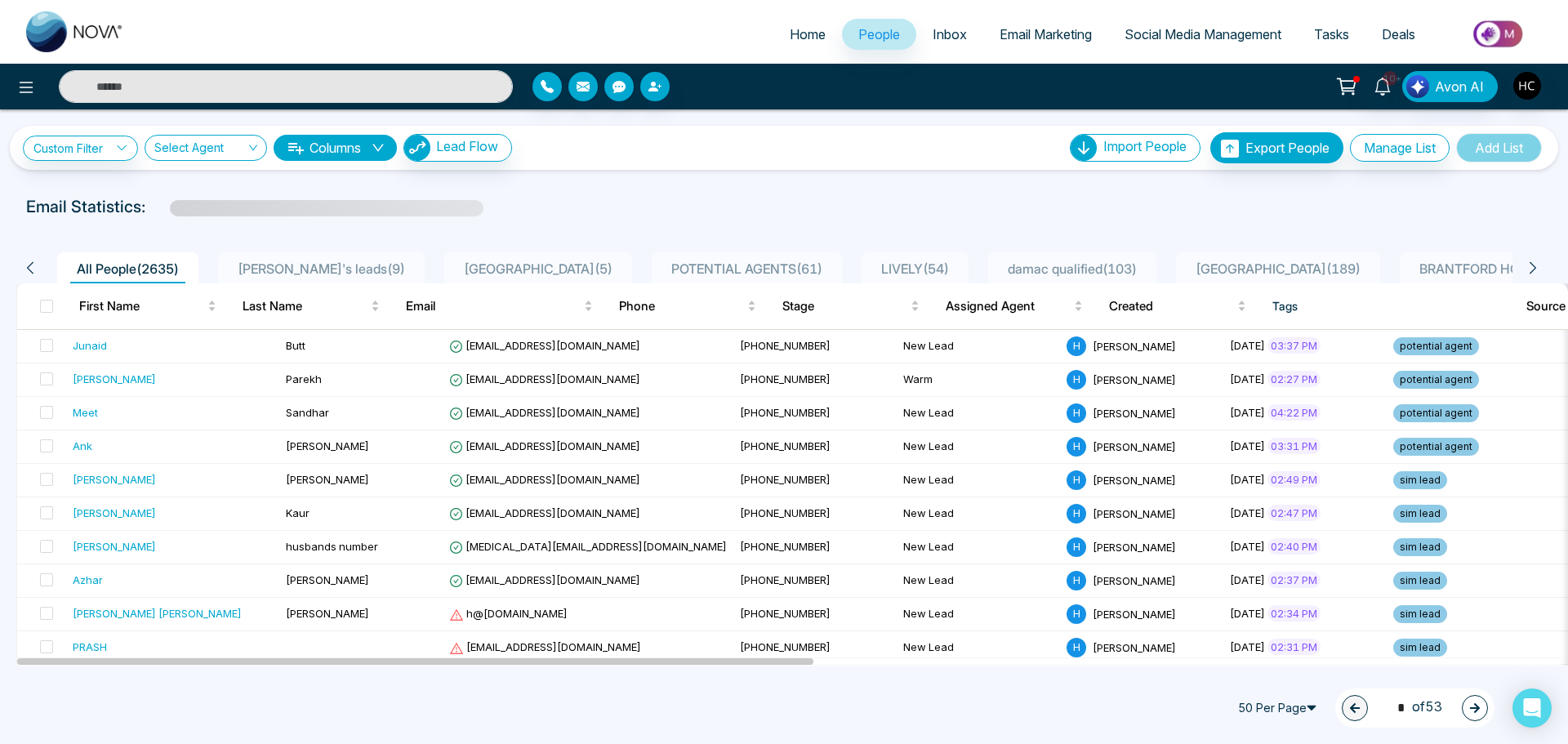
click at [665, 260] on span "POTENTIAL AGENTS ( 61 )" at bounding box center [746, 268] width 164 height 16
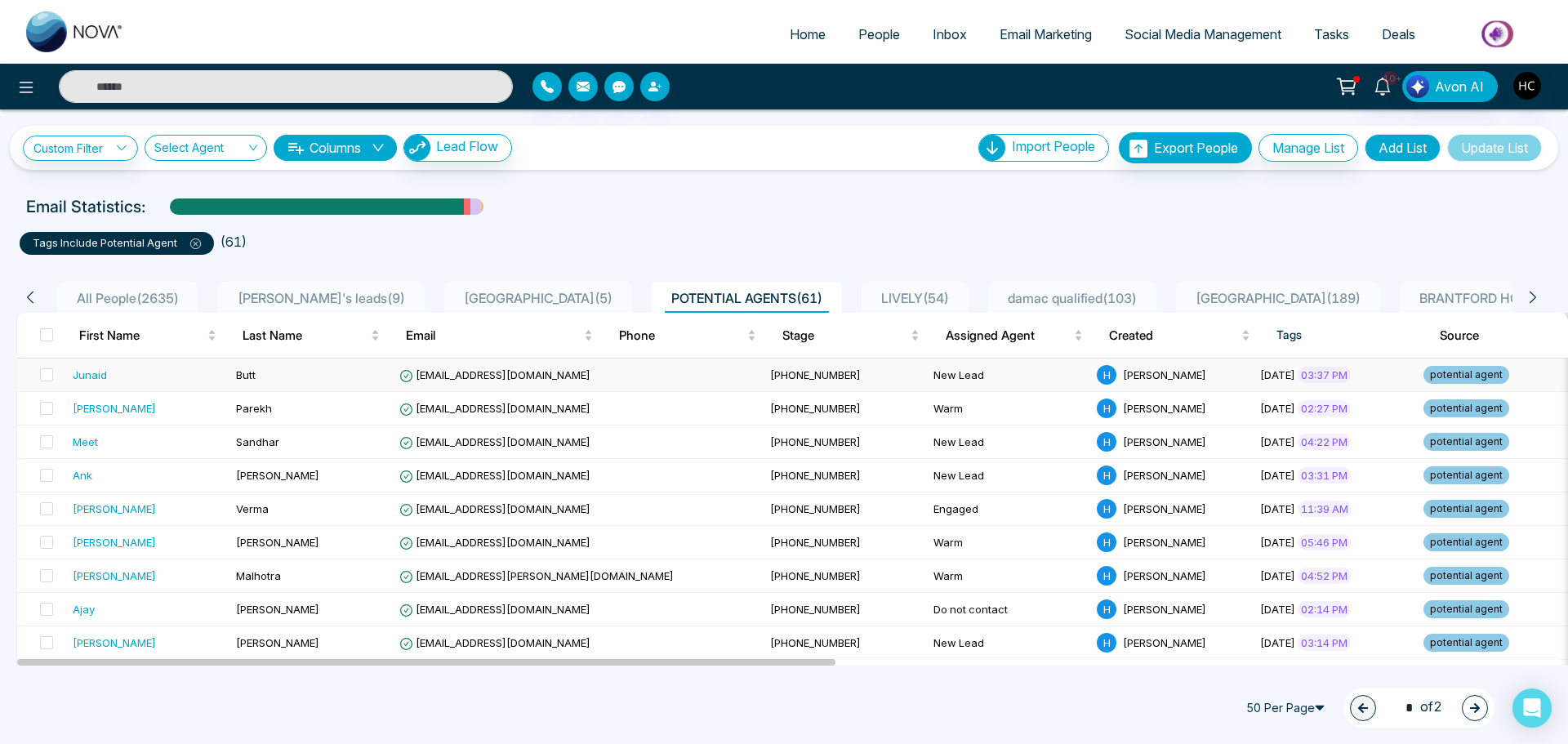
scroll to position [82, 0]
